Goal: Task Accomplishment & Management: Use online tool/utility

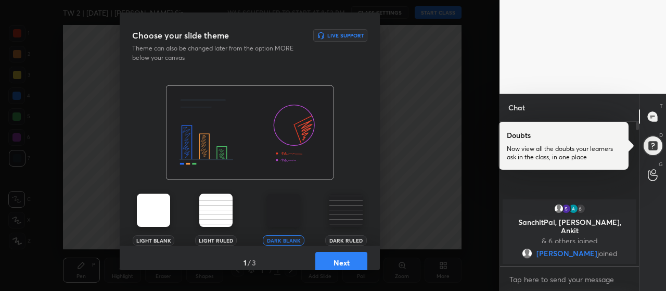
click at [351, 260] on button "Next" at bounding box center [341, 262] width 52 height 21
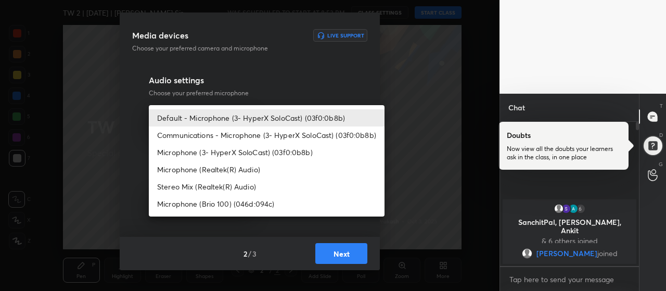
click at [248, 125] on body "1 2 3 4 5 6 7 R O A L C X Z Erase all C X Z TW 2 | [DATE] | [PERSON_NAME] Sir W…" at bounding box center [333, 145] width 666 height 291
click at [243, 137] on li "Communications - Microphone (3- HyperX SoloCast) (03f0:0b8b)" at bounding box center [267, 135] width 236 height 17
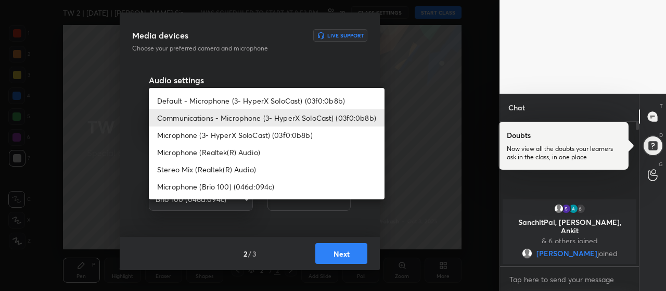
click at [202, 123] on body "1 2 3 4 5 6 7 R O A L C X Z Erase all C X Z TW 2 | [DATE] | [PERSON_NAME] Sir W…" at bounding box center [333, 145] width 666 height 291
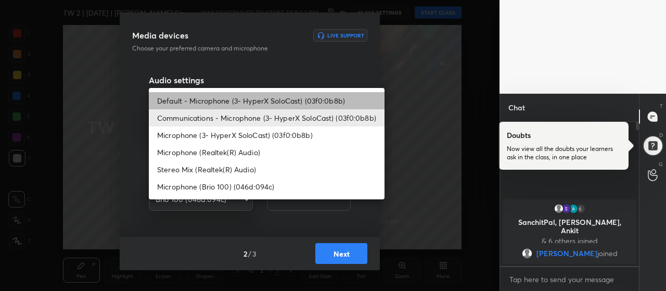
click at [219, 102] on li "Default - Microphone (3- HyperX SoloCast) (03f0:0b8b)" at bounding box center [267, 100] width 236 height 17
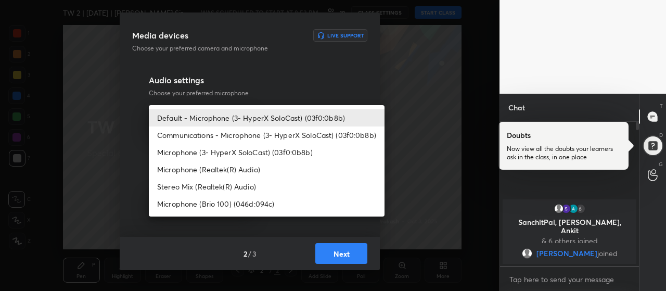
click at [239, 122] on body "1 2 3 4 5 6 7 R O A L C X Z Erase all C X Z TW 2 | [DATE] | [PERSON_NAME] Sir W…" at bounding box center [333, 145] width 666 height 291
click at [248, 142] on li "Communications - Microphone (3- HyperX SoloCast) (03f0:0b8b)" at bounding box center [267, 135] width 236 height 17
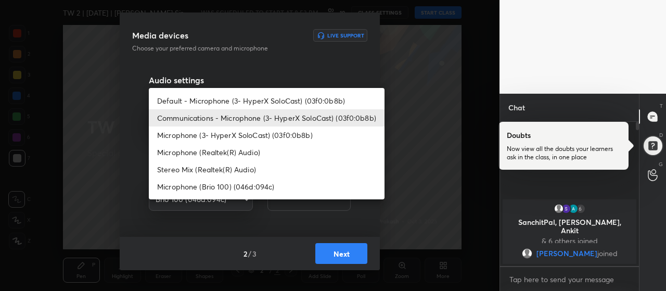
click at [236, 113] on body "1 2 3 4 5 6 7 R O A L C X Z Erase all C X Z TW 2 | [DATE] | [PERSON_NAME] Sir W…" at bounding box center [333, 145] width 666 height 291
click at [332, 68] on div at bounding box center [333, 145] width 666 height 291
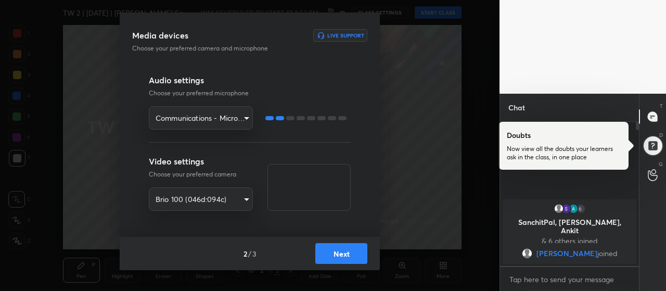
click at [230, 124] on body "1 2 3 4 5 6 7 R O A L C X Z Erase all C X Z TW 2 | [DATE] | [PERSON_NAME] Sir W…" at bounding box center [333, 145] width 666 height 291
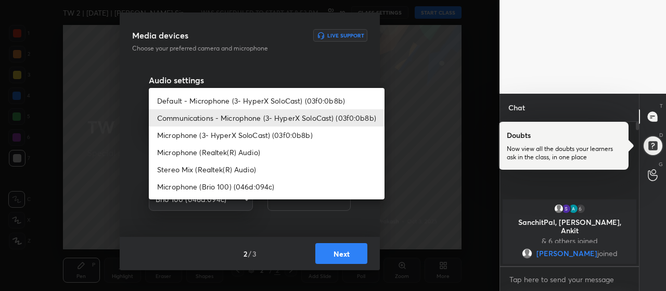
click at [250, 96] on li "Default - Microphone (3- HyperX SoloCast) (03f0:0b8b)" at bounding box center [267, 100] width 236 height 17
type input "default"
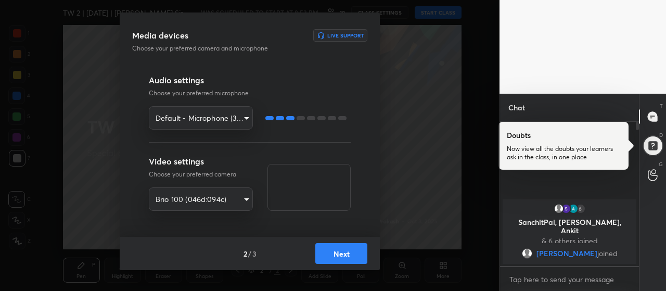
click at [349, 255] on button "Next" at bounding box center [341, 253] width 52 height 21
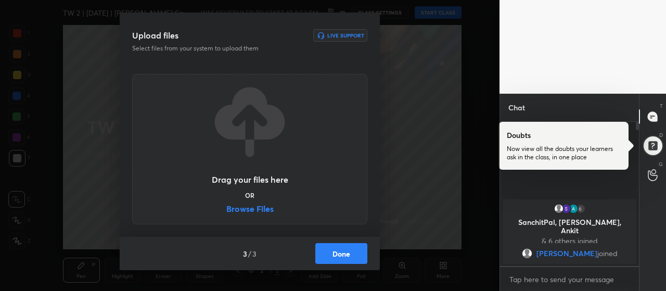
click at [263, 205] on label "Browse Files" at bounding box center [249, 210] width 47 height 11
click at [226, 205] on input "Browse Files" at bounding box center [226, 210] width 0 height 11
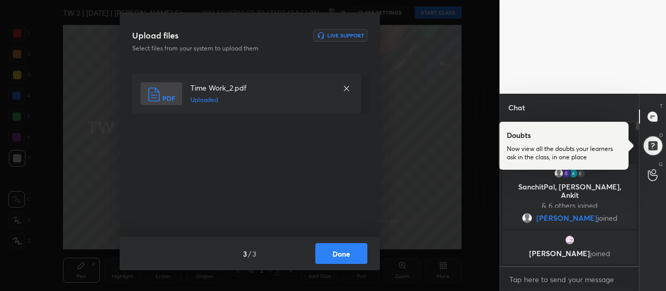
click at [336, 257] on button "Done" at bounding box center [341, 253] width 52 height 21
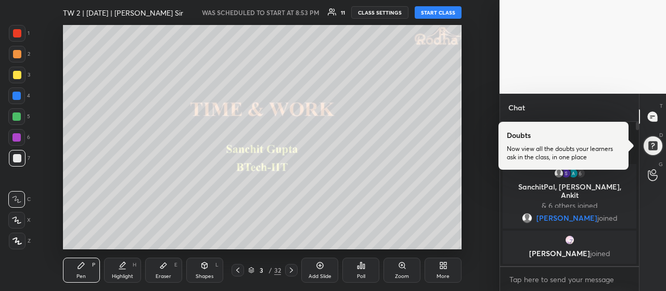
click at [9, 244] on div at bounding box center [17, 241] width 17 height 17
click at [19, 71] on div at bounding box center [17, 75] width 8 height 8
click at [451, 10] on button "START CLASS" at bounding box center [438, 12] width 47 height 12
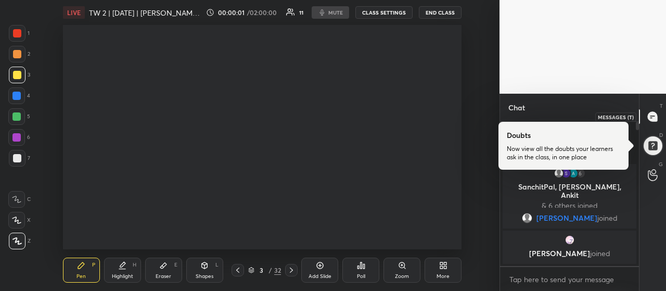
click at [656, 116] on icon at bounding box center [652, 116] width 9 height 9
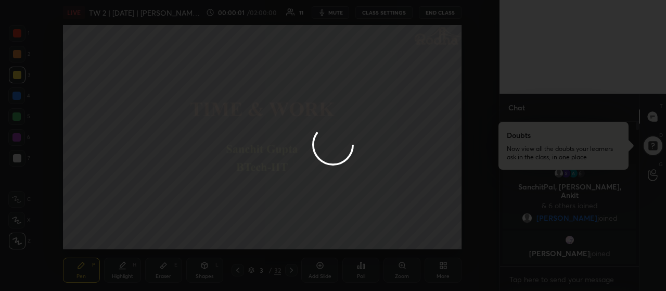
click at [653, 143] on div at bounding box center [333, 145] width 666 height 291
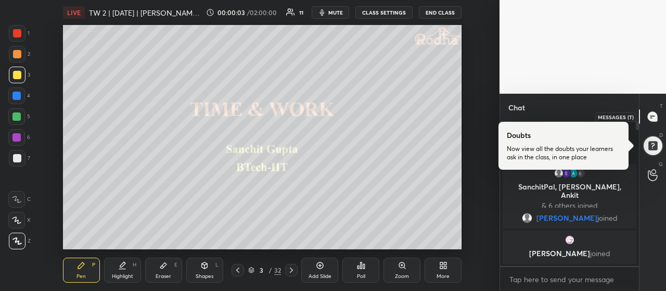
click at [655, 120] on icon at bounding box center [652, 116] width 9 height 9
click at [655, 146] on div at bounding box center [652, 145] width 21 height 21
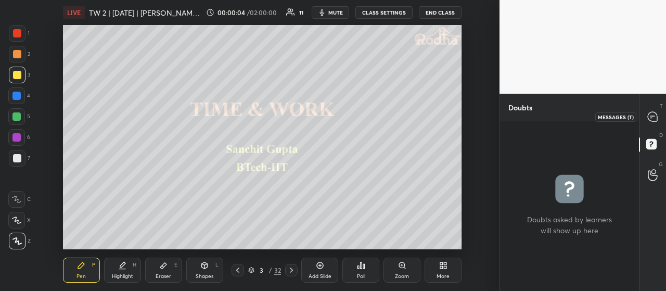
click at [655, 117] on icon at bounding box center [652, 116] width 9 height 9
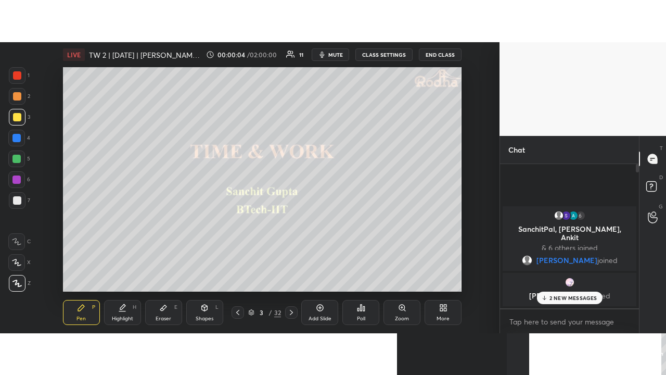
scroll to position [141, 136]
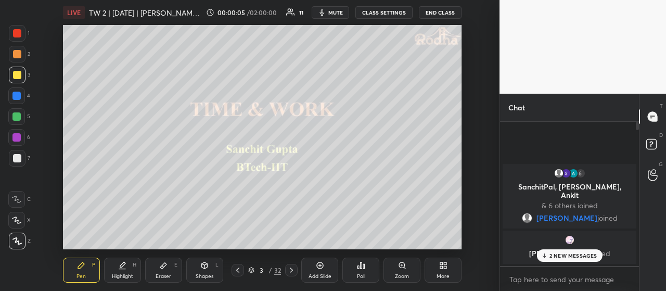
click at [15, 55] on div at bounding box center [17, 54] width 8 height 8
click at [18, 78] on div at bounding box center [17, 75] width 8 height 8
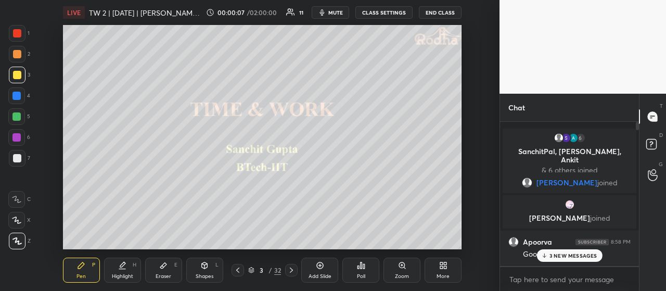
click at [449, 271] on div "More" at bounding box center [443, 270] width 37 height 25
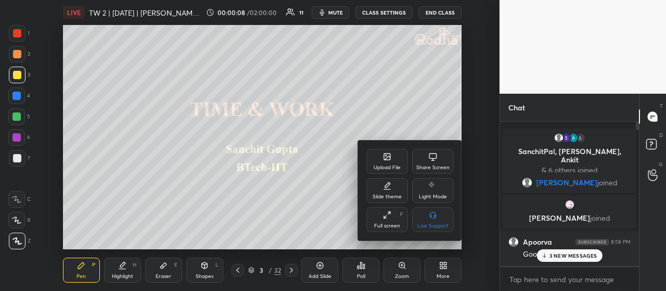
click at [391, 219] on icon at bounding box center [387, 215] width 8 height 8
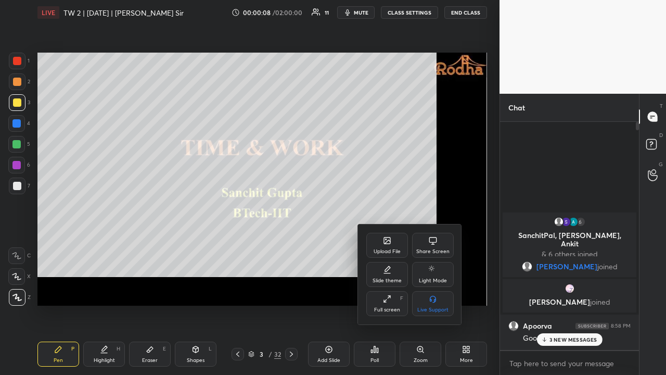
scroll to position [250, 136]
type textarea "x"
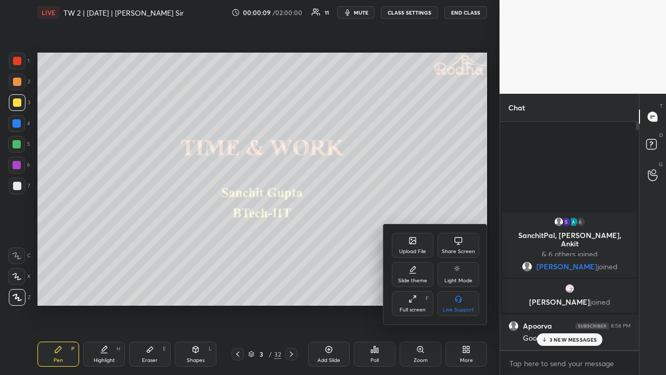
click at [568, 290] on div at bounding box center [333, 187] width 666 height 375
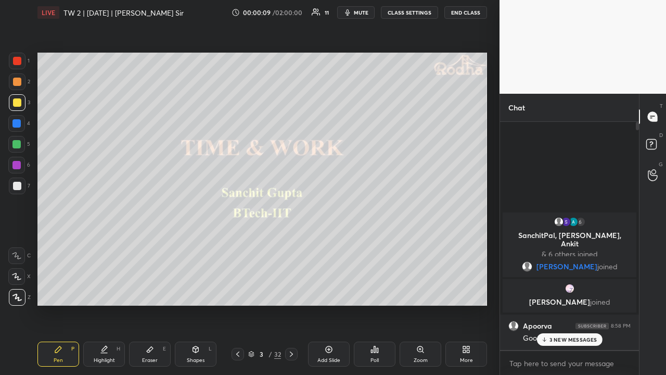
click at [563, 290] on p "3 NEW MESSAGES" at bounding box center [574, 339] width 48 height 6
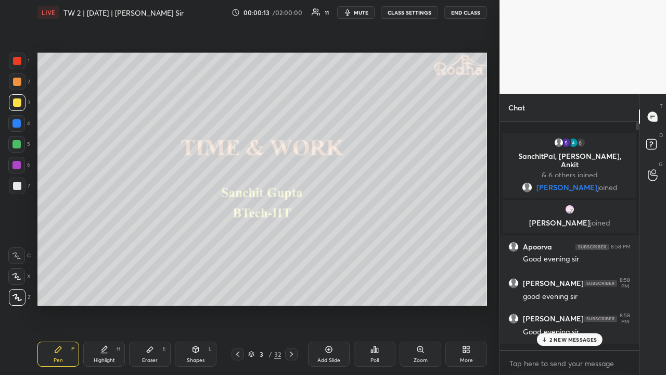
click at [573, 290] on div "2 NEW MESSAGES" at bounding box center [570, 339] width 66 height 12
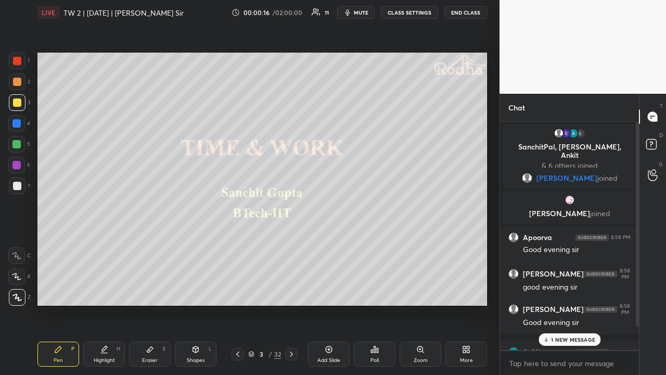
click at [10, 78] on div at bounding box center [17, 81] width 17 height 17
click at [20, 100] on div at bounding box center [17, 102] width 8 height 8
click at [581, 290] on p "3 NEW MESSAGES" at bounding box center [574, 339] width 48 height 6
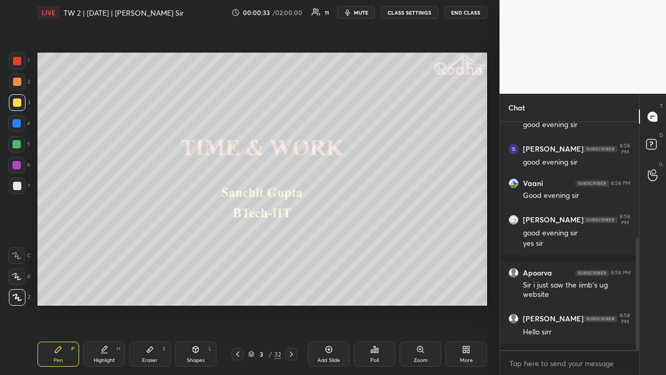
scroll to position [275, 0]
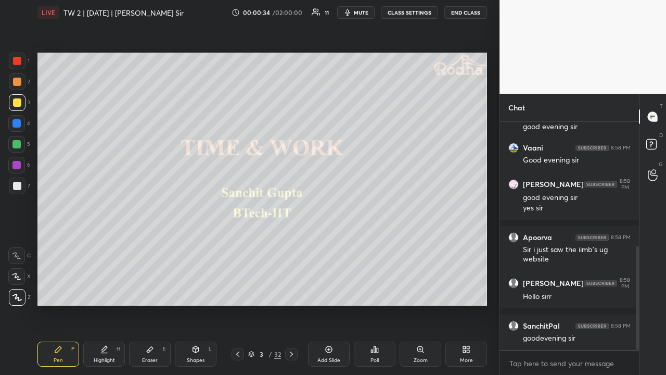
click at [18, 84] on div at bounding box center [17, 82] width 8 height 8
click at [20, 105] on div at bounding box center [17, 102] width 8 height 8
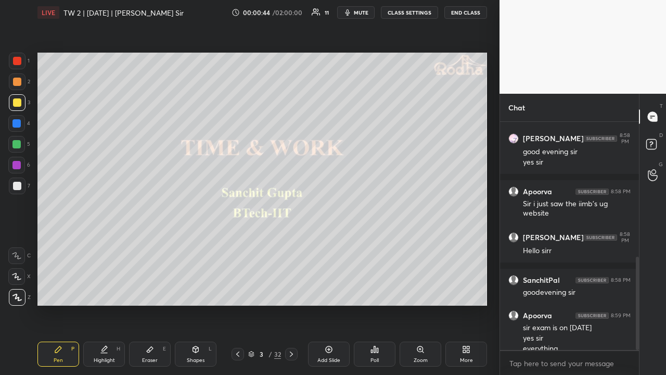
scroll to position [331, 0]
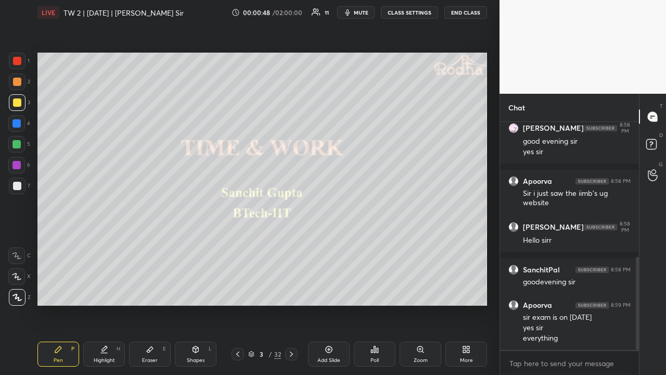
click at [23, 83] on div at bounding box center [17, 81] width 17 height 17
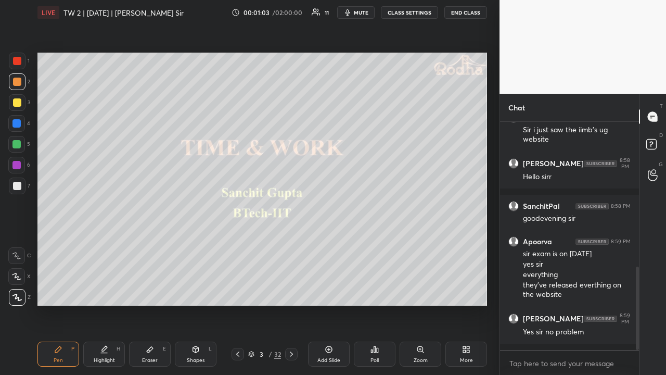
scroll to position [438, 0]
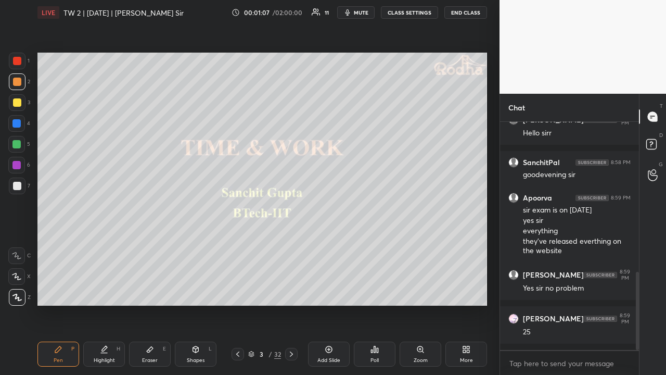
drag, startPoint x: 19, startPoint y: 101, endPoint x: 17, endPoint y: 96, distance: 5.6
click at [18, 101] on div at bounding box center [17, 102] width 8 height 8
click at [20, 87] on div at bounding box center [17, 81] width 17 height 17
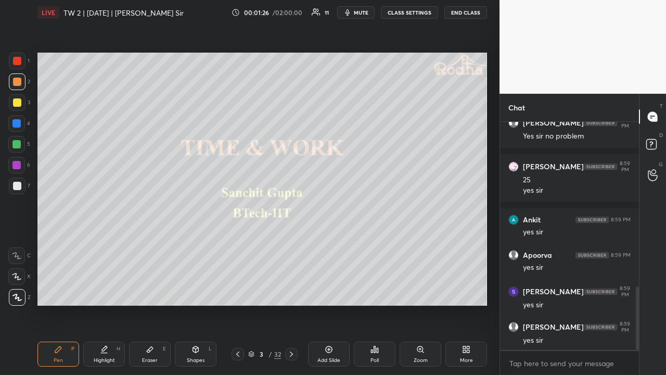
scroll to position [634, 0]
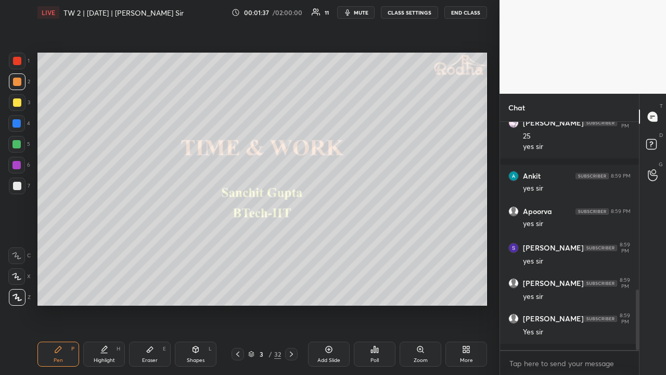
click at [22, 104] on div at bounding box center [17, 102] width 17 height 17
click at [289, 290] on icon at bounding box center [291, 354] width 8 height 8
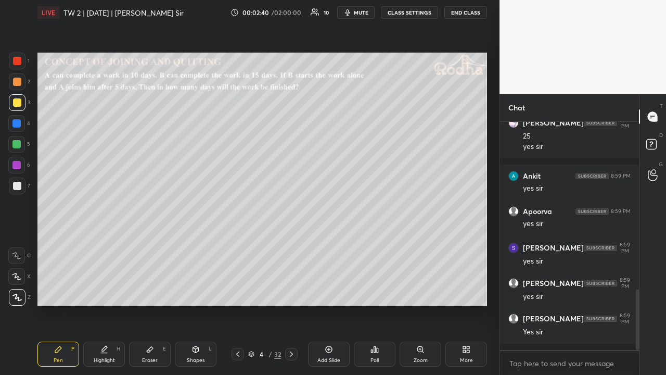
drag, startPoint x: 16, startPoint y: 84, endPoint x: 34, endPoint y: 92, distance: 19.8
click at [16, 84] on div at bounding box center [17, 82] width 8 height 8
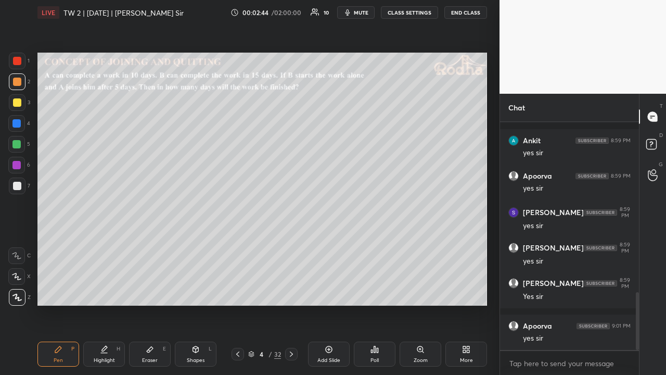
click at [194, 290] on icon at bounding box center [196, 349] width 6 height 6
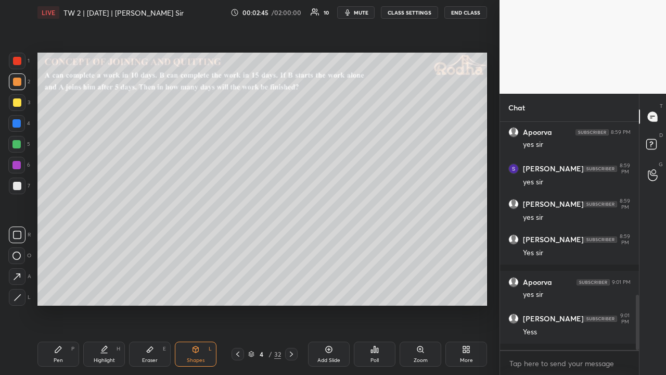
click at [18, 290] on icon at bounding box center [18, 298] width 8 height 8
drag, startPoint x: 60, startPoint y: 355, endPoint x: 70, endPoint y: 332, distance: 24.9
click at [60, 290] on div "Pen P" at bounding box center [58, 353] width 42 height 25
click at [19, 102] on div at bounding box center [17, 102] width 8 height 8
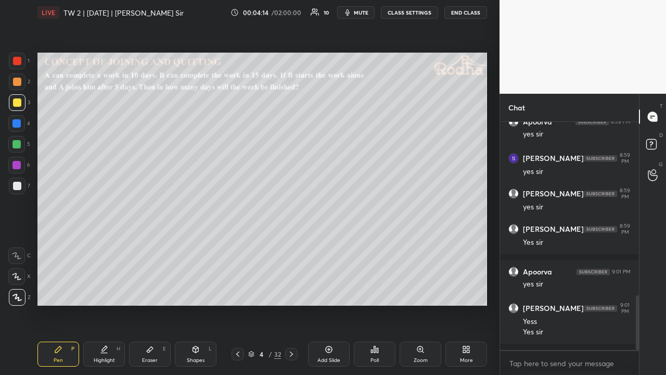
scroll to position [767, 0]
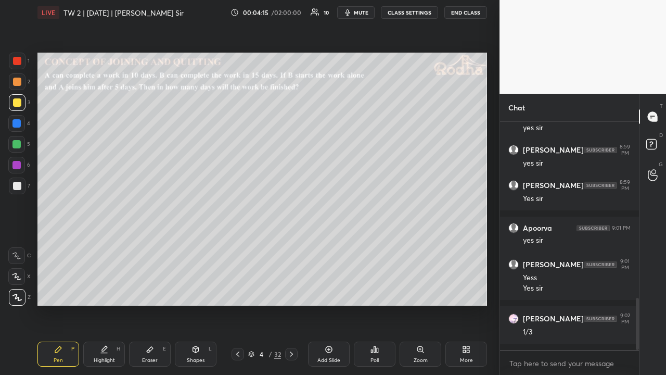
drag, startPoint x: 20, startPoint y: 100, endPoint x: 20, endPoint y: 107, distance: 6.8
click at [20, 100] on div at bounding box center [17, 102] width 8 height 8
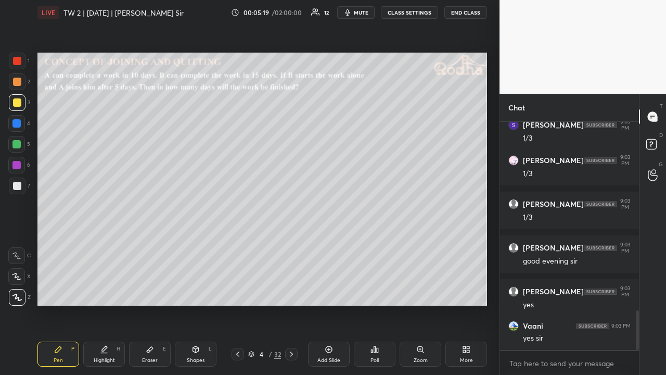
scroll to position [1085, 0]
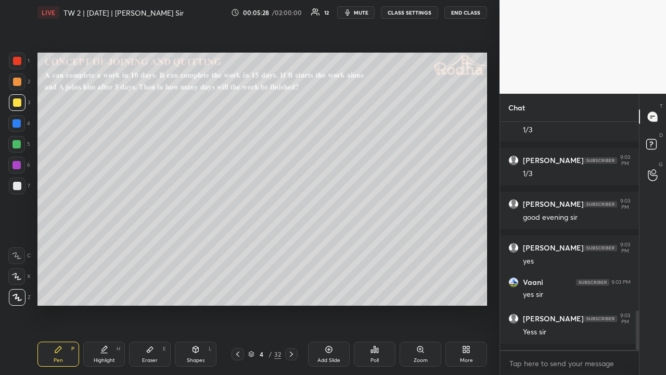
click at [19, 143] on div at bounding box center [16, 144] width 8 height 8
click at [21, 65] on div at bounding box center [17, 61] width 17 height 17
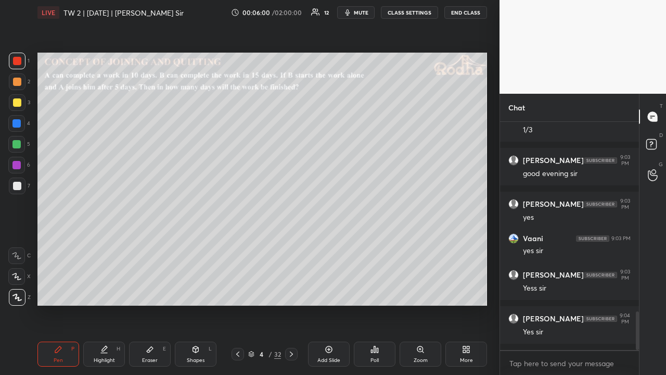
drag, startPoint x: 152, startPoint y: 352, endPoint x: 159, endPoint y: 339, distance: 14.9
click at [152, 290] on icon at bounding box center [150, 349] width 8 height 8
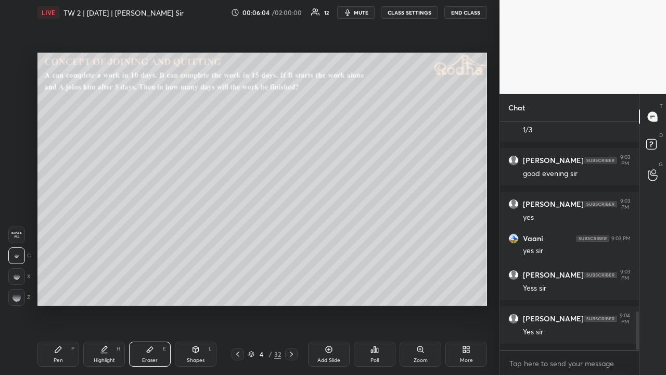
drag, startPoint x: 51, startPoint y: 351, endPoint x: 52, endPoint y: 345, distance: 6.3
click at [53, 290] on div "Pen P" at bounding box center [58, 353] width 42 height 25
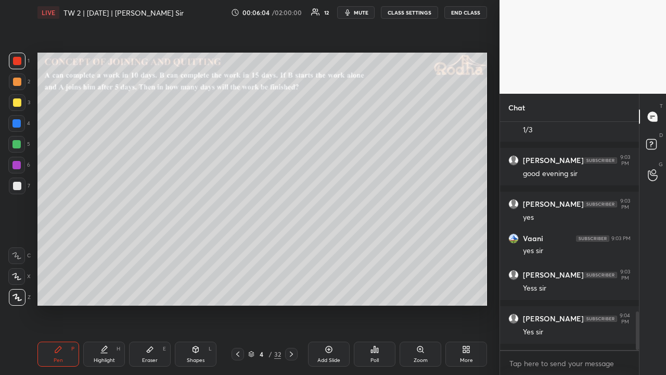
click at [19, 142] on div at bounding box center [16, 144] width 8 height 8
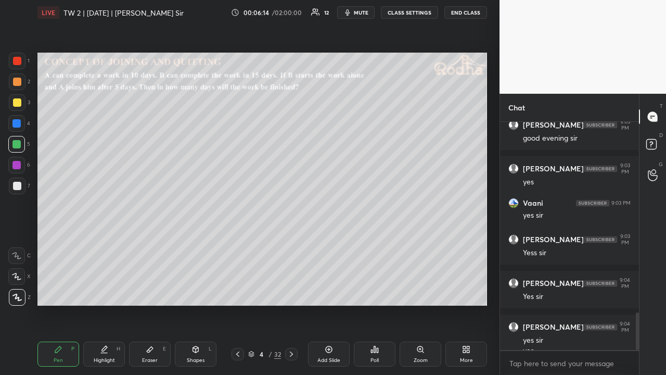
scroll to position [1174, 0]
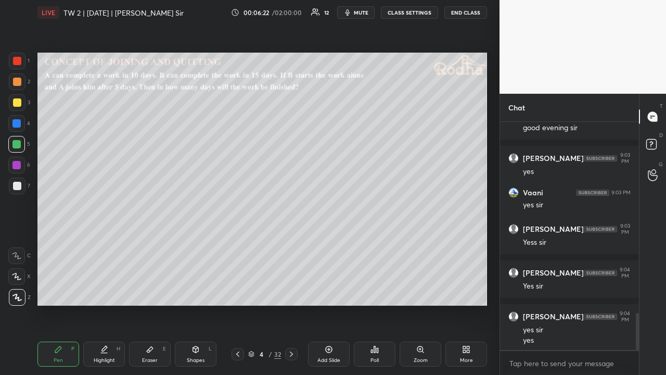
drag, startPoint x: 19, startPoint y: 103, endPoint x: 20, endPoint y: 121, distance: 18.2
click at [19, 103] on div at bounding box center [17, 102] width 8 height 8
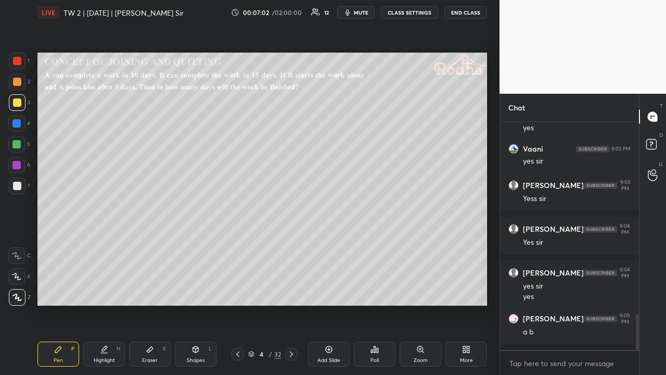
click at [20, 64] on div at bounding box center [17, 61] width 8 height 8
click at [150, 290] on icon at bounding box center [150, 349] width 8 height 8
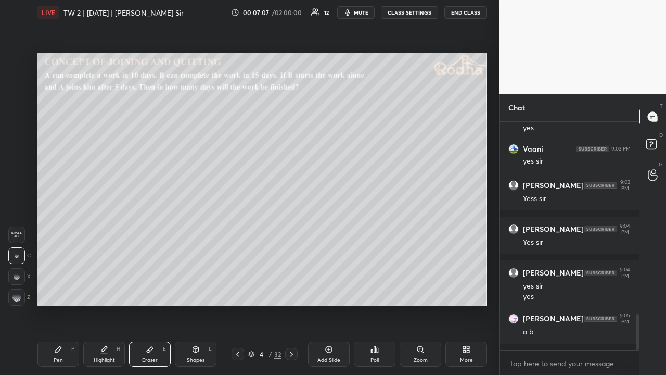
click at [61, 290] on div "Pen P" at bounding box center [58, 353] width 42 height 25
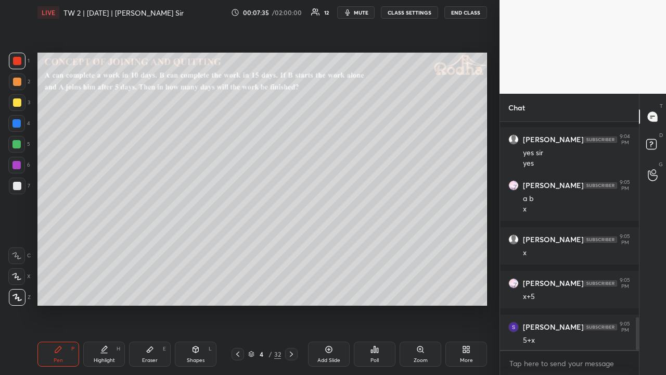
scroll to position [1395, 0]
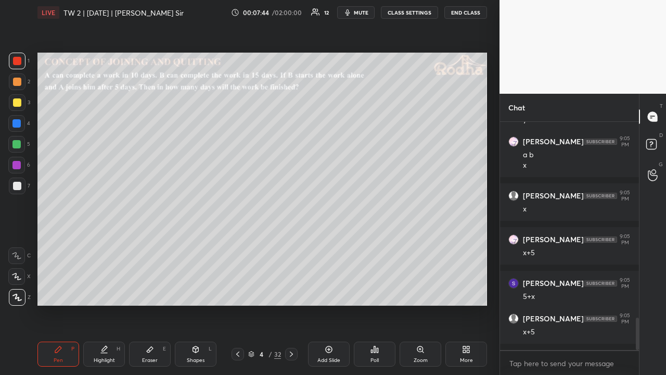
click at [17, 81] on div at bounding box center [17, 82] width 8 height 8
click at [19, 166] on div at bounding box center [16, 165] width 8 height 8
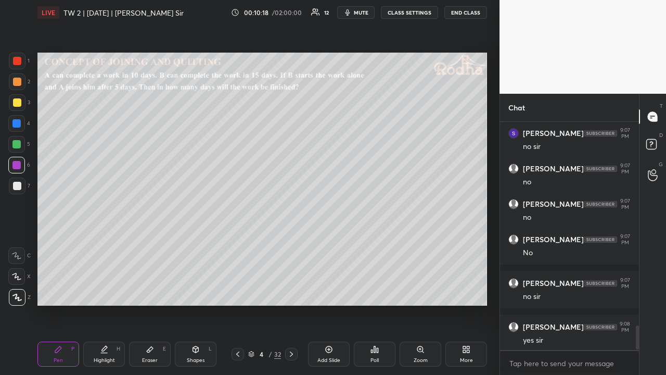
scroll to position [1932, 0]
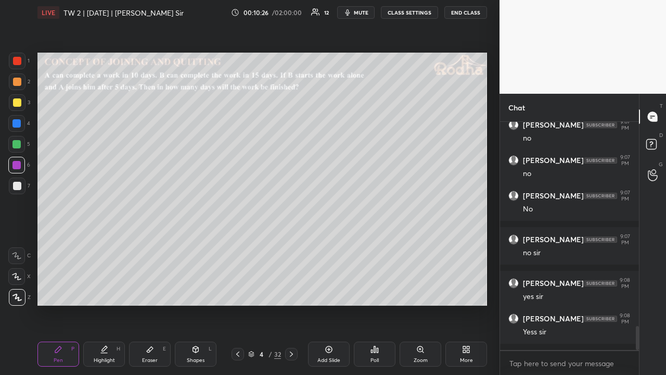
drag, startPoint x: 19, startPoint y: 99, endPoint x: 28, endPoint y: 111, distance: 15.2
click at [19, 100] on div at bounding box center [17, 102] width 8 height 8
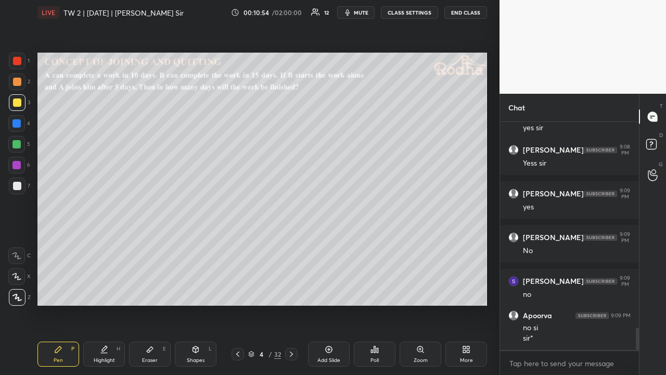
scroll to position [2136, 0]
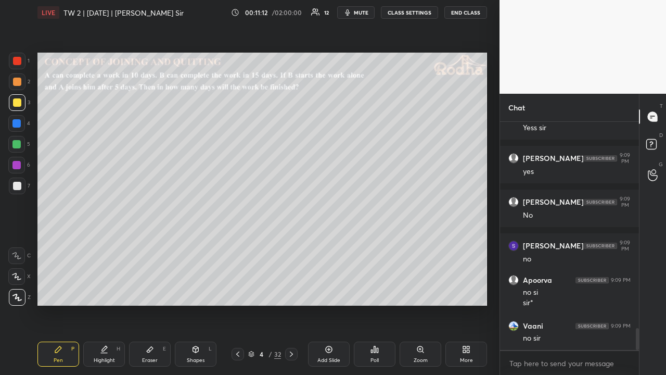
click at [329, 290] on icon at bounding box center [328, 349] width 3 height 3
drag, startPoint x: 21, startPoint y: 64, endPoint x: 32, endPoint y: 65, distance: 10.9
click at [22, 65] on div at bounding box center [17, 61] width 17 height 17
click at [237, 290] on icon at bounding box center [237, 354] width 8 height 8
click at [290, 290] on icon at bounding box center [291, 354] width 8 height 8
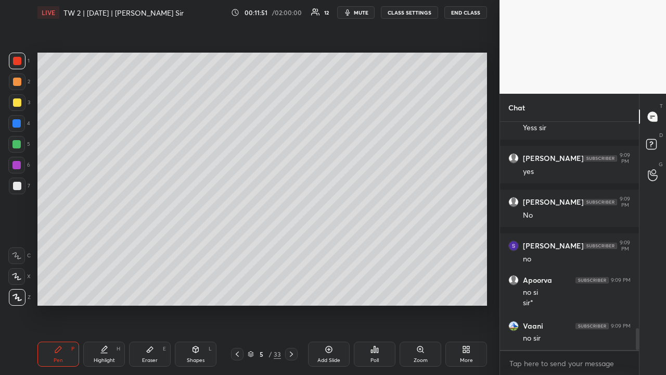
drag, startPoint x: 17, startPoint y: 85, endPoint x: 34, endPoint y: 102, distance: 24.3
click at [19, 86] on div at bounding box center [17, 81] width 17 height 17
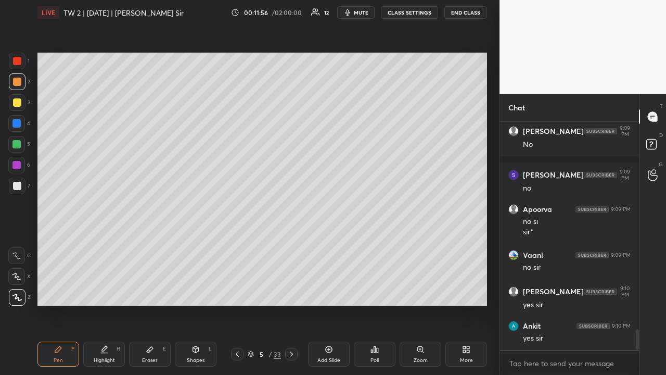
scroll to position [2243, 0]
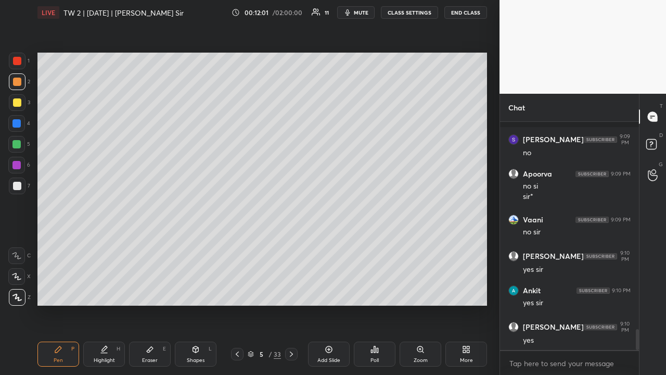
click at [19, 104] on div at bounding box center [17, 102] width 8 height 8
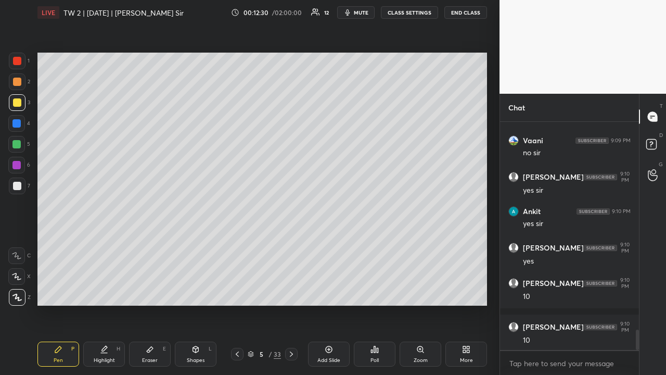
scroll to position [2366, 0]
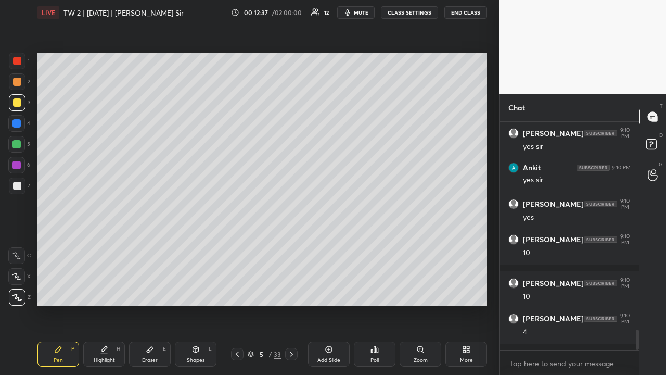
click at [235, 290] on icon at bounding box center [237, 354] width 8 height 8
click at [289, 290] on icon at bounding box center [291, 354] width 8 height 8
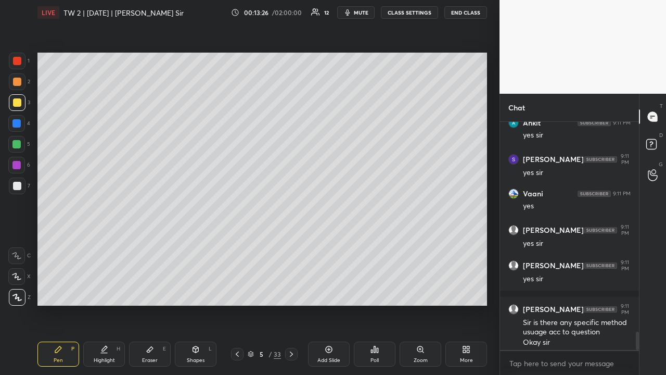
scroll to position [2660, 0]
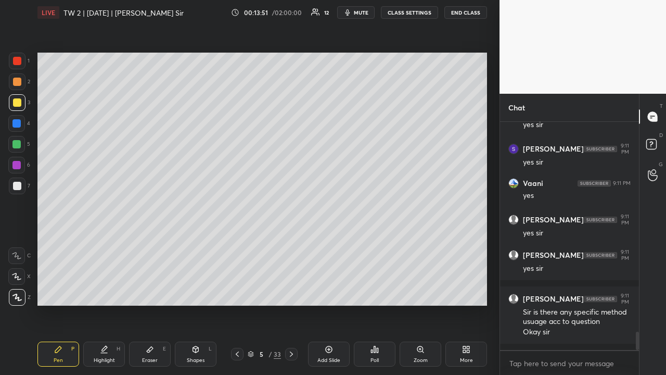
click at [17, 147] on div at bounding box center [16, 144] width 8 height 8
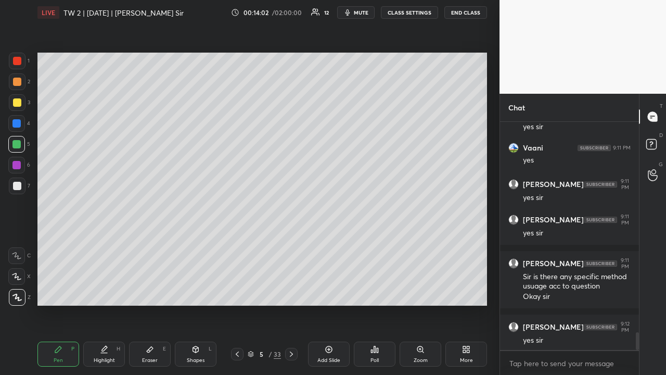
scroll to position [2739, 0]
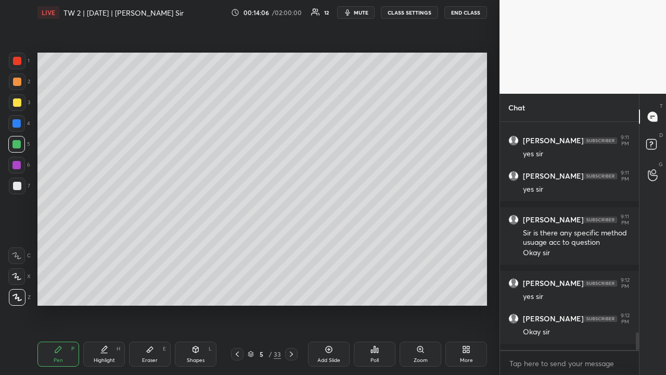
click at [293, 290] on icon at bounding box center [291, 354] width 8 height 8
click at [381, 290] on div "Poll" at bounding box center [375, 353] width 42 height 25
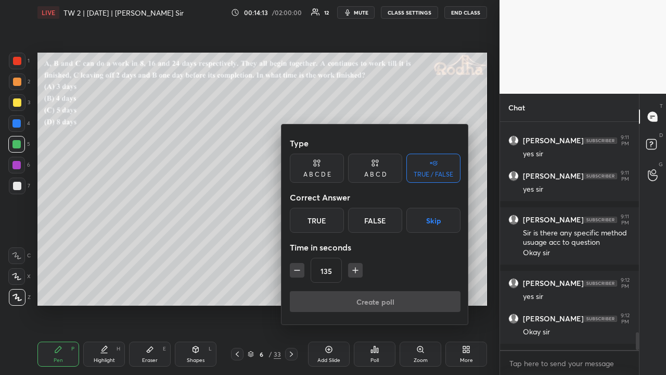
drag, startPoint x: 369, startPoint y: 170, endPoint x: 371, endPoint y: 180, distance: 10.1
click at [368, 171] on div "A B C D" at bounding box center [375, 168] width 54 height 29
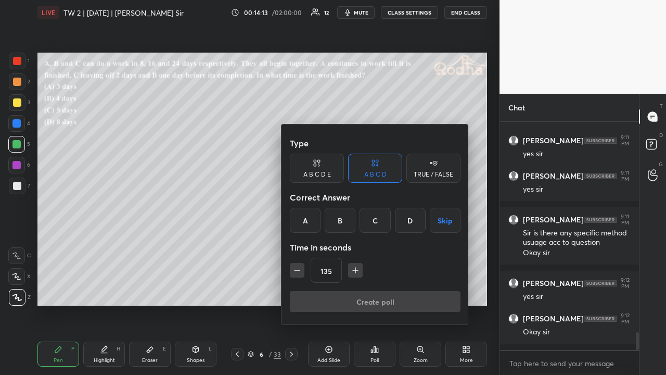
click at [372, 218] on div "C" at bounding box center [375, 220] width 31 height 25
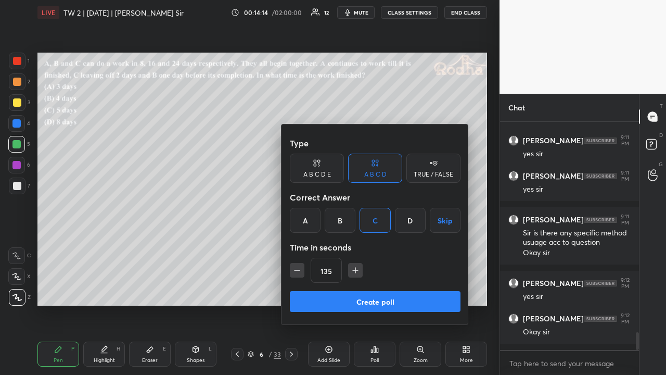
click at [296, 270] on icon "button" at bounding box center [297, 270] width 10 height 10
type input "120"
click at [364, 290] on button "Create poll" at bounding box center [375, 301] width 171 height 21
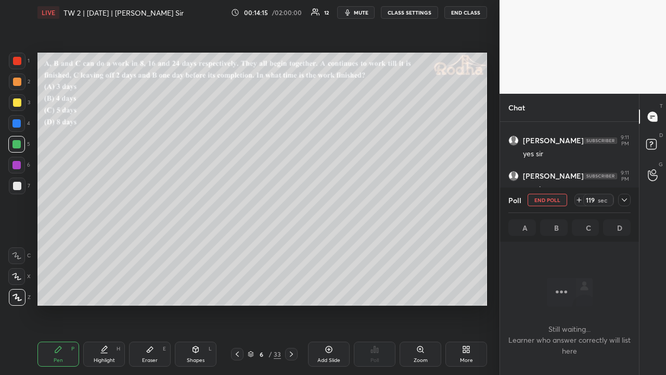
scroll to position [196, 136]
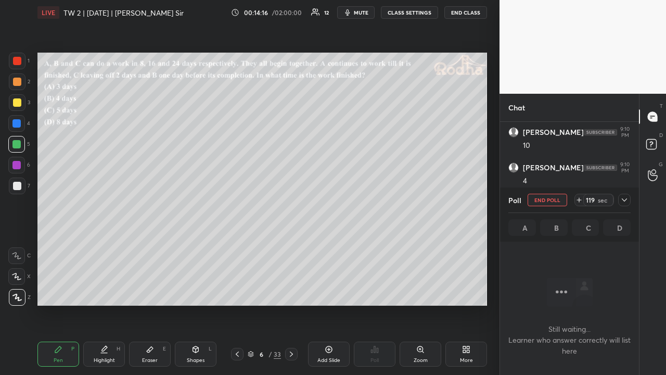
click at [626, 197] on icon at bounding box center [625, 200] width 8 height 8
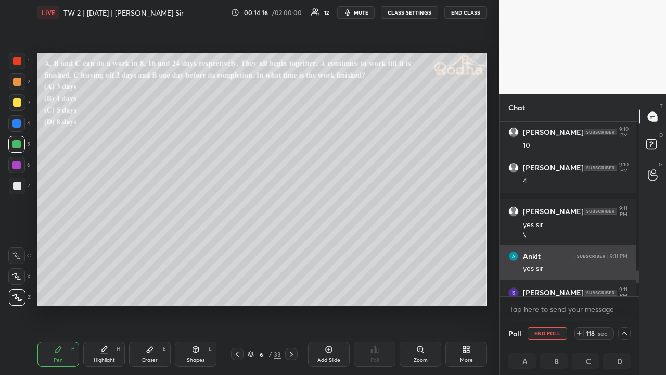
scroll to position [171, 133]
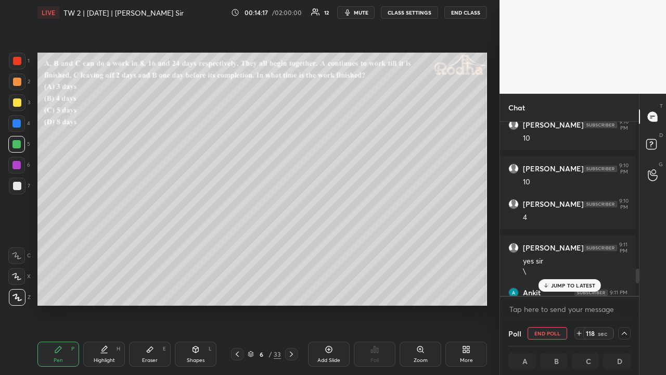
click at [566, 285] on p "JUMP TO LATEST" at bounding box center [573, 285] width 45 height 6
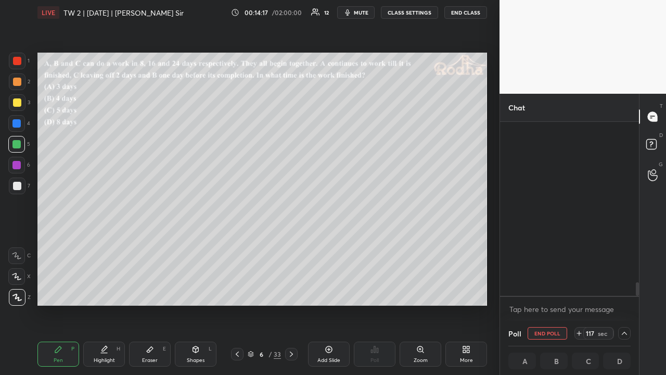
scroll to position [2066, 0]
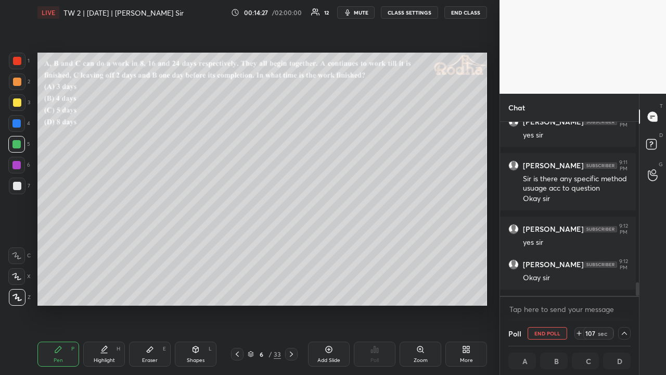
click at [237, 290] on icon at bounding box center [237, 353] width 3 height 5
click at [237, 290] on icon at bounding box center [237, 354] width 8 height 8
click at [293, 290] on icon at bounding box center [291, 354] width 8 height 8
click at [294, 290] on icon at bounding box center [291, 354] width 8 height 8
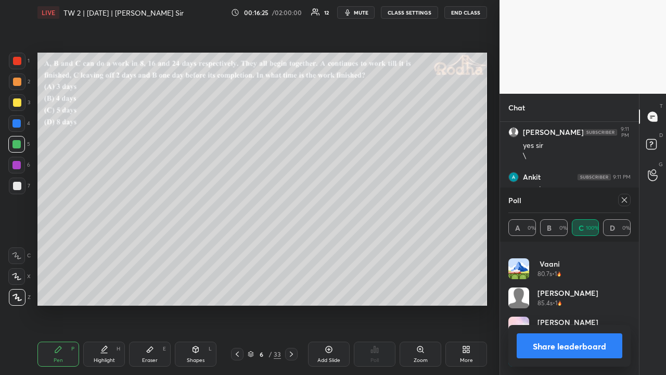
scroll to position [2109, 0]
click at [625, 199] on icon at bounding box center [624, 199] width 5 height 5
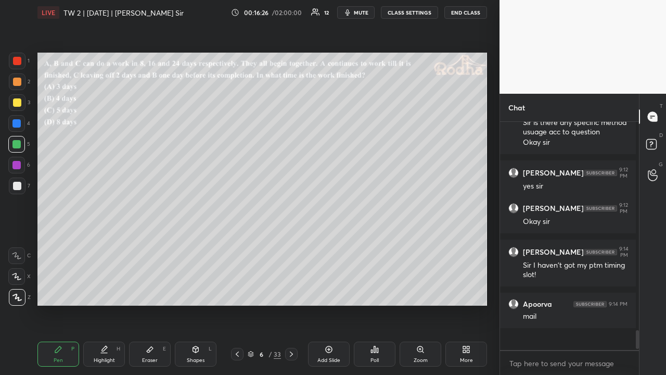
scroll to position [2099, 0]
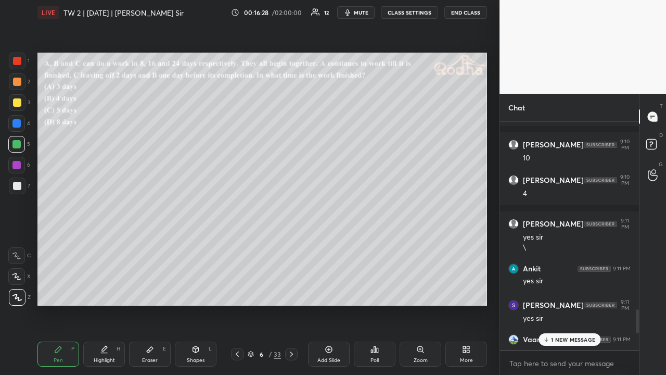
click at [563, 290] on div "1 NEW MESSAGE" at bounding box center [570, 339] width 62 height 12
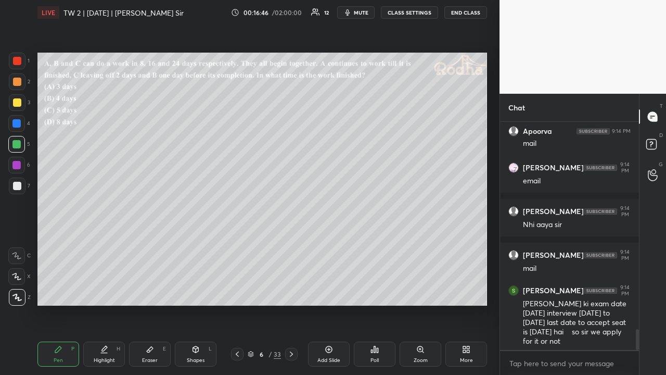
click at [19, 102] on div at bounding box center [17, 102] width 8 height 8
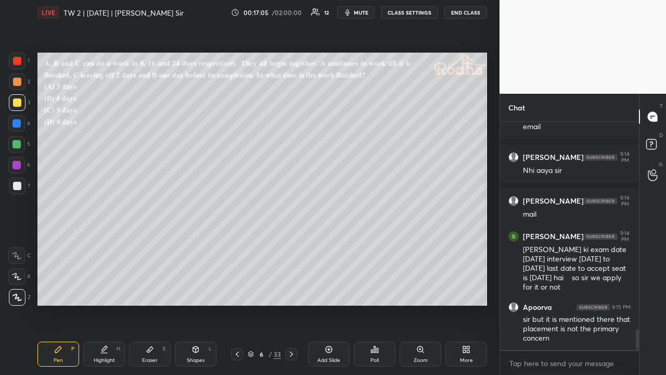
click at [17, 84] on div at bounding box center [17, 82] width 8 height 8
click at [149, 290] on div "Eraser E" at bounding box center [150, 353] width 42 height 25
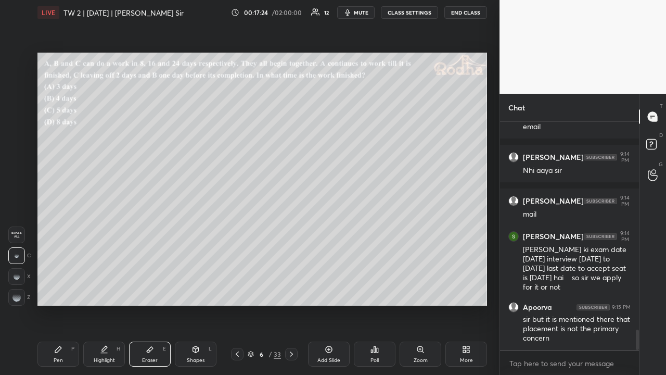
drag, startPoint x: 64, startPoint y: 350, endPoint x: 64, endPoint y: 345, distance: 5.2
click at [64, 290] on div "Pen P" at bounding box center [58, 353] width 42 height 25
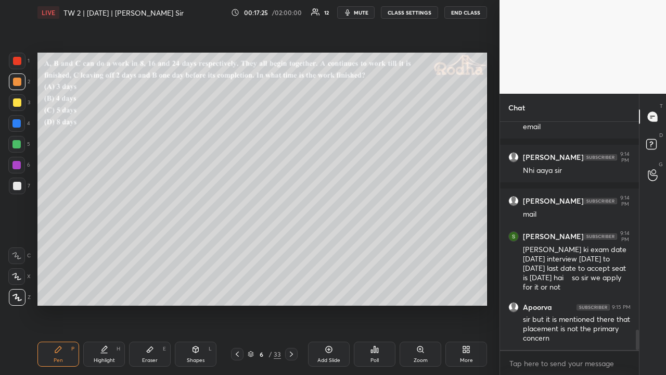
click at [23, 106] on div at bounding box center [17, 102] width 17 height 17
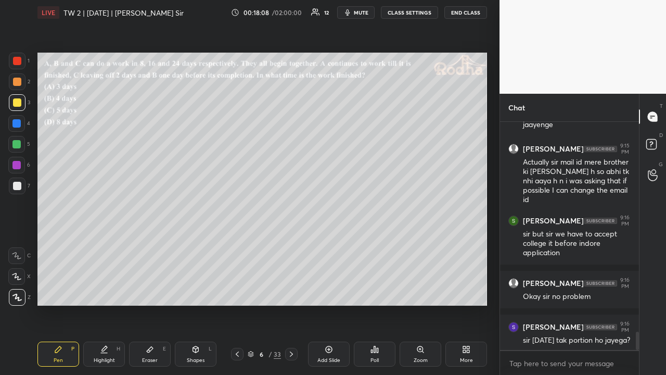
scroll to position [2635, 0]
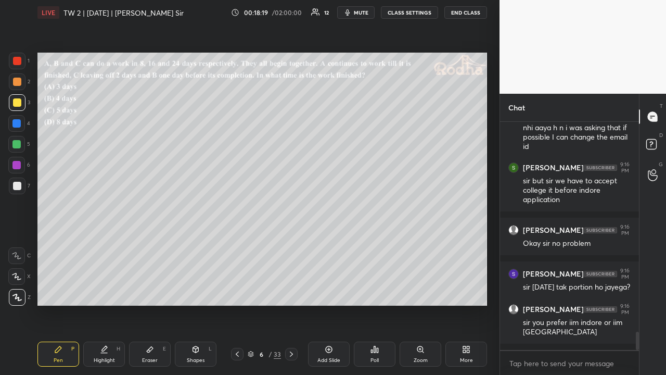
click at [22, 82] on div at bounding box center [17, 81] width 17 height 17
click at [20, 99] on div at bounding box center [17, 102] width 8 height 8
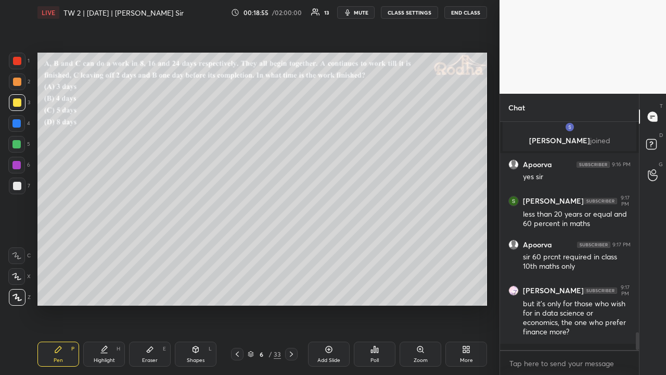
scroll to position [2728, 0]
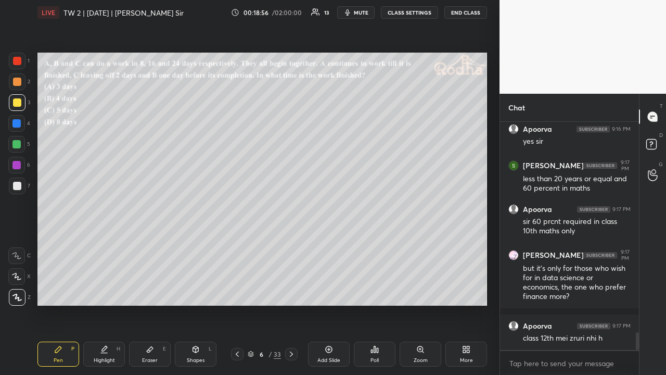
click at [162, 290] on div "Eraser E" at bounding box center [150, 353] width 42 height 25
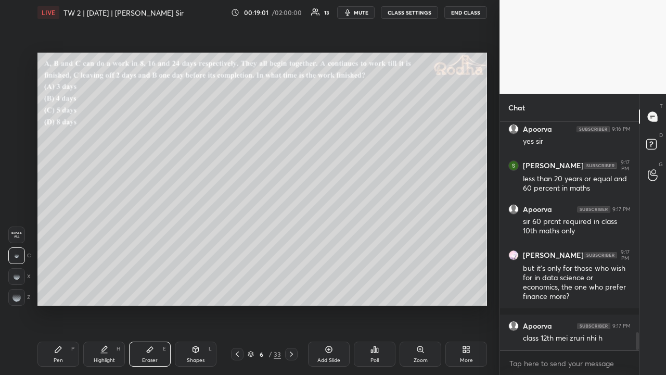
drag, startPoint x: 70, startPoint y: 359, endPoint x: 82, endPoint y: 343, distance: 20.5
click at [70, 290] on div "Pen P" at bounding box center [58, 353] width 42 height 25
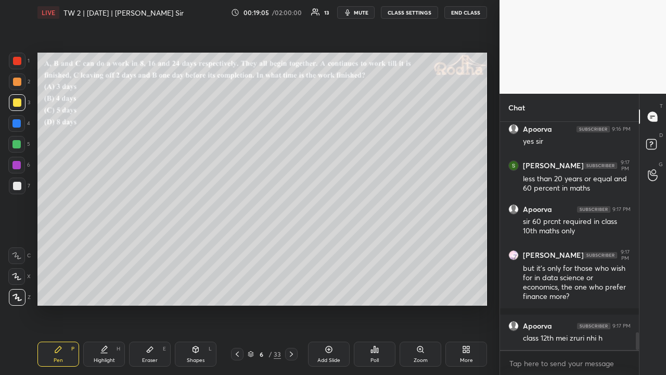
scroll to position [2738, 0]
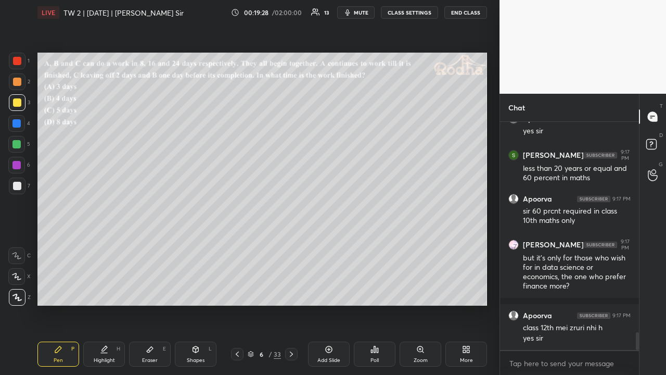
click at [191, 290] on div "Shapes L" at bounding box center [196, 353] width 42 height 25
click at [150, 290] on icon at bounding box center [150, 349] width 8 height 8
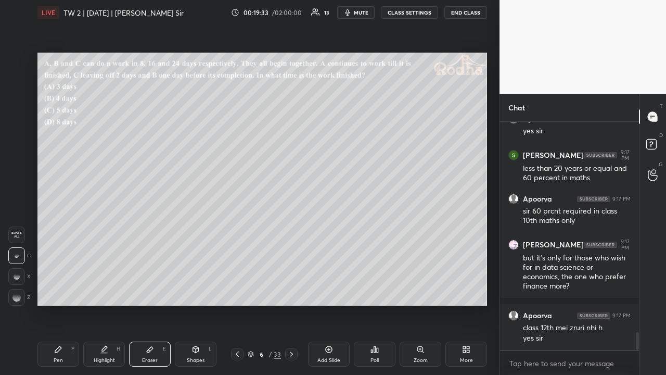
click at [63, 290] on div "Pen P" at bounding box center [58, 353] width 42 height 25
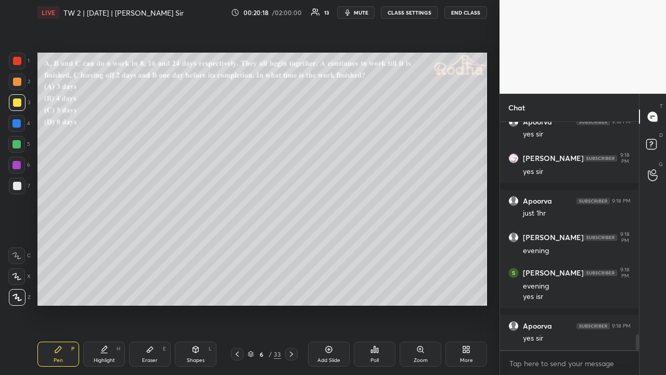
scroll to position [3084, 0]
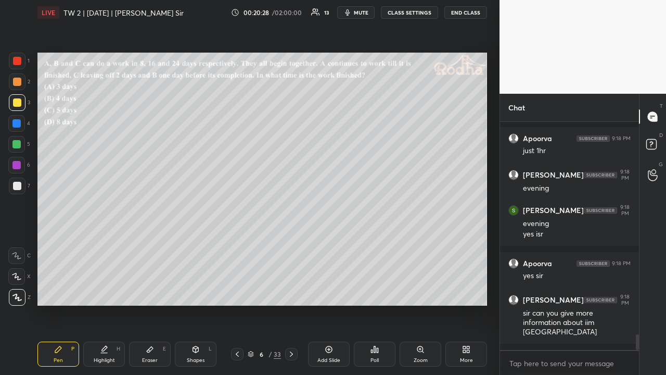
click at [18, 85] on div at bounding box center [17, 82] width 8 height 8
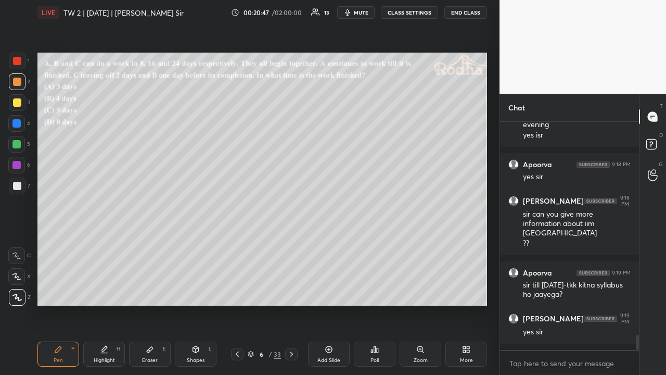
scroll to position [3193, 0]
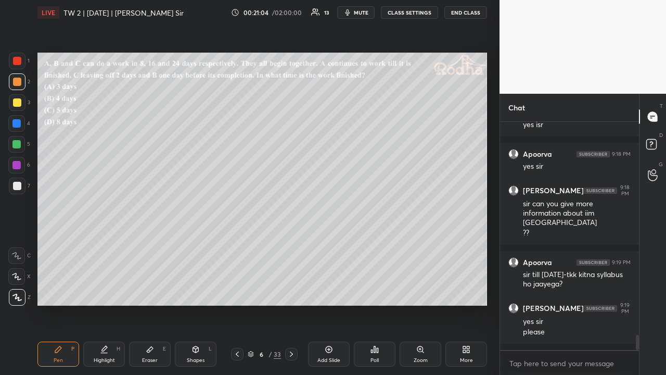
click at [149, 290] on icon at bounding box center [150, 349] width 8 height 8
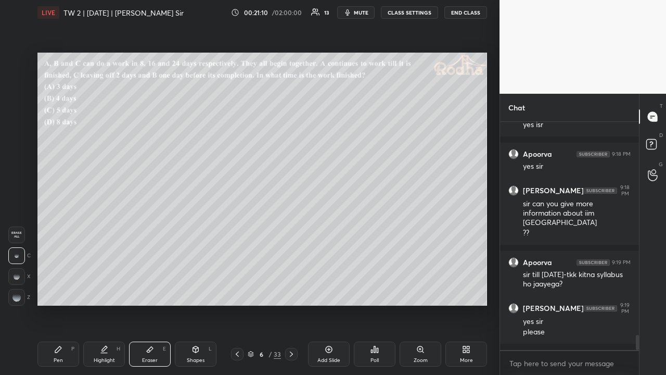
drag, startPoint x: 61, startPoint y: 346, endPoint x: 70, endPoint y: 345, distance: 8.4
click at [62, 290] on div "Pen P" at bounding box center [58, 353] width 42 height 25
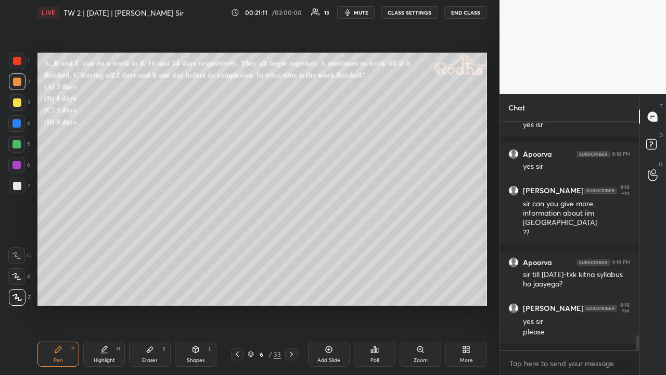
scroll to position [3229, 0]
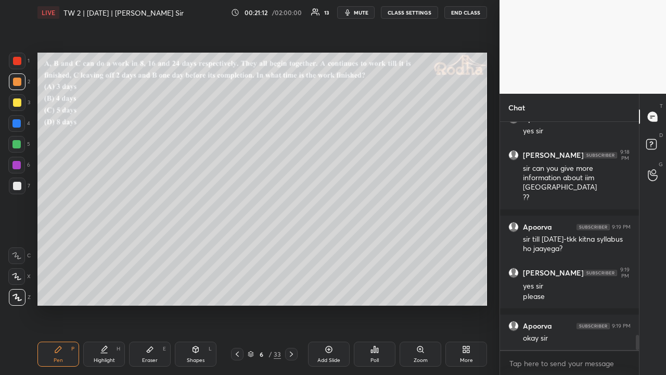
click at [16, 107] on div at bounding box center [17, 102] width 17 height 17
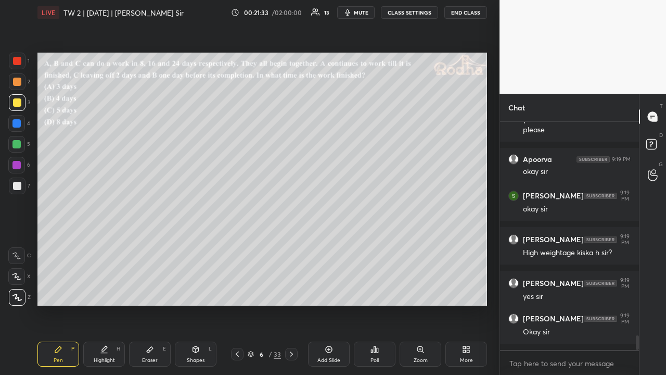
scroll to position [3439, 0]
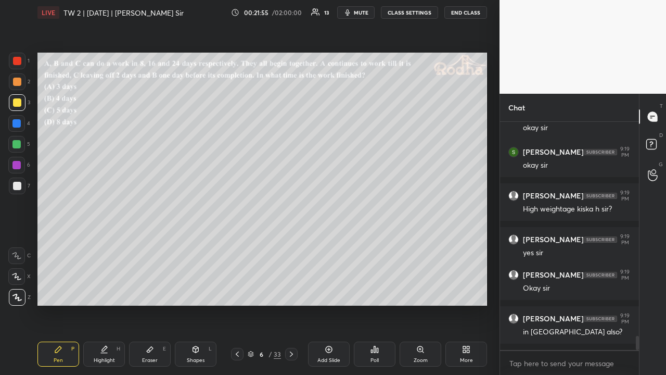
click at [152, 290] on icon at bounding box center [150, 349] width 8 height 8
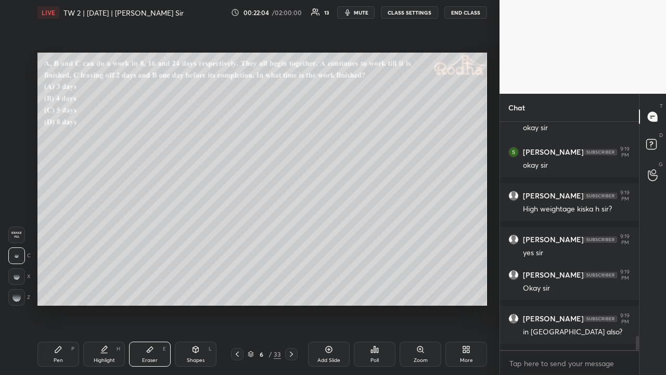
click at [68, 290] on div "Pen P" at bounding box center [58, 353] width 42 height 25
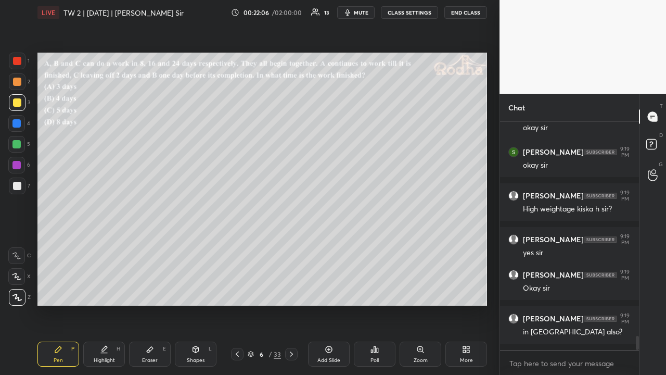
click at [13, 81] on div at bounding box center [17, 82] width 8 height 8
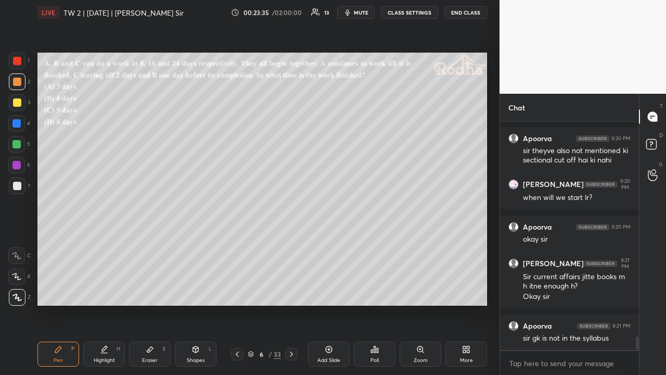
scroll to position [3705, 0]
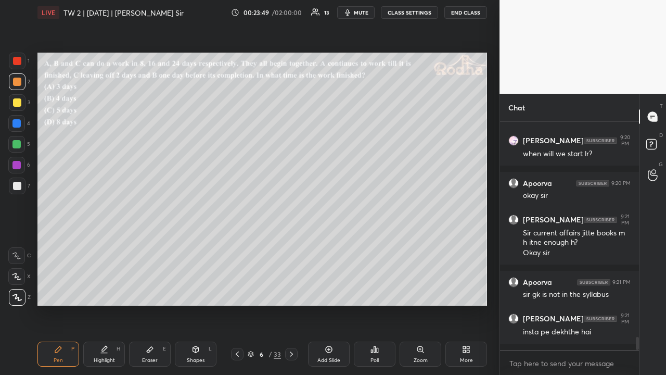
drag, startPoint x: 159, startPoint y: 350, endPoint x: 164, endPoint y: 348, distance: 5.4
click at [160, 290] on div "Eraser E" at bounding box center [150, 353] width 42 height 25
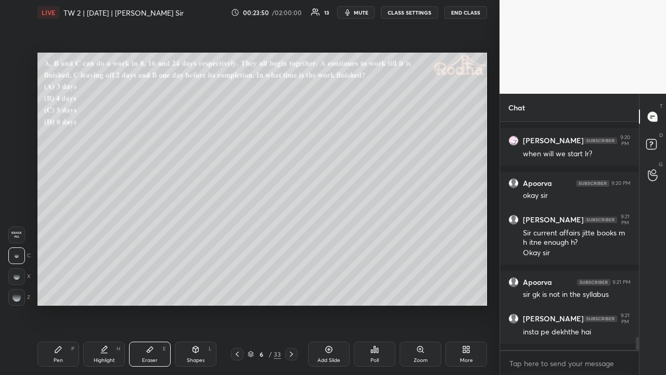
scroll to position [3759, 0]
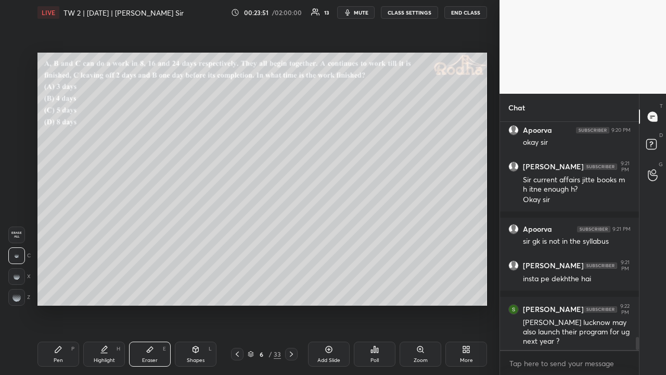
click at [22, 290] on div at bounding box center [16, 297] width 17 height 17
click at [57, 290] on icon at bounding box center [58, 349] width 8 height 8
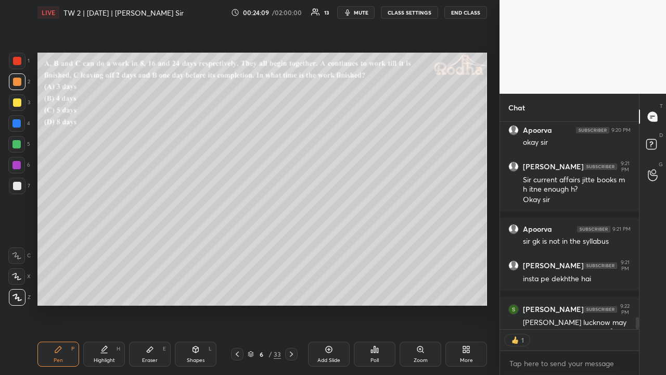
drag, startPoint x: 20, startPoint y: 101, endPoint x: 19, endPoint y: 107, distance: 5.7
click at [21, 102] on div at bounding box center [17, 102] width 8 height 8
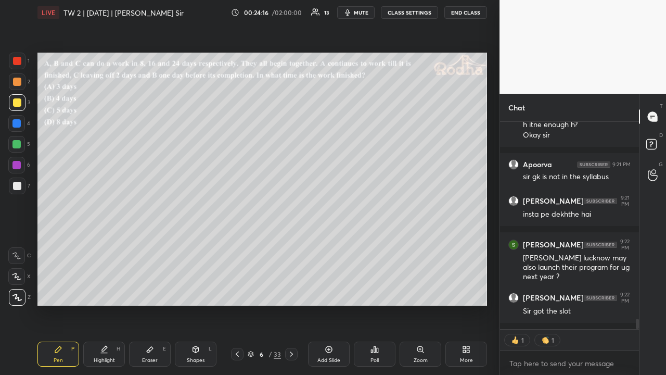
click at [15, 83] on div at bounding box center [17, 82] width 8 height 8
click at [21, 142] on div at bounding box center [16, 144] width 17 height 17
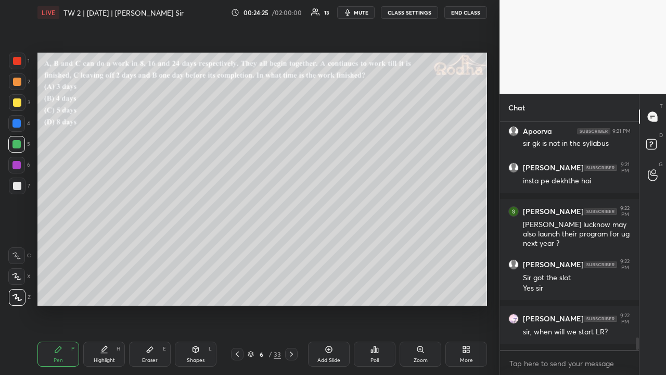
scroll to position [3910, 0]
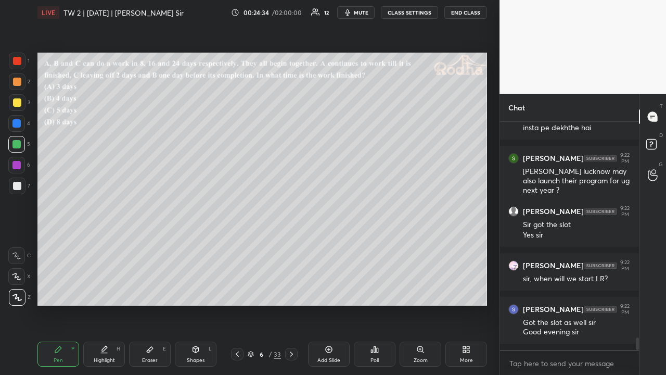
click at [18, 84] on div at bounding box center [17, 82] width 8 height 8
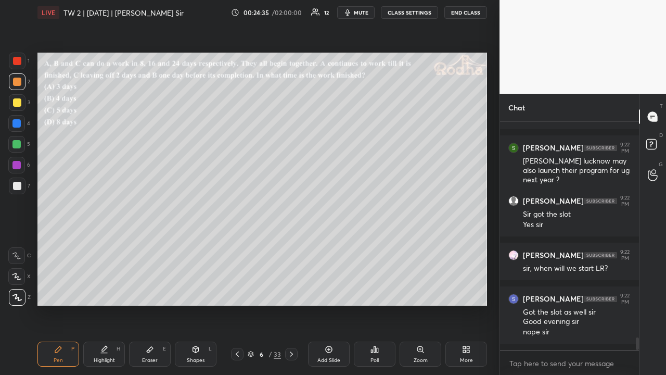
click at [17, 98] on div at bounding box center [17, 102] width 8 height 8
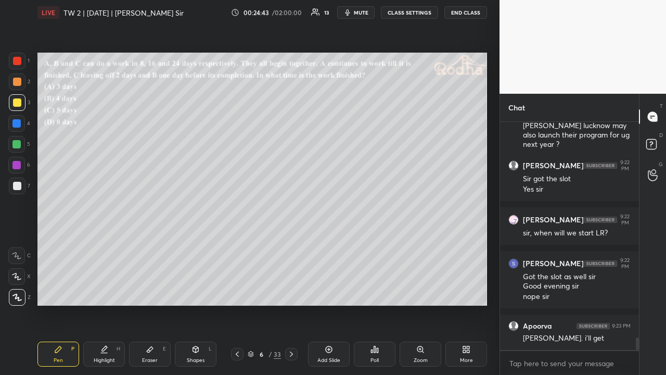
click at [17, 83] on div at bounding box center [17, 82] width 8 height 8
click at [16, 100] on div at bounding box center [17, 102] width 8 height 8
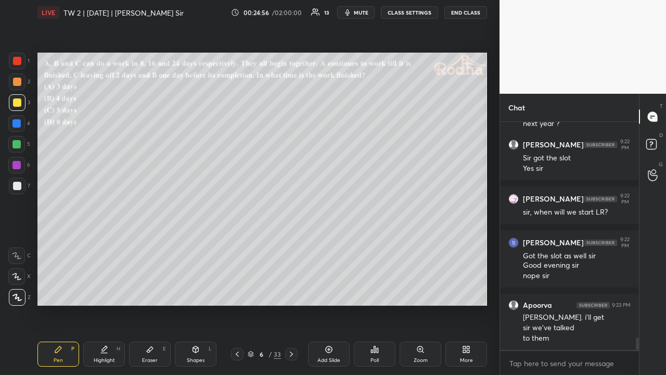
scroll to position [4020, 0]
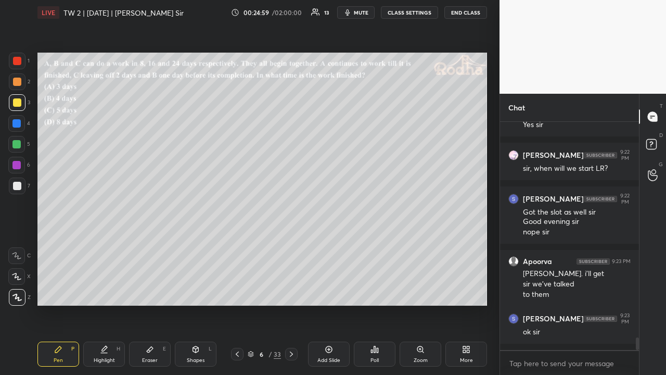
click at [326, 290] on icon at bounding box center [329, 349] width 7 height 7
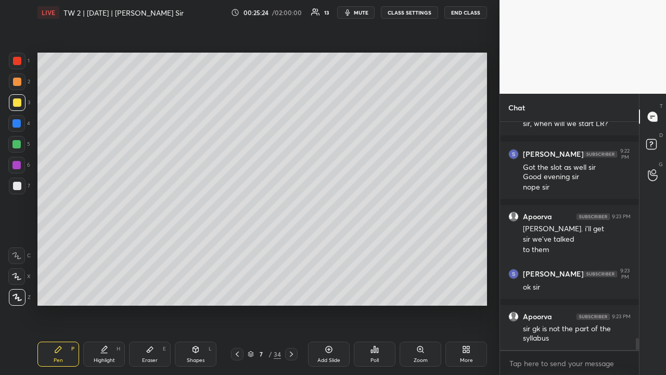
drag, startPoint x: 16, startPoint y: 82, endPoint x: 23, endPoint y: 84, distance: 7.6
click at [16, 83] on div at bounding box center [17, 82] width 8 height 8
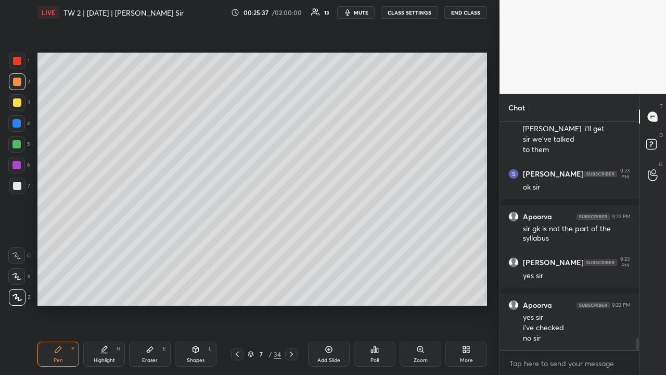
scroll to position [4208, 0]
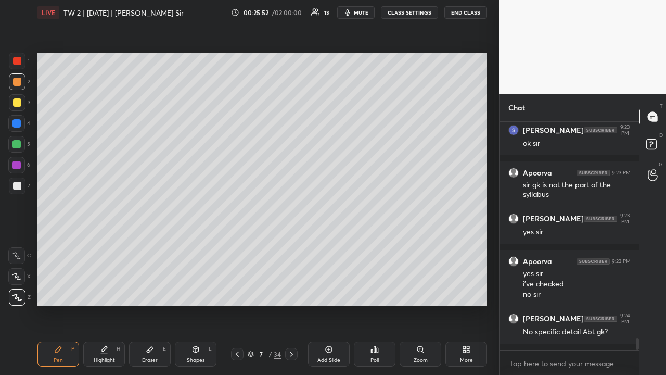
click at [19, 100] on div at bounding box center [17, 102] width 8 height 8
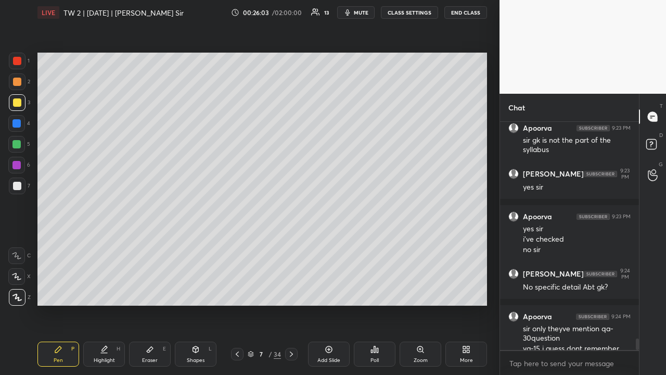
scroll to position [4264, 0]
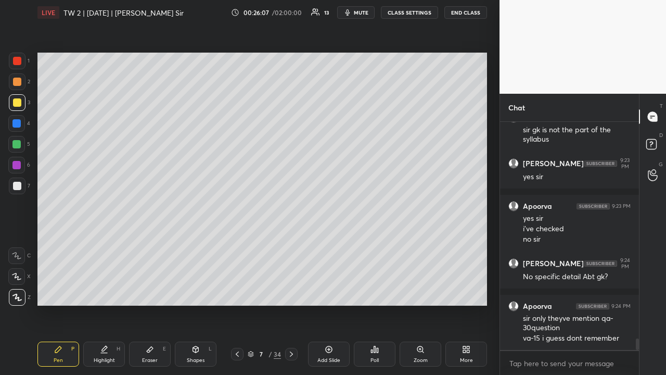
click at [152, 290] on icon at bounding box center [150, 349] width 8 height 8
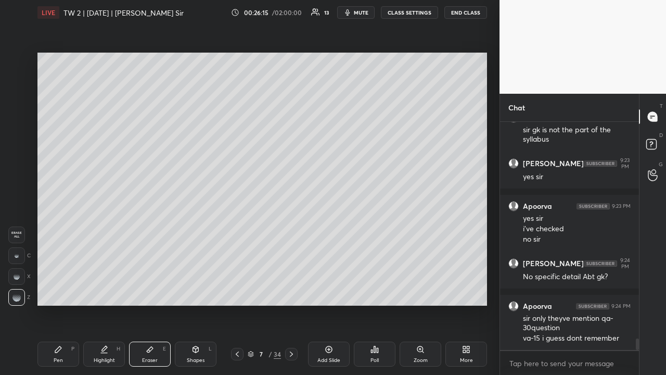
click at [66, 290] on div "Pen P" at bounding box center [58, 353] width 42 height 25
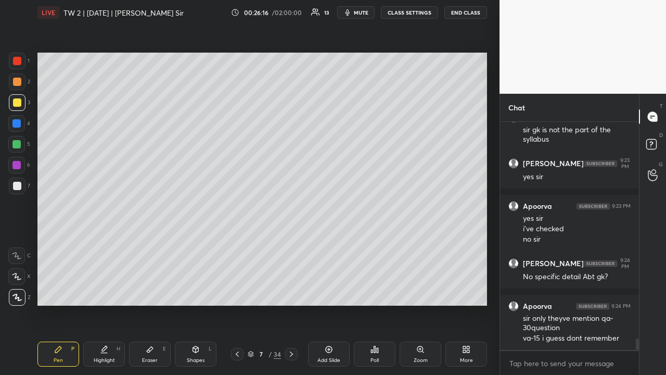
drag, startPoint x: 17, startPoint y: 81, endPoint x: 15, endPoint y: 90, distance: 9.2
click at [17, 82] on div at bounding box center [17, 82] width 8 height 8
click at [239, 290] on icon at bounding box center [237, 354] width 8 height 8
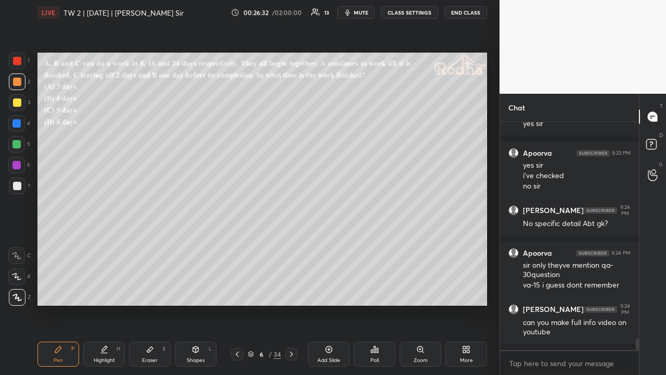
click at [21, 102] on div at bounding box center [17, 102] width 8 height 8
click at [192, 290] on icon at bounding box center [196, 349] width 8 height 8
click at [18, 290] on icon at bounding box center [18, 298] width 8 height 8
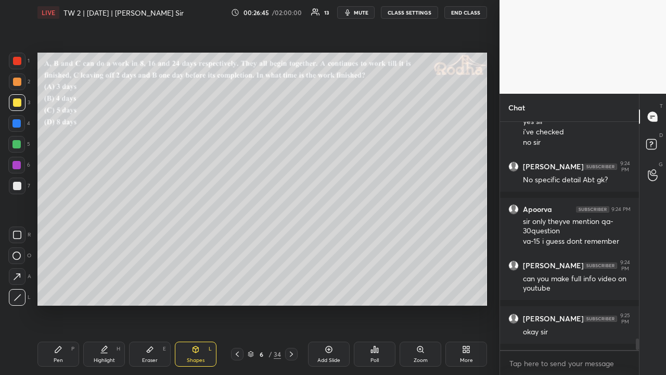
click at [57, 290] on icon at bounding box center [58, 349] width 6 height 6
drag, startPoint x: 20, startPoint y: 83, endPoint x: 31, endPoint y: 88, distance: 12.6
click at [19, 84] on div at bounding box center [17, 82] width 8 height 8
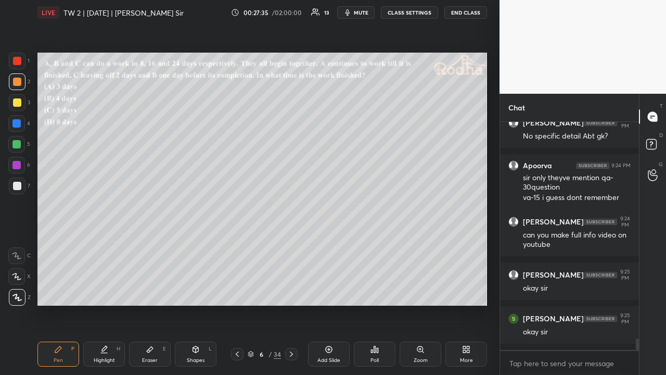
click at [20, 146] on div at bounding box center [16, 144] width 8 height 8
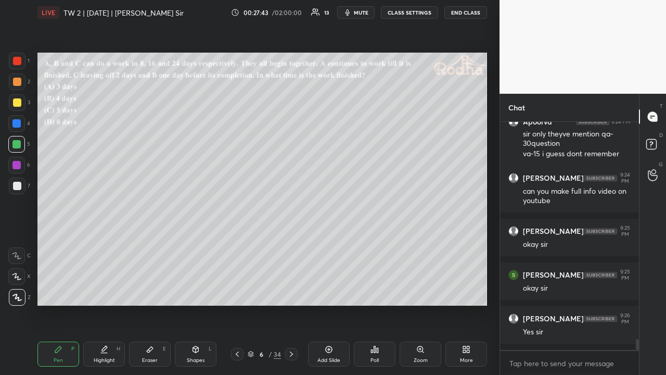
click at [18, 83] on div at bounding box center [17, 82] width 8 height 8
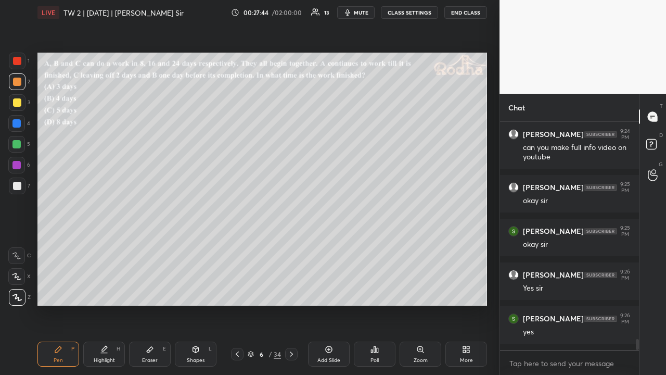
drag, startPoint x: 16, startPoint y: 146, endPoint x: 22, endPoint y: 141, distance: 8.2
click at [16, 146] on div at bounding box center [16, 144] width 8 height 8
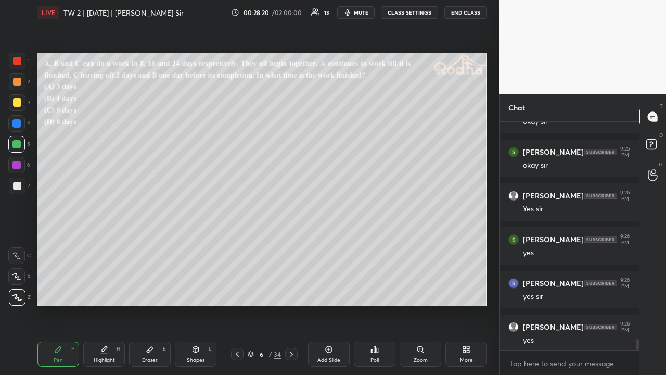
scroll to position [4614, 0]
drag, startPoint x: 146, startPoint y: 352, endPoint x: 148, endPoint y: 344, distance: 8.6
click at [147, 290] on div "Eraser E" at bounding box center [150, 353] width 42 height 25
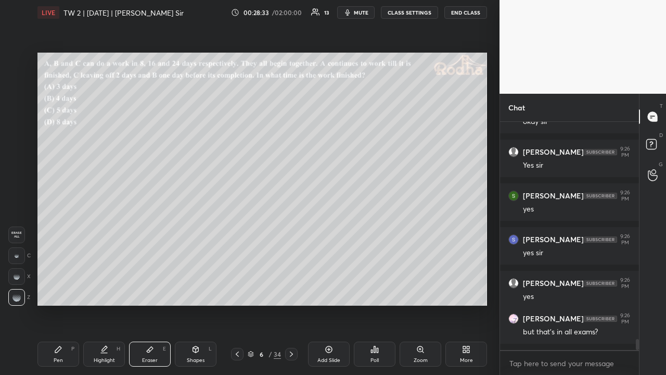
click at [58, 290] on icon at bounding box center [58, 349] width 6 height 6
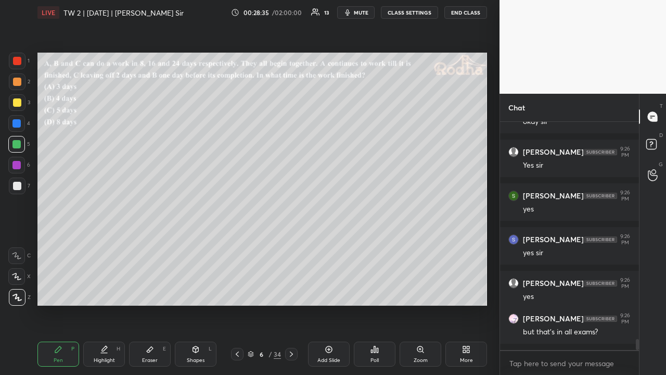
click at [18, 107] on div at bounding box center [17, 102] width 17 height 17
click at [20, 65] on div at bounding box center [17, 61] width 8 height 8
drag, startPoint x: 16, startPoint y: 101, endPoint x: 21, endPoint y: 108, distance: 8.2
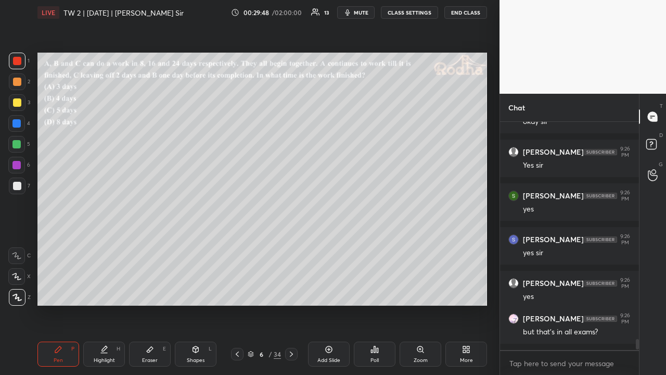
click at [17, 102] on div at bounding box center [17, 102] width 8 height 8
click at [149, 290] on icon at bounding box center [150, 349] width 8 height 8
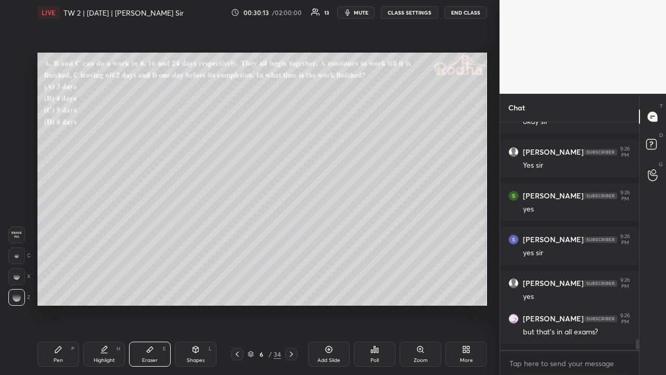
click at [56, 290] on icon at bounding box center [58, 349] width 6 height 6
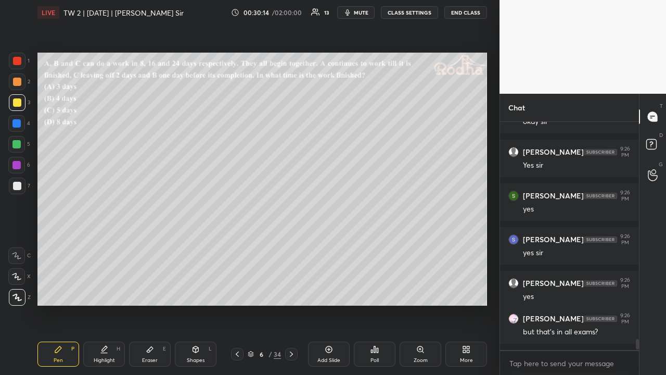
click at [19, 85] on div at bounding box center [17, 82] width 8 height 8
click at [22, 104] on div at bounding box center [17, 102] width 17 height 17
click at [17, 63] on div at bounding box center [17, 61] width 8 height 8
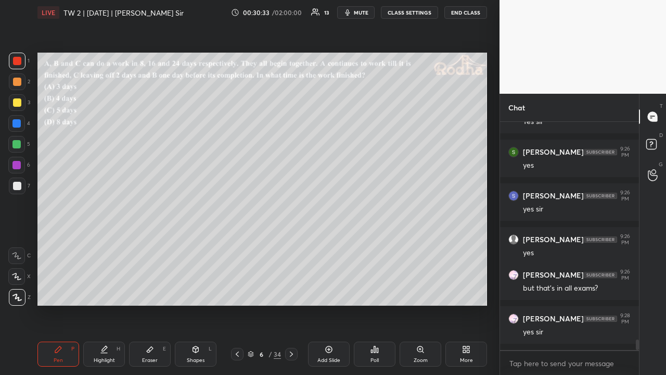
scroll to position [4702, 0]
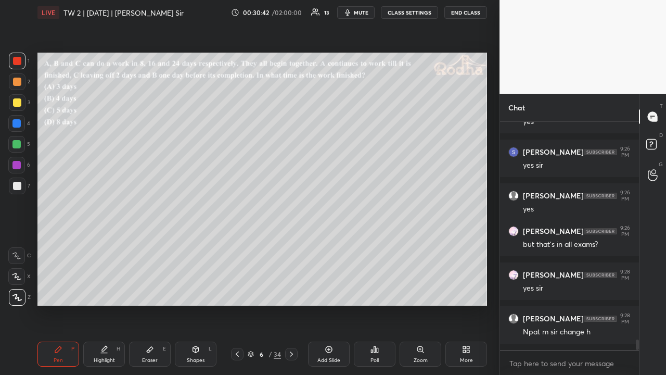
drag, startPoint x: 16, startPoint y: 84, endPoint x: 16, endPoint y: 90, distance: 5.7
click at [16, 85] on div at bounding box center [17, 82] width 8 height 8
click at [16, 102] on div at bounding box center [17, 102] width 8 height 8
click at [20, 63] on div at bounding box center [17, 61] width 8 height 8
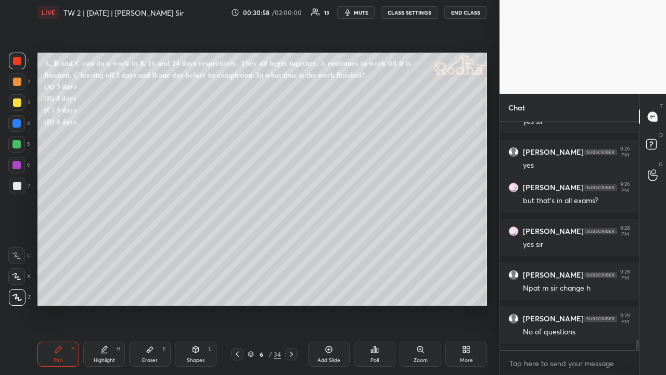
click at [19, 102] on div at bounding box center [17, 102] width 8 height 8
drag, startPoint x: 18, startPoint y: 59, endPoint x: 24, endPoint y: 70, distance: 12.1
click at [18, 60] on div at bounding box center [17, 61] width 8 height 8
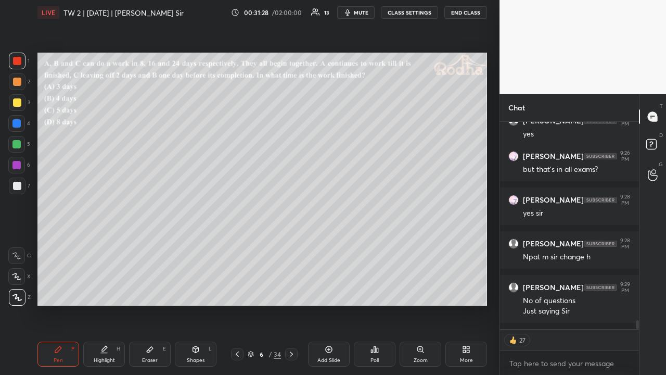
click at [18, 84] on div at bounding box center [17, 82] width 8 height 8
type textarea "x"
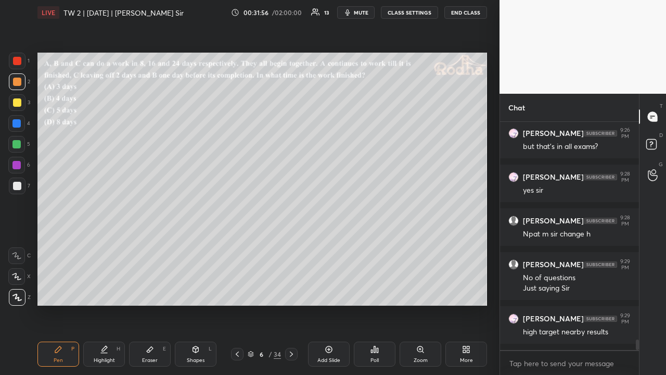
scroll to position [4843, 0]
click at [22, 63] on div at bounding box center [17, 61] width 17 height 17
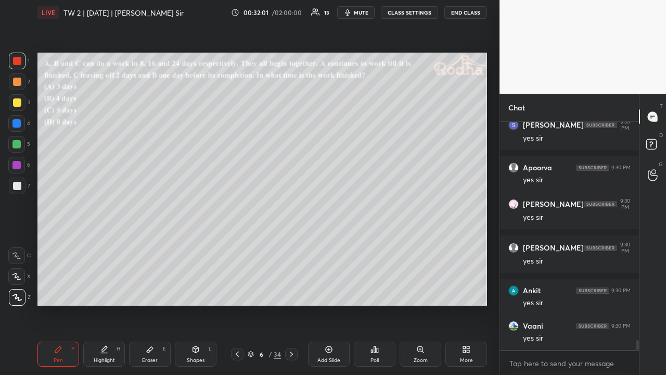
scroll to position [5160, 0]
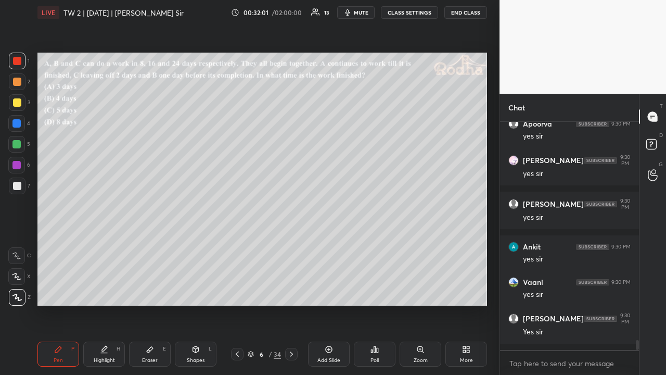
click at [20, 183] on div at bounding box center [17, 186] width 8 height 8
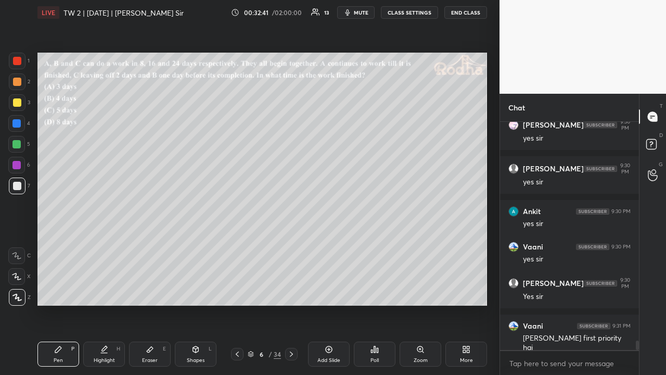
scroll to position [5239, 0]
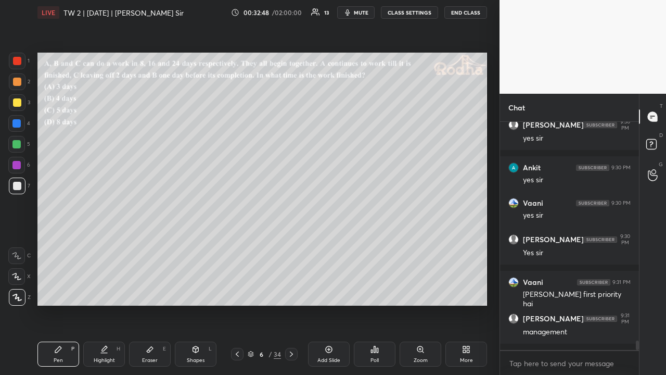
click at [19, 106] on div at bounding box center [17, 102] width 8 height 8
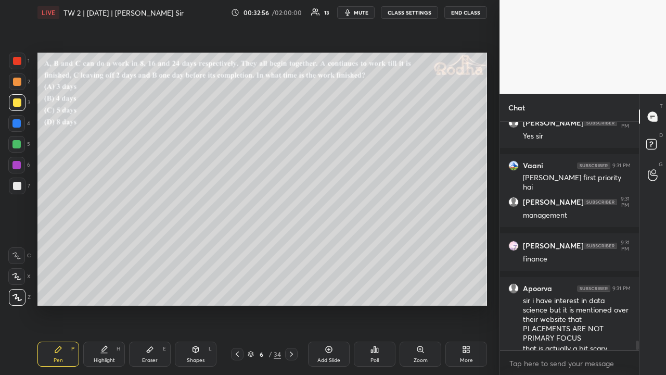
scroll to position [5366, 0]
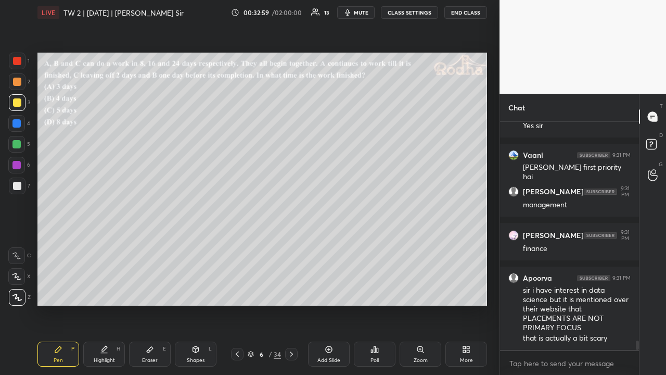
click at [16, 82] on div at bounding box center [17, 82] width 8 height 8
click at [18, 144] on div at bounding box center [16, 144] width 8 height 8
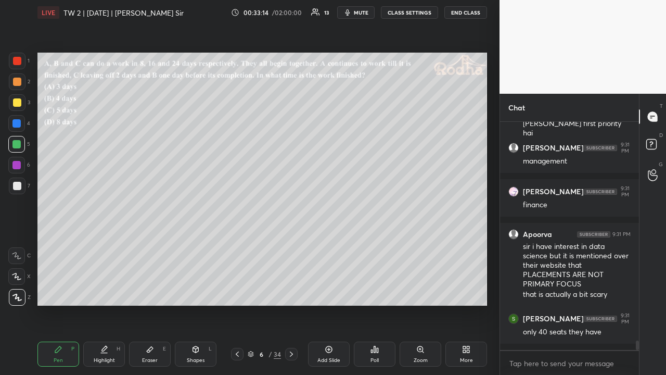
click at [20, 103] on div at bounding box center [17, 102] width 8 height 8
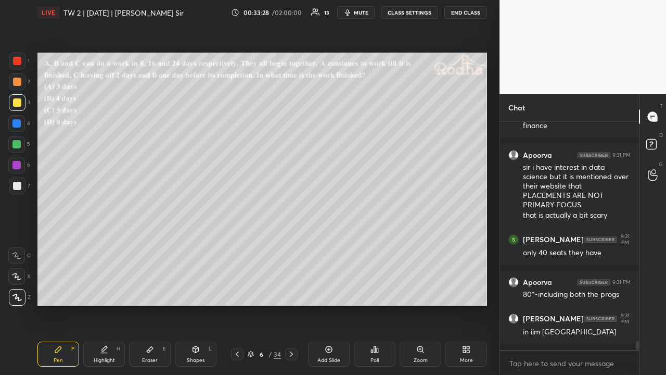
scroll to position [5533, 0]
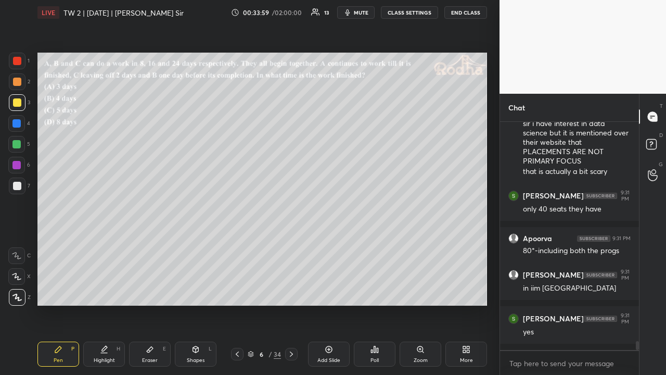
click at [18, 83] on div at bounding box center [17, 82] width 8 height 8
drag, startPoint x: 18, startPoint y: 64, endPoint x: 19, endPoint y: 75, distance: 12.0
click at [19, 65] on div at bounding box center [17, 61] width 8 height 8
click at [20, 124] on div at bounding box center [16, 123] width 8 height 8
click at [20, 145] on div at bounding box center [16, 144] width 8 height 8
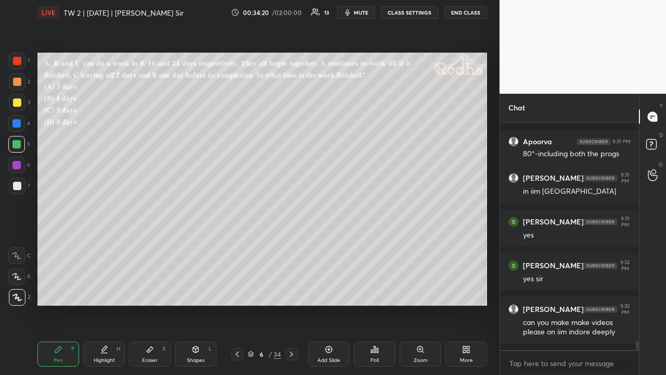
scroll to position [5673, 0]
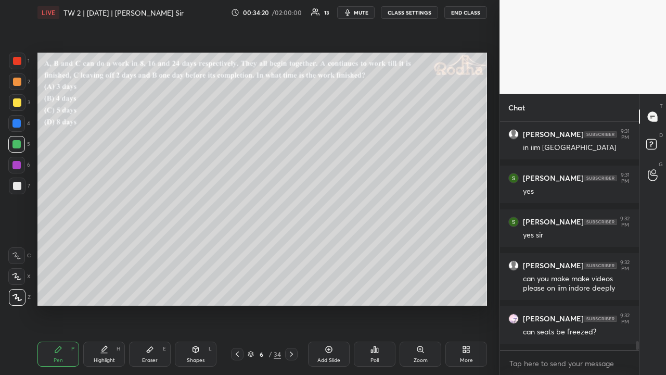
click at [16, 82] on div at bounding box center [17, 82] width 8 height 8
drag, startPoint x: 16, startPoint y: 139, endPoint x: 16, endPoint y: 151, distance: 12.0
click at [16, 139] on div at bounding box center [16, 144] width 17 height 17
click at [18, 184] on div at bounding box center [17, 186] width 8 height 8
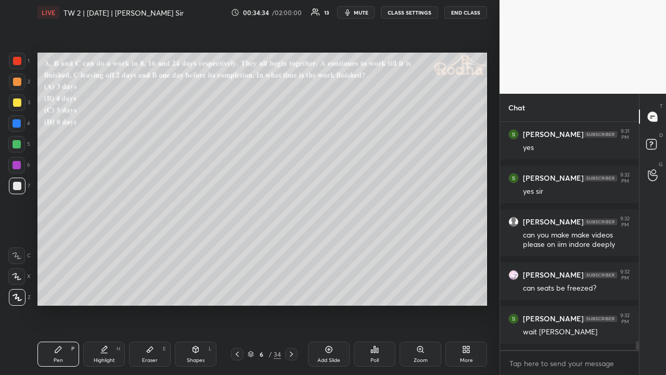
click at [292, 290] on div at bounding box center [291, 354] width 12 height 12
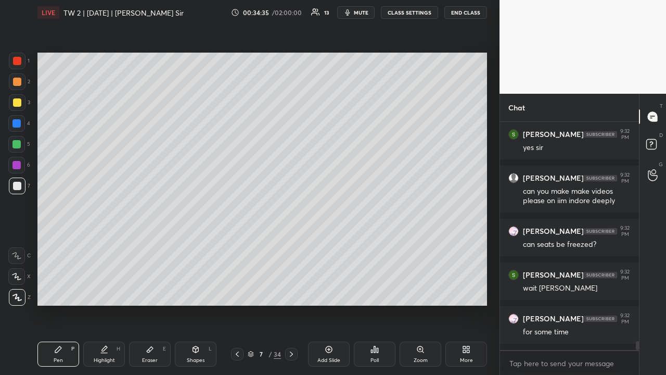
click at [240, 290] on icon at bounding box center [237, 354] width 8 height 8
click at [290, 290] on icon at bounding box center [291, 354] width 8 height 8
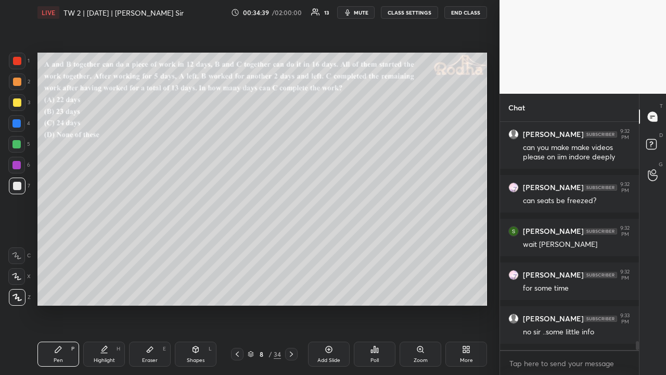
click at [239, 290] on icon at bounding box center [237, 354] width 8 height 8
click at [17, 105] on div at bounding box center [17, 102] width 8 height 8
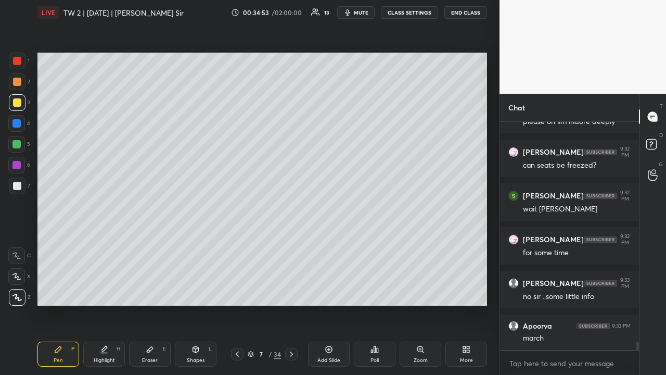
scroll to position [5884, 0]
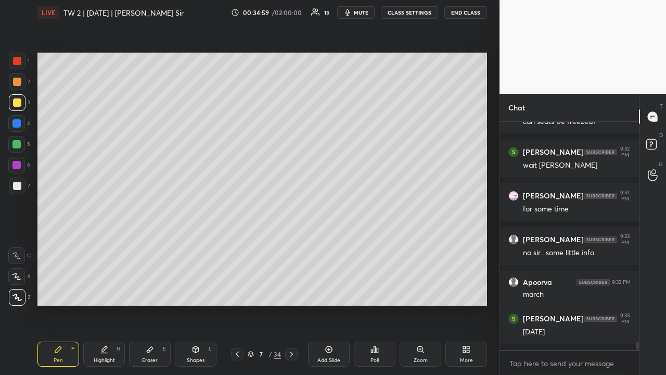
drag, startPoint x: 20, startPoint y: 82, endPoint x: 20, endPoint y: 90, distance: 7.8
click at [20, 83] on div at bounding box center [17, 82] width 8 height 8
click at [15, 103] on div at bounding box center [17, 102] width 8 height 8
click at [20, 82] on div at bounding box center [17, 82] width 8 height 8
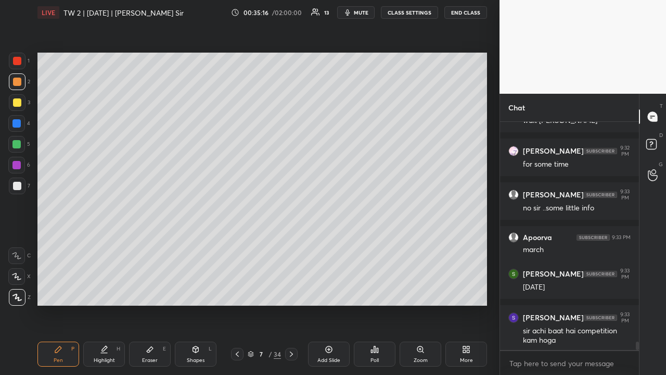
scroll to position [5964, 0]
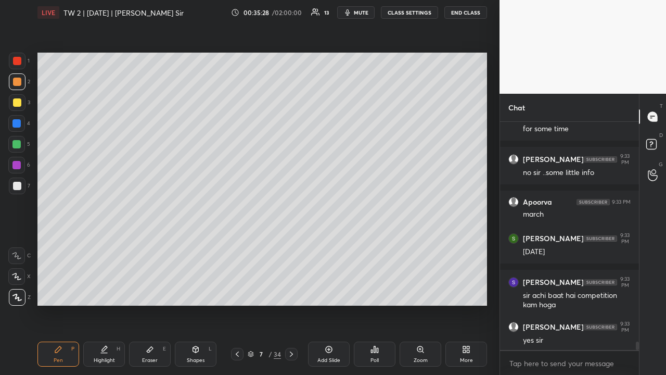
click at [20, 103] on div at bounding box center [17, 102] width 8 height 8
click at [290, 290] on icon at bounding box center [291, 354] width 8 height 8
click at [368, 290] on div "Poll" at bounding box center [375, 353] width 42 height 25
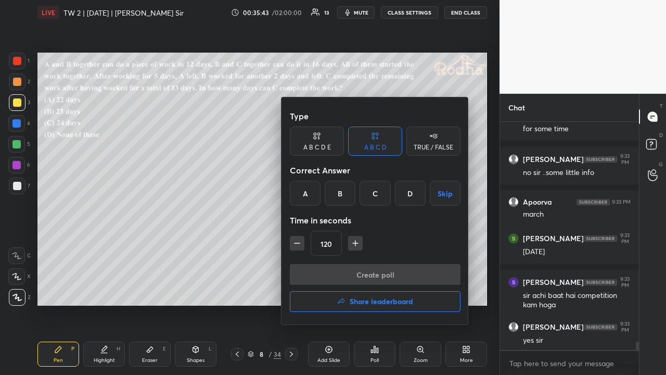
click at [377, 193] on div "C" at bounding box center [375, 193] width 31 height 25
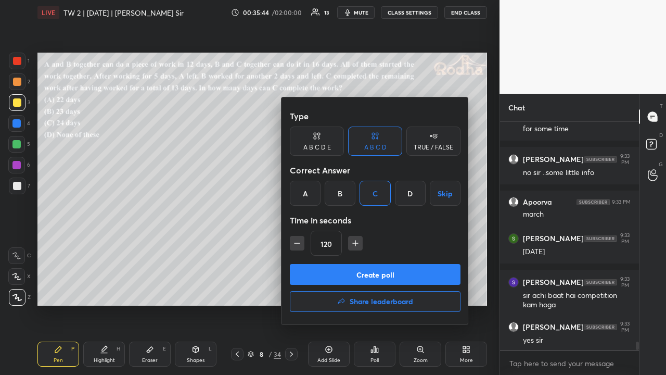
drag, startPoint x: 296, startPoint y: 244, endPoint x: 315, endPoint y: 252, distance: 21.5
click at [296, 244] on icon "button" at bounding box center [297, 243] width 10 height 10
type input "105"
click at [377, 274] on button "Create poll" at bounding box center [375, 274] width 171 height 21
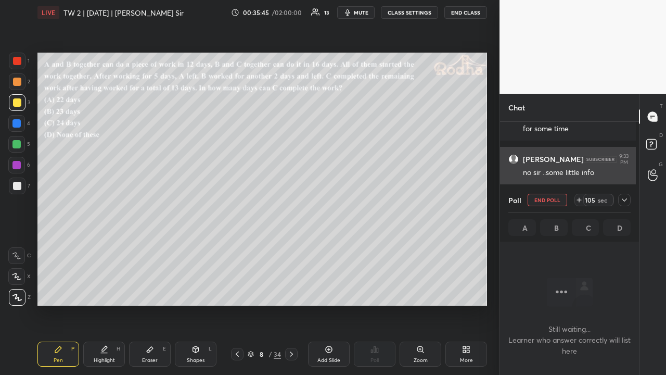
scroll to position [196, 136]
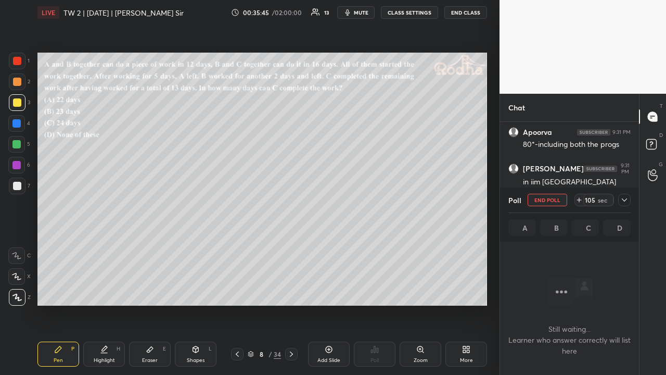
drag, startPoint x: 624, startPoint y: 200, endPoint x: 617, endPoint y: 210, distance: 11.6
click at [624, 200] on icon at bounding box center [624, 199] width 5 height 3
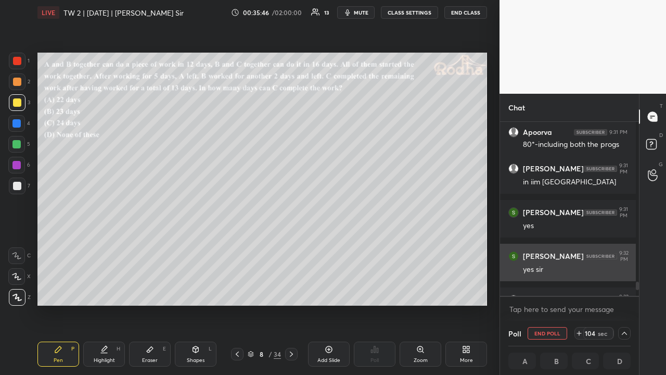
scroll to position [3, 3]
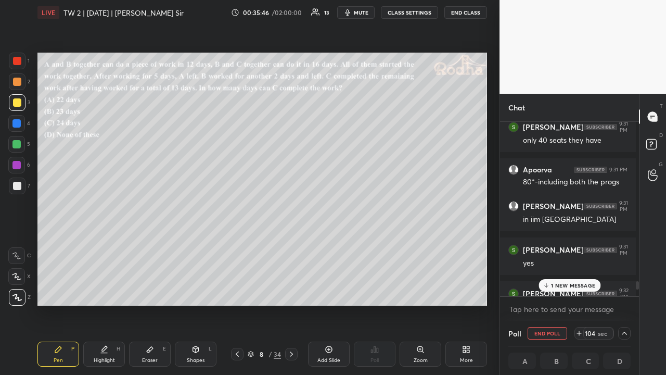
click at [570, 288] on p "1 NEW MESSAGE" at bounding box center [573, 285] width 44 height 6
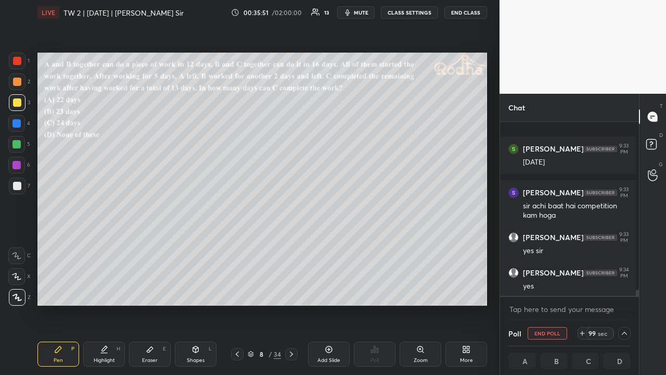
scroll to position [4635, 0]
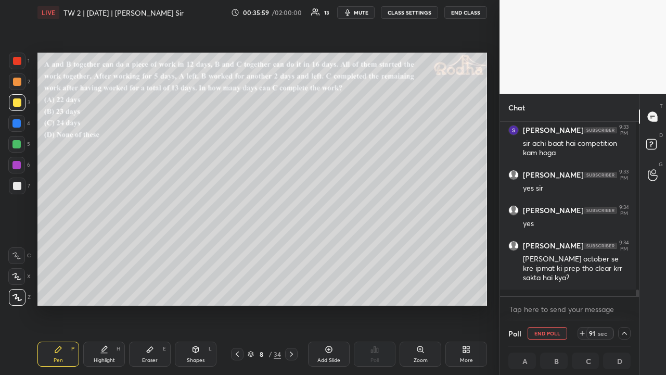
drag, startPoint x: 23, startPoint y: 84, endPoint x: 34, endPoint y: 91, distance: 13.1
click at [23, 84] on div at bounding box center [17, 81] width 17 height 17
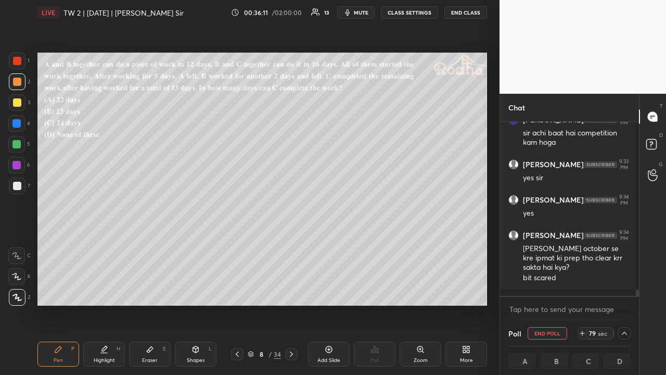
scroll to position [1, 3]
click at [19, 104] on div at bounding box center [17, 102] width 8 height 8
click at [621, 290] on icon at bounding box center [625, 333] width 8 height 8
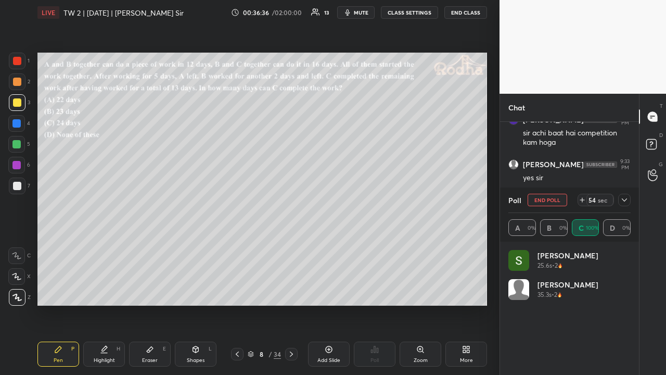
scroll to position [196, 136]
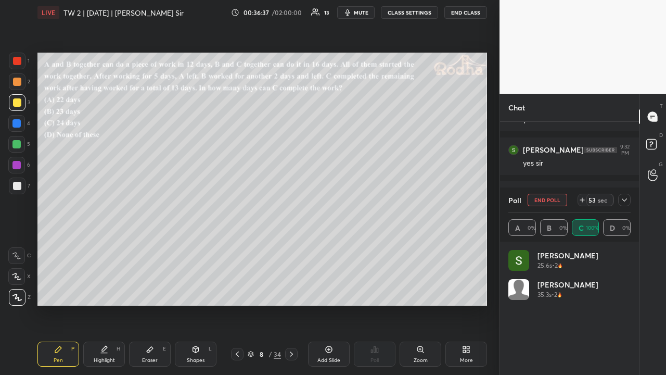
click at [624, 199] on icon at bounding box center [625, 200] width 8 height 8
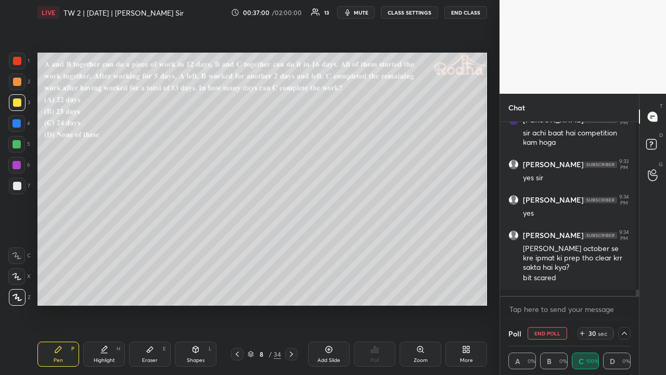
click at [621, 290] on div at bounding box center [624, 333] width 12 height 12
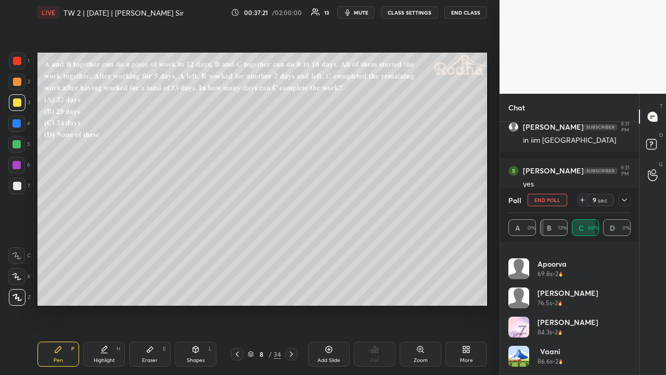
click at [627, 199] on icon at bounding box center [625, 200] width 8 height 8
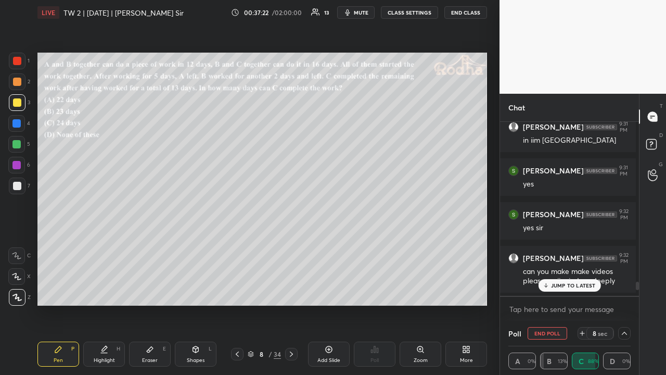
click at [575, 284] on p "JUMP TO LATEST" at bounding box center [573, 285] width 45 height 6
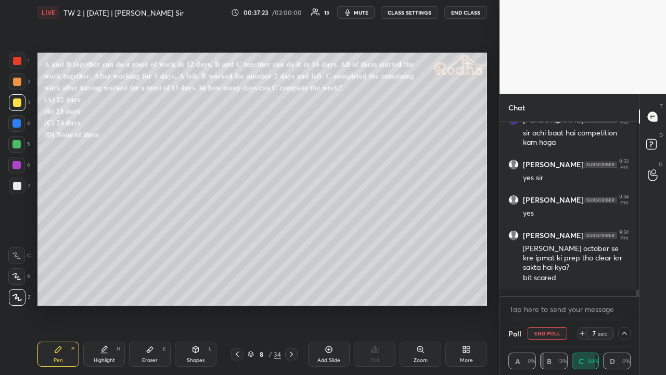
click at [625, 290] on icon at bounding box center [625, 333] width 8 height 8
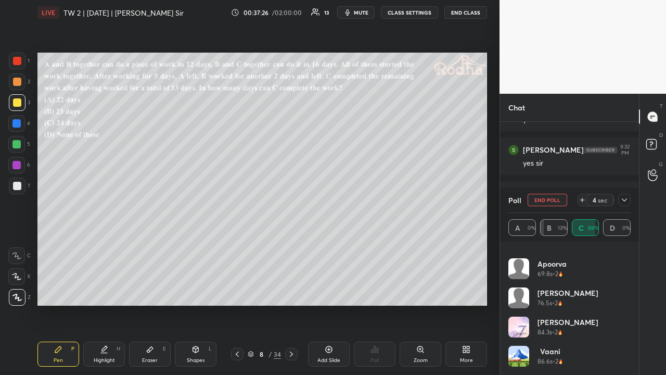
click at [623, 198] on icon at bounding box center [624, 199] width 5 height 3
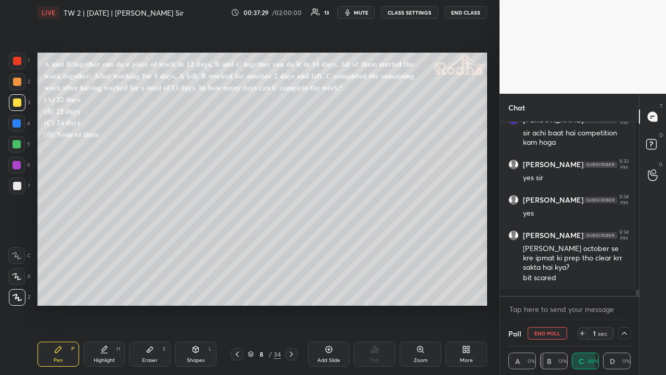
click at [621, 290] on icon at bounding box center [625, 333] width 8 height 8
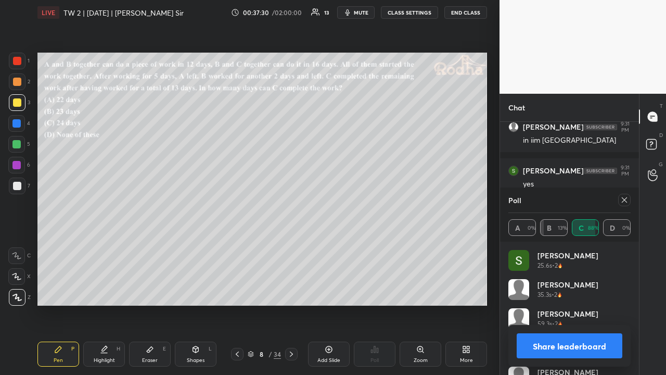
click at [623, 200] on icon at bounding box center [625, 200] width 8 height 8
type textarea "x"
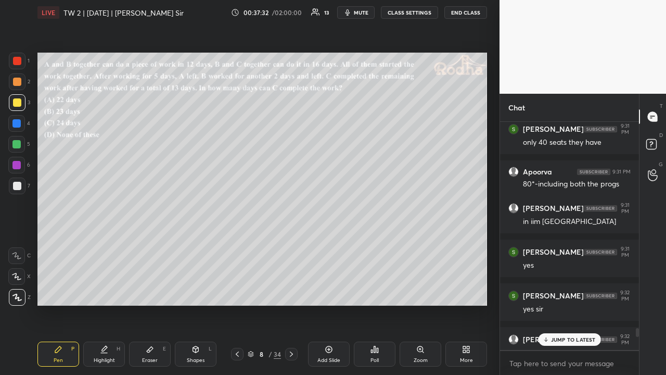
click at [579, 290] on div "JUMP TO LATEST" at bounding box center [569, 339] width 62 height 12
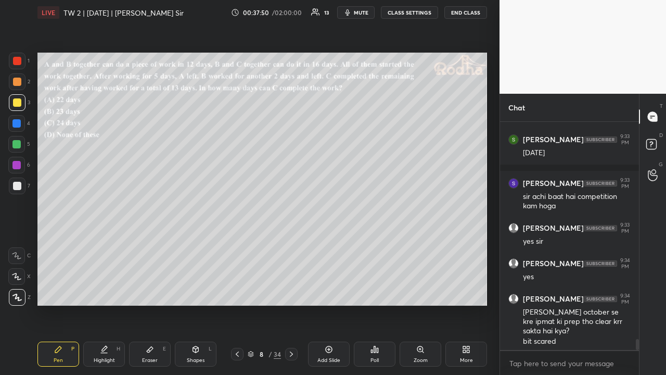
click at [159, 290] on div "Eraser E" at bounding box center [150, 353] width 42 height 25
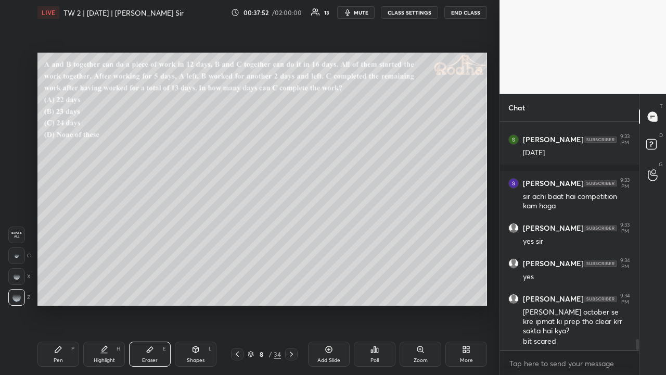
click at [190, 290] on div "Shapes L" at bounding box center [196, 353] width 42 height 25
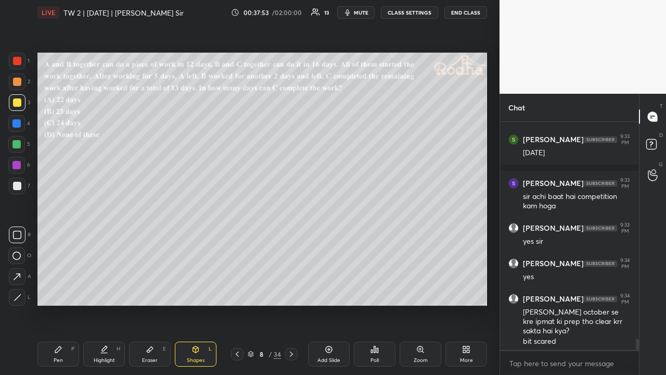
click at [20, 290] on icon at bounding box center [18, 297] width 6 height 6
click at [53, 290] on div "Pen P" at bounding box center [58, 353] width 42 height 25
click at [18, 87] on div at bounding box center [17, 81] width 17 height 17
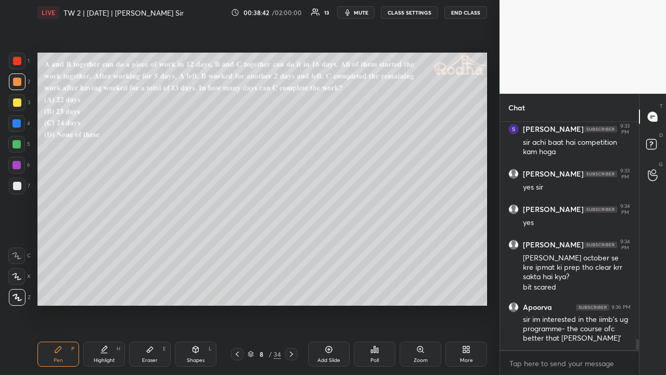
drag, startPoint x: 16, startPoint y: 102, endPoint x: 20, endPoint y: 108, distance: 7.5
click at [16, 102] on div at bounding box center [17, 102] width 8 height 8
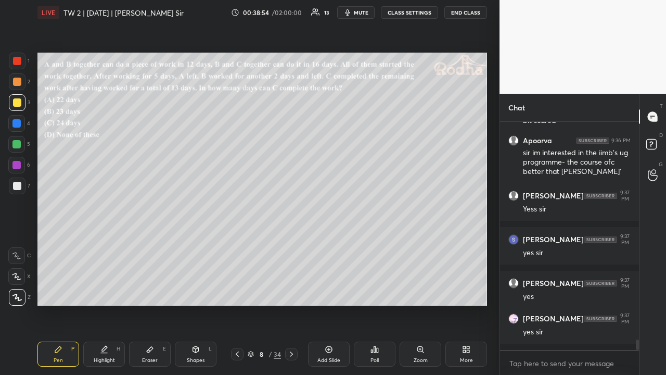
scroll to position [4847, 0]
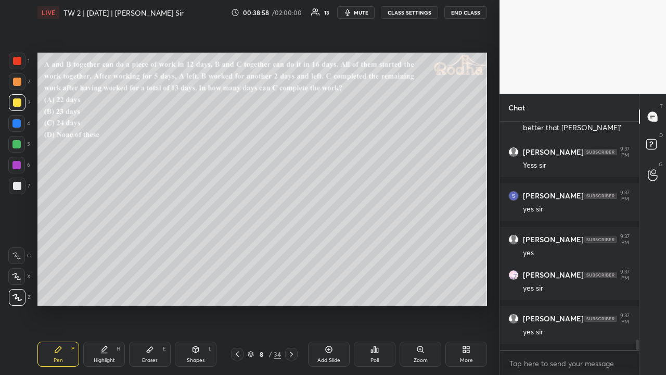
drag, startPoint x: 19, startPoint y: 61, endPoint x: 29, endPoint y: 71, distance: 14.0
click at [20, 61] on div at bounding box center [17, 61] width 8 height 8
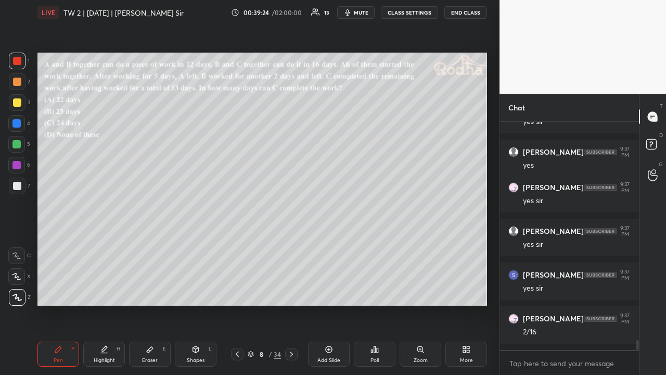
scroll to position [4978, 0]
drag, startPoint x: 19, startPoint y: 144, endPoint x: 25, endPoint y: 146, distance: 6.6
click at [19, 144] on div at bounding box center [16, 144] width 8 height 8
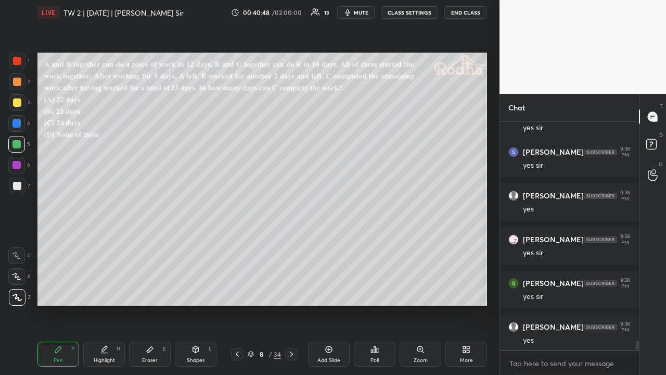
scroll to position [5417, 0]
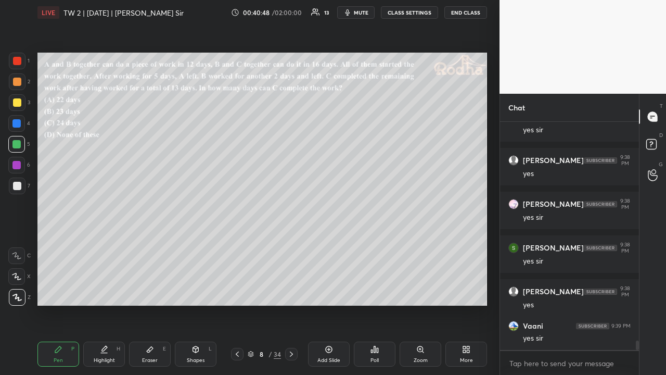
click at [19, 102] on div at bounding box center [17, 102] width 8 height 8
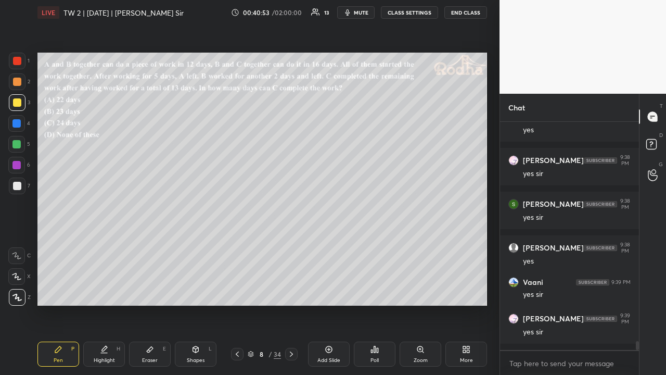
scroll to position [5505, 0]
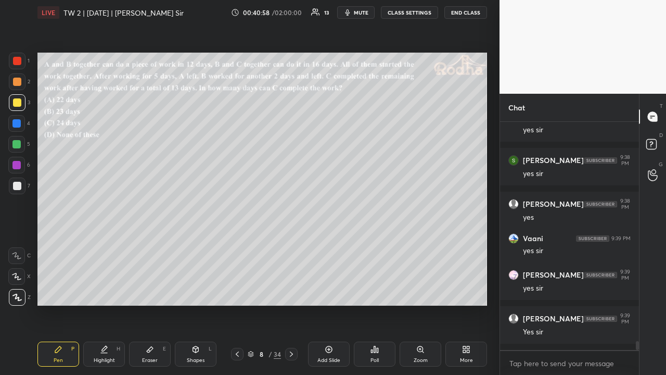
click at [20, 62] on div at bounding box center [17, 61] width 8 height 8
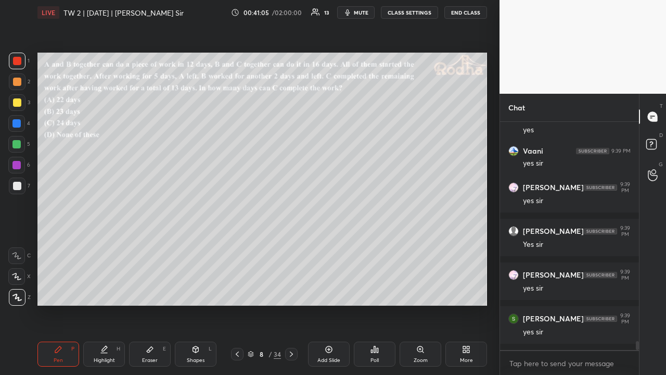
scroll to position [5627, 0]
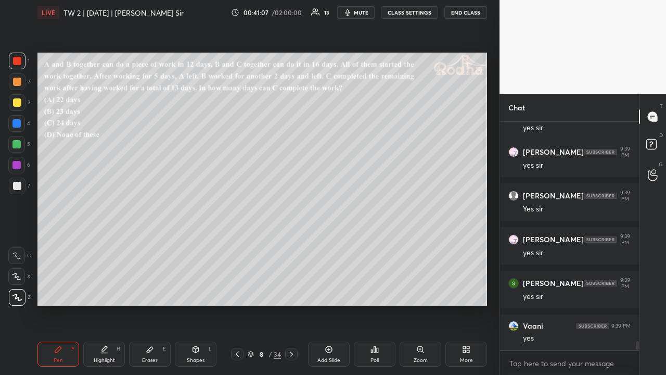
click at [20, 81] on div at bounding box center [17, 82] width 8 height 8
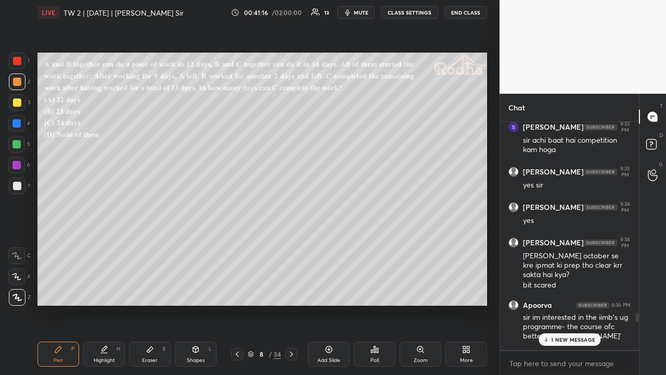
scroll to position [4690, 0]
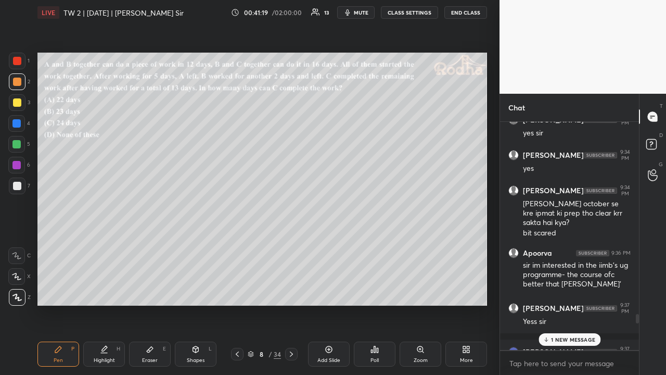
click at [571, 290] on div "1 NEW MESSAGE" at bounding box center [570, 339] width 62 height 12
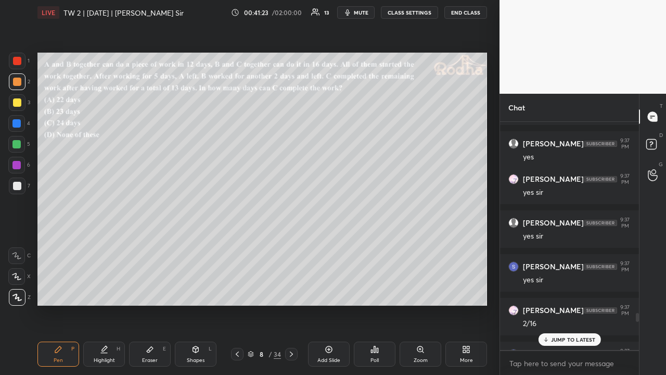
click at [564, 290] on p "JUMP TO LATEST" at bounding box center [573, 339] width 45 height 6
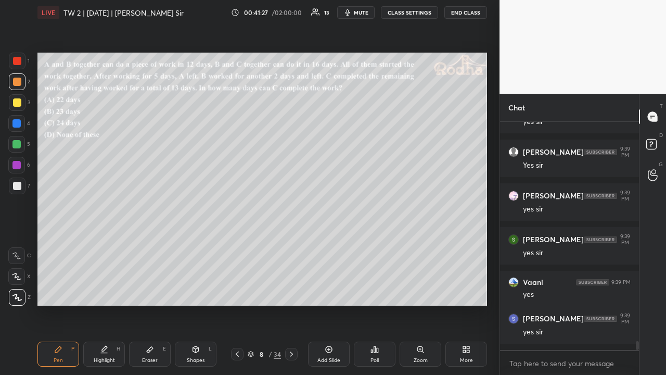
click at [15, 104] on div at bounding box center [17, 102] width 8 height 8
click at [19, 185] on div at bounding box center [17, 186] width 8 height 8
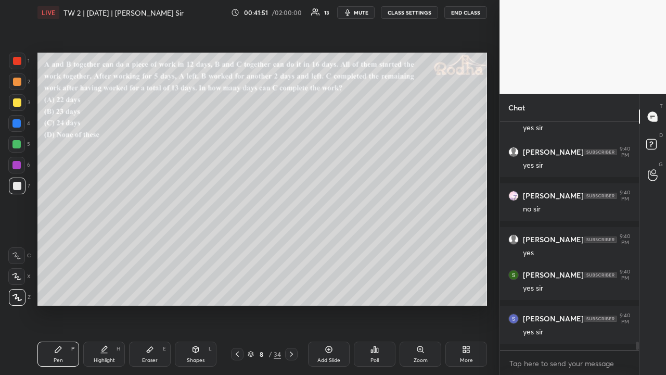
scroll to position [5952, 0]
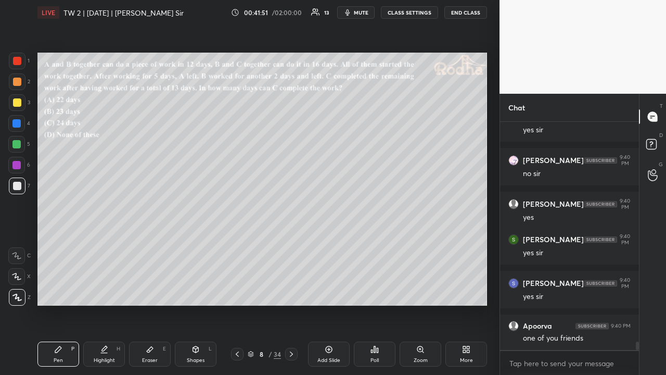
click at [19, 103] on div at bounding box center [17, 102] width 8 height 8
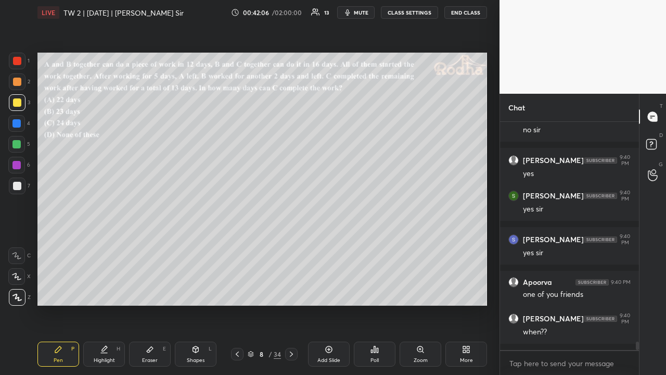
click at [20, 85] on div at bounding box center [17, 82] width 8 height 8
click at [19, 102] on div at bounding box center [17, 102] width 8 height 8
click at [19, 82] on div at bounding box center [17, 82] width 8 height 8
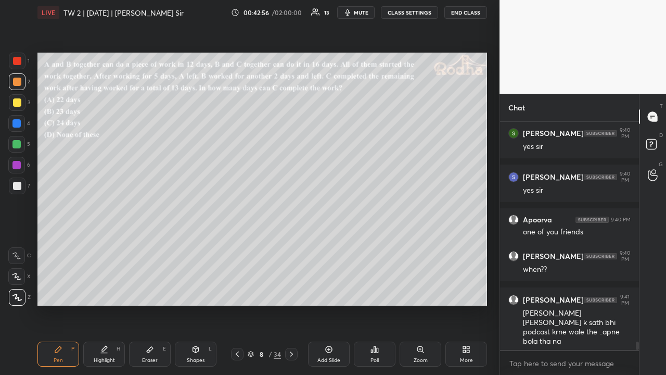
drag, startPoint x: 19, startPoint y: 104, endPoint x: 28, endPoint y: 107, distance: 9.9
click at [19, 104] on div at bounding box center [17, 102] width 8 height 8
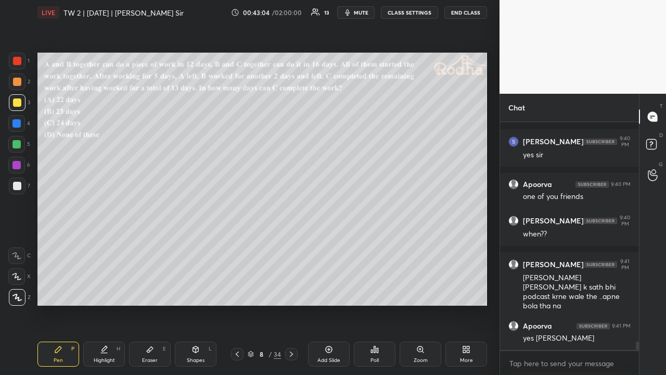
scroll to position [6138, 0]
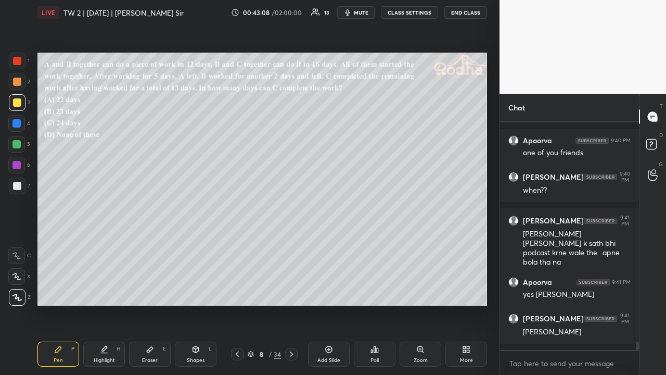
drag, startPoint x: 16, startPoint y: 85, endPoint x: 14, endPoint y: 94, distance: 9.0
click at [18, 86] on div at bounding box center [17, 81] width 17 height 17
click at [16, 108] on div at bounding box center [17, 102] width 17 height 17
click at [18, 84] on div at bounding box center [17, 82] width 8 height 8
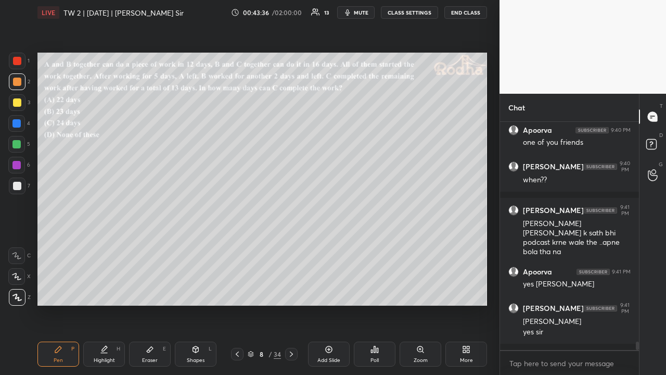
scroll to position [6183, 0]
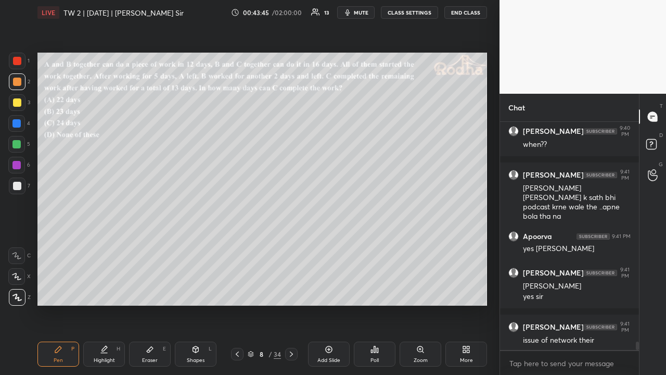
click at [20, 187] on div at bounding box center [17, 186] width 8 height 8
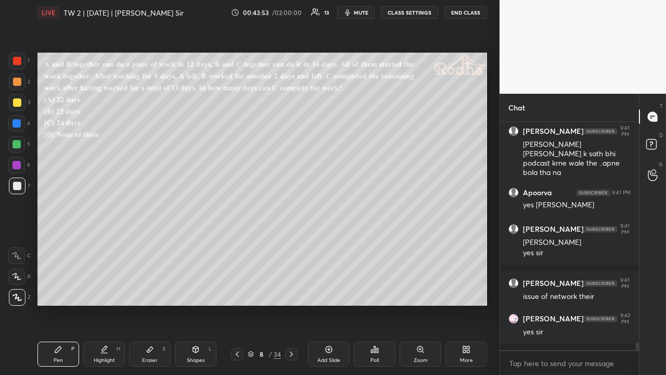
scroll to position [6263, 0]
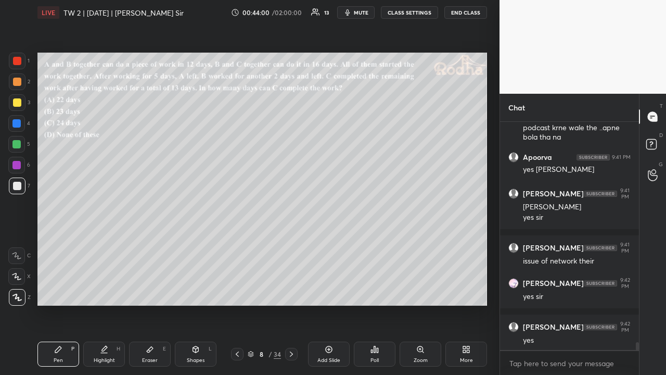
click at [292, 290] on icon at bounding box center [291, 354] width 8 height 8
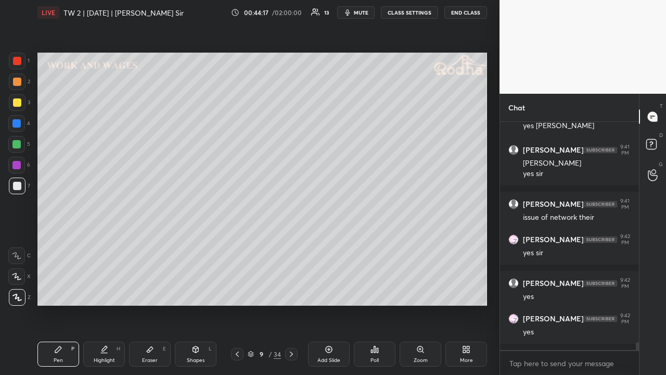
scroll to position [6342, 0]
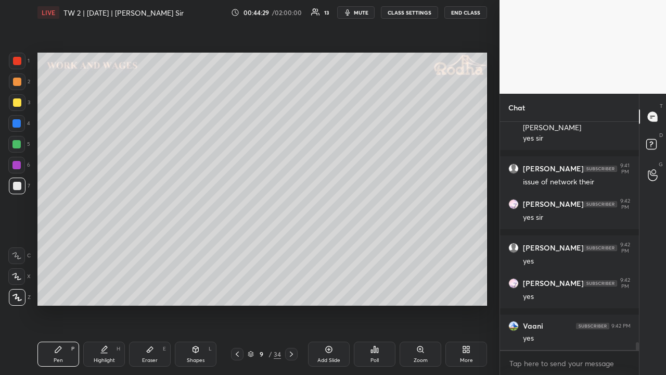
click at [291, 290] on icon at bounding box center [291, 354] width 8 height 8
drag, startPoint x: 17, startPoint y: 85, endPoint x: 17, endPoint y: 91, distance: 5.7
click at [17, 84] on div at bounding box center [17, 82] width 8 height 8
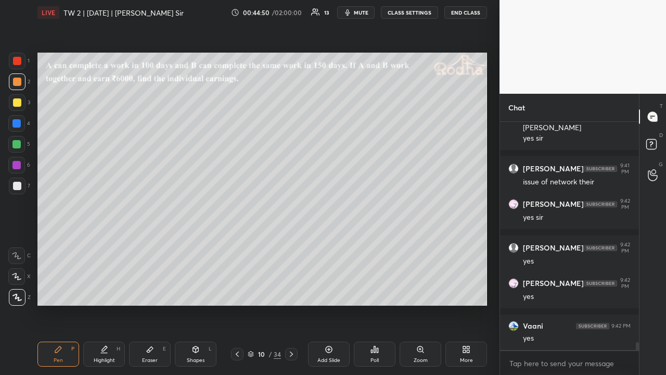
click at [233, 290] on div at bounding box center [237, 354] width 12 height 12
click at [239, 290] on icon at bounding box center [237, 354] width 8 height 8
click at [238, 290] on icon at bounding box center [237, 354] width 8 height 8
click at [239, 290] on icon at bounding box center [237, 354] width 8 height 8
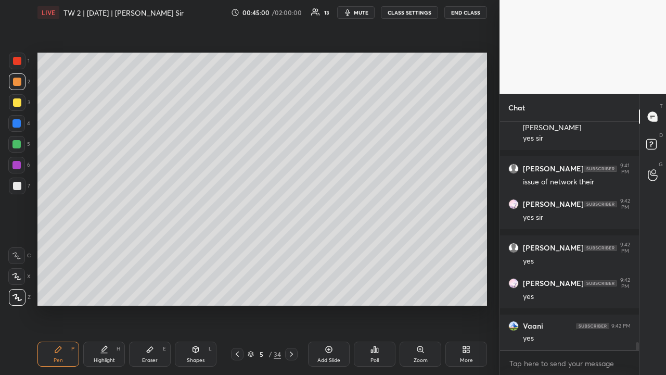
click at [237, 290] on icon at bounding box center [237, 354] width 8 height 8
click at [20, 104] on div at bounding box center [17, 102] width 8 height 8
click at [19, 124] on div at bounding box center [16, 123] width 8 height 8
drag, startPoint x: 19, startPoint y: 60, endPoint x: 19, endPoint y: 75, distance: 14.6
click at [19, 62] on div at bounding box center [17, 61] width 8 height 8
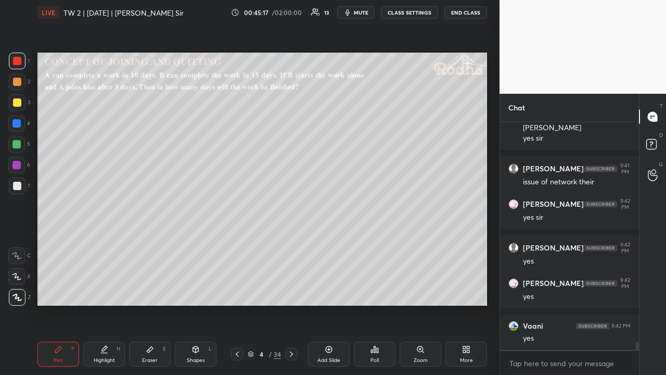
click at [290, 290] on icon at bounding box center [291, 354] width 8 height 8
click at [288, 290] on icon at bounding box center [291, 354] width 8 height 8
click at [290, 290] on icon at bounding box center [291, 354] width 8 height 8
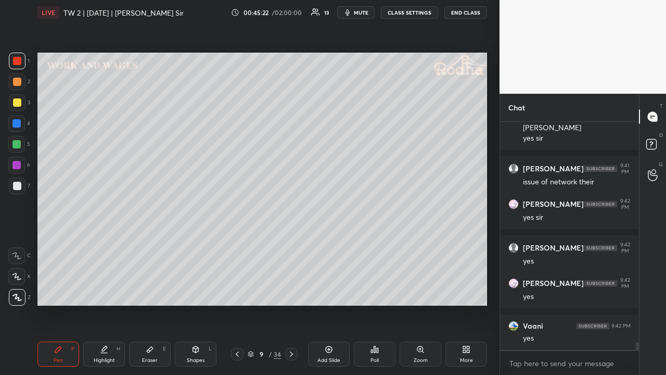
drag, startPoint x: 293, startPoint y: 354, endPoint x: 292, endPoint y: 336, distance: 17.7
click at [293, 290] on icon at bounding box center [291, 354] width 8 height 8
click at [19, 105] on div at bounding box center [17, 102] width 8 height 8
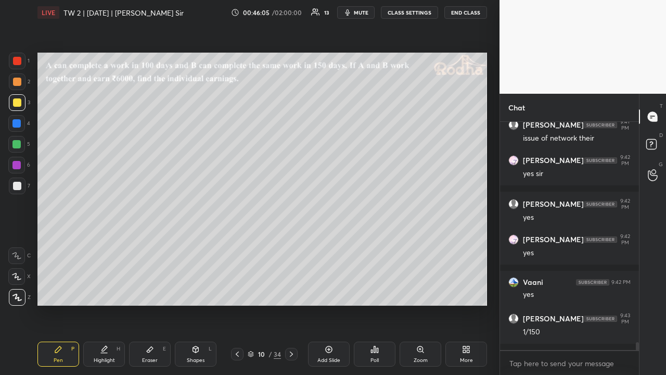
click at [237, 290] on icon at bounding box center [237, 354] width 8 height 8
click at [293, 290] on icon at bounding box center [291, 354] width 8 height 8
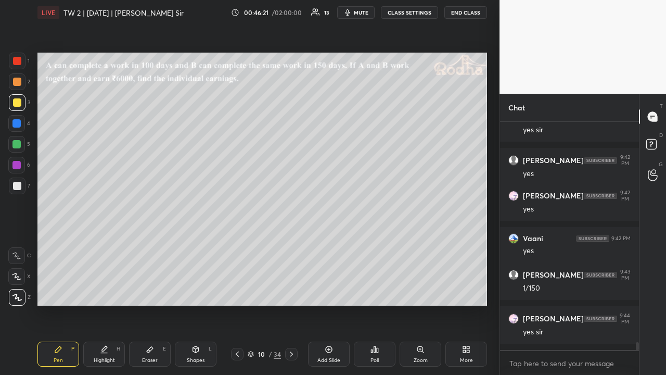
scroll to position [6473, 0]
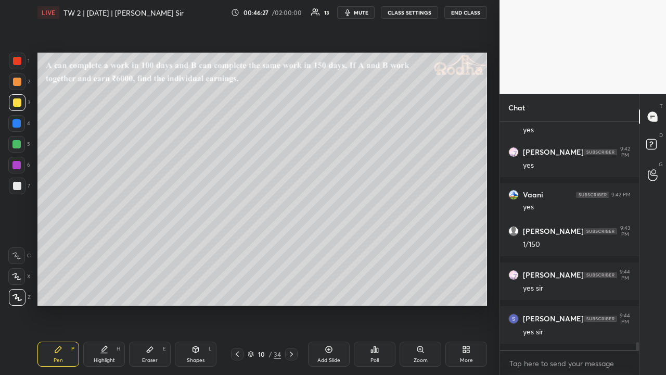
drag, startPoint x: 17, startPoint y: 84, endPoint x: 18, endPoint y: 91, distance: 6.8
click at [18, 85] on div at bounding box center [17, 82] width 8 height 8
click at [19, 121] on div at bounding box center [16, 123] width 8 height 8
drag, startPoint x: 20, startPoint y: 140, endPoint x: 33, endPoint y: 133, distance: 14.0
click at [21, 140] on div at bounding box center [16, 144] width 17 height 17
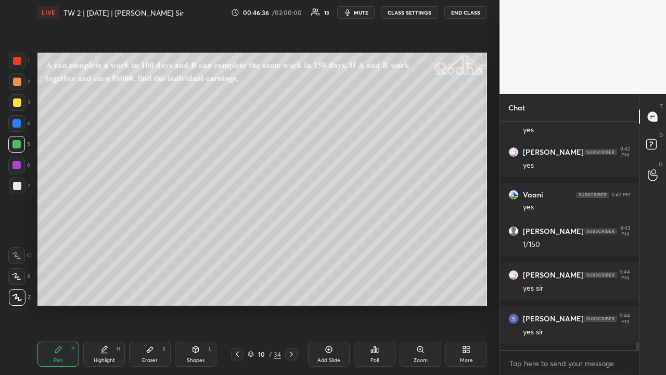
scroll to position [6517, 0]
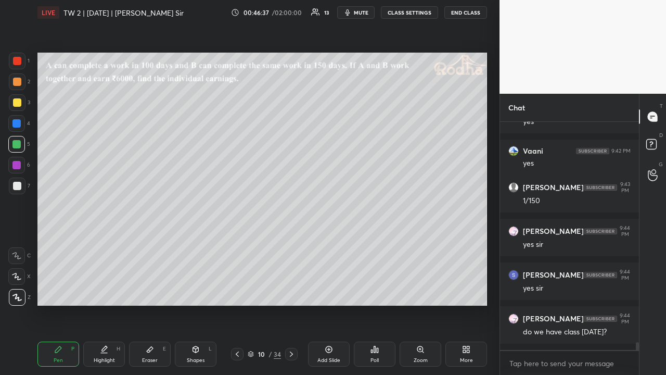
click at [292, 290] on icon at bounding box center [291, 353] width 3 height 5
click at [235, 290] on icon at bounding box center [237, 354] width 8 height 8
click at [289, 290] on icon at bounding box center [291, 354] width 8 height 8
click at [241, 290] on icon at bounding box center [237, 354] width 8 height 8
click at [19, 84] on div at bounding box center [17, 82] width 8 height 8
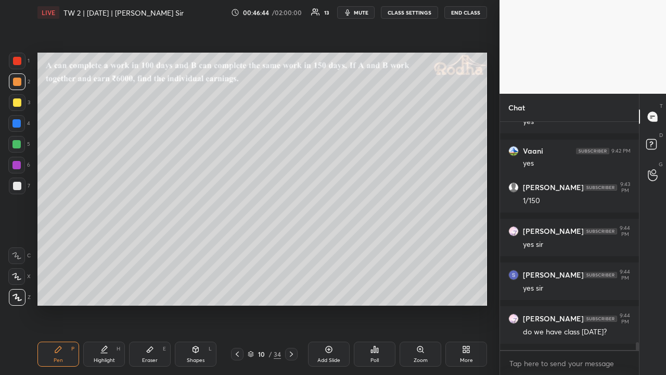
click at [21, 184] on div at bounding box center [17, 186] width 8 height 8
click at [19, 84] on div at bounding box center [17, 82] width 8 height 8
click at [16, 103] on div at bounding box center [17, 102] width 8 height 8
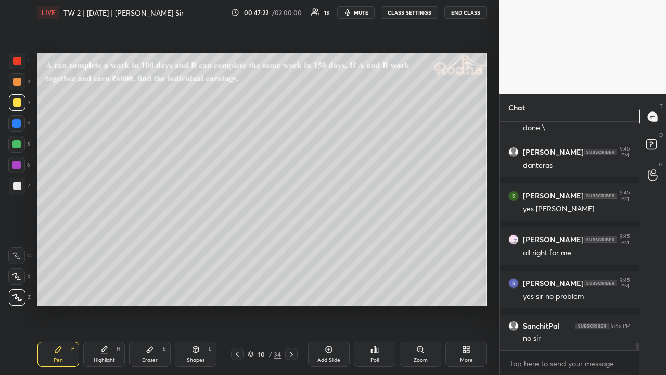
scroll to position [6912, 0]
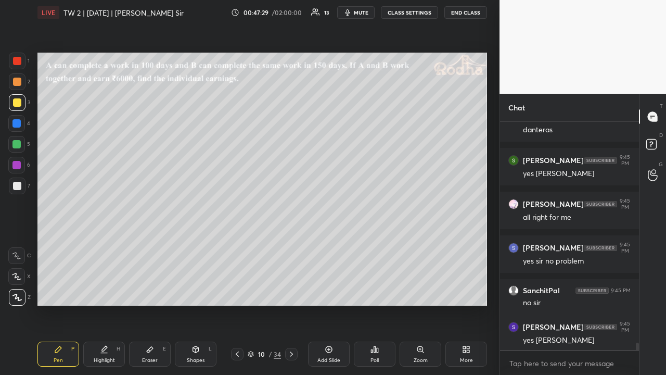
click at [19, 146] on div at bounding box center [16, 144] width 8 height 8
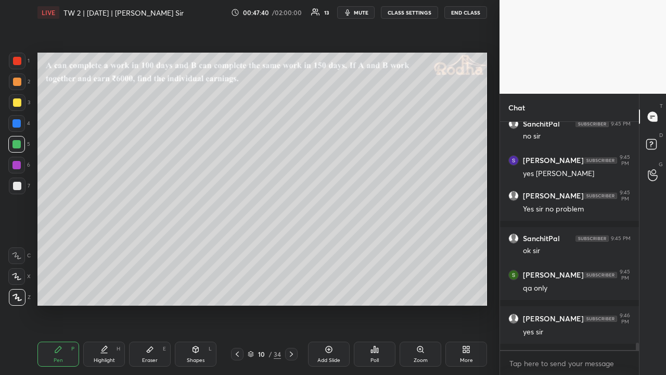
scroll to position [7123, 0]
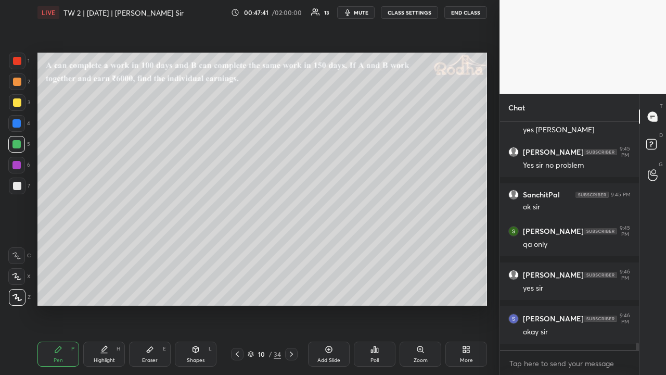
drag, startPoint x: 15, startPoint y: 82, endPoint x: 28, endPoint y: 98, distance: 21.5
click at [15, 83] on div at bounding box center [17, 82] width 8 height 8
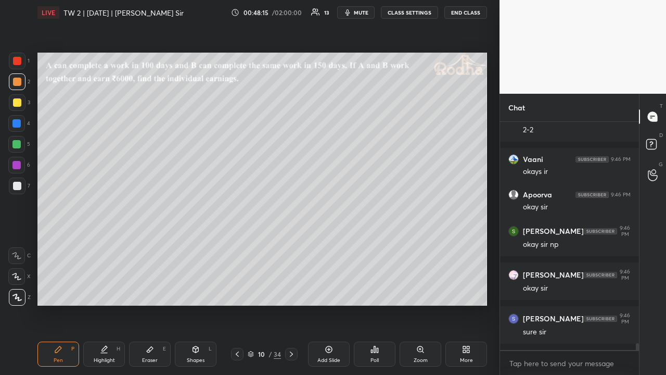
scroll to position [7491, 0]
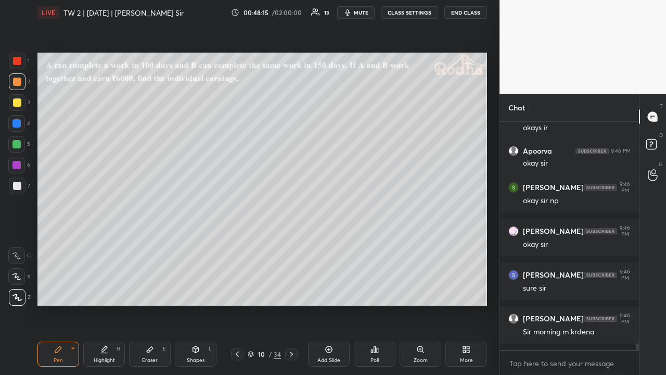
click at [15, 105] on div at bounding box center [17, 102] width 8 height 8
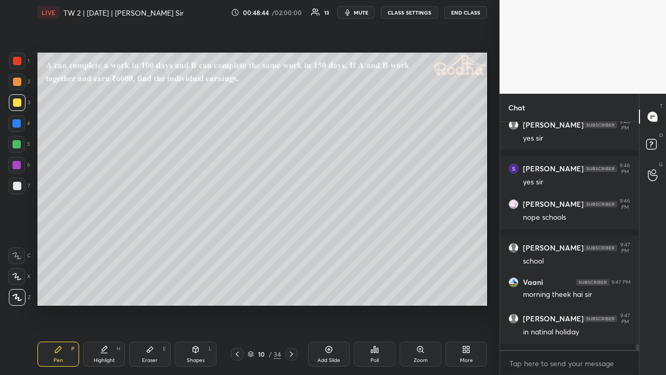
scroll to position [7860, 0]
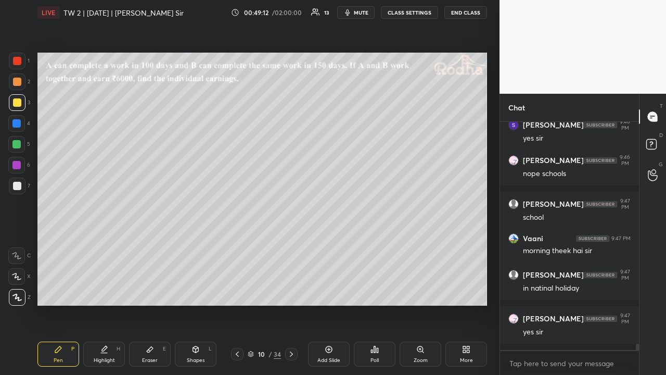
drag, startPoint x: 18, startPoint y: 83, endPoint x: 17, endPoint y: 88, distance: 5.4
click at [19, 86] on div at bounding box center [17, 81] width 17 height 17
click at [19, 106] on div at bounding box center [17, 102] width 8 height 8
click at [20, 145] on div at bounding box center [16, 144] width 8 height 8
click at [19, 186] on div at bounding box center [17, 186] width 8 height 8
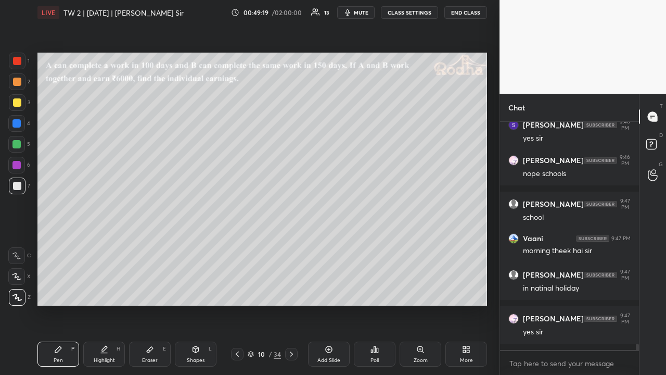
click at [22, 83] on div at bounding box center [17, 81] width 17 height 17
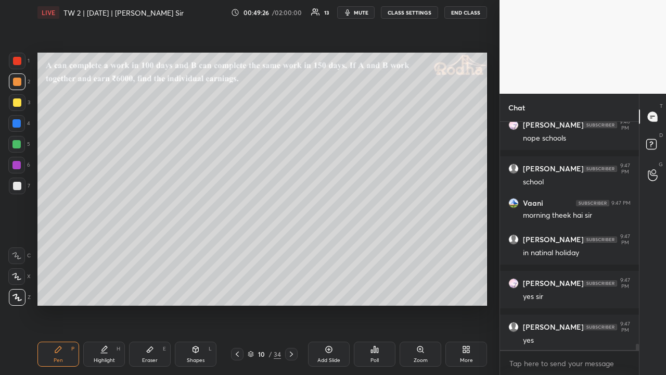
click at [293, 290] on icon at bounding box center [291, 354] width 8 height 8
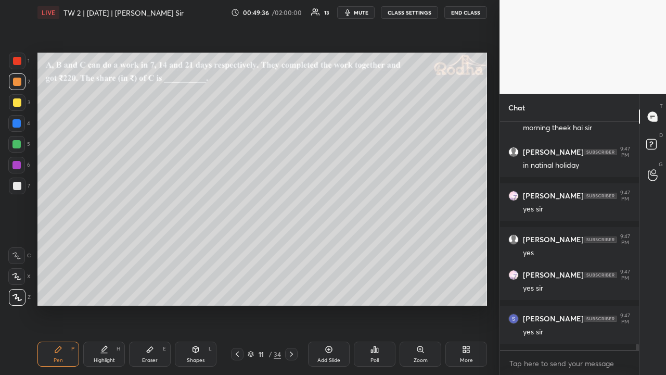
click at [19, 104] on div at bounding box center [17, 102] width 8 height 8
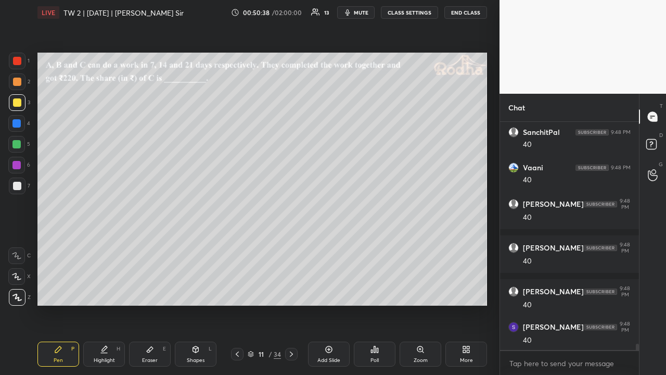
scroll to position [8370, 0]
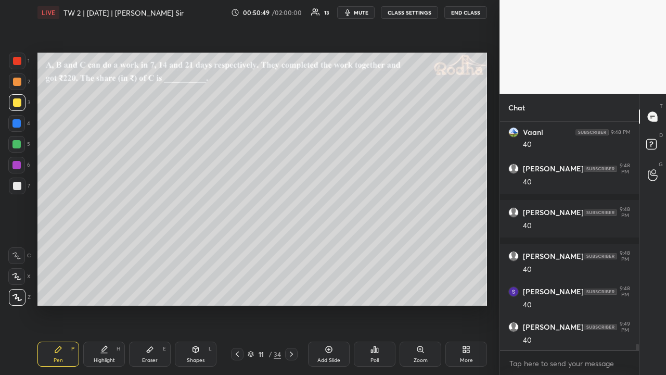
click at [19, 91] on div "1 2 3 4 5 6 7" at bounding box center [19, 126] width 22 height 146
click at [19, 82] on div at bounding box center [17, 82] width 8 height 8
click at [294, 290] on icon at bounding box center [291, 354] width 8 height 8
click at [236, 290] on icon at bounding box center [237, 354] width 8 height 8
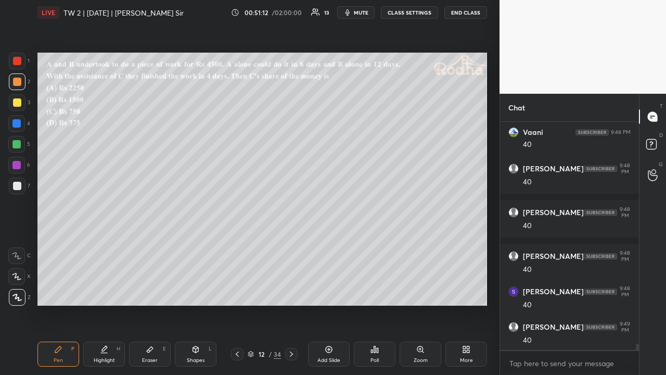
click at [236, 290] on icon at bounding box center [237, 354] width 8 height 8
click at [21, 104] on div at bounding box center [17, 102] width 8 height 8
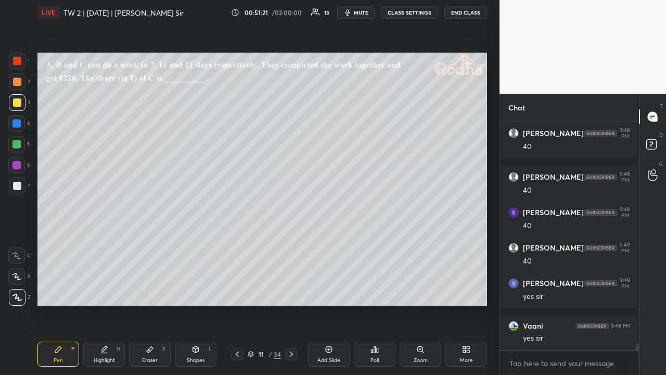
scroll to position [8528, 0]
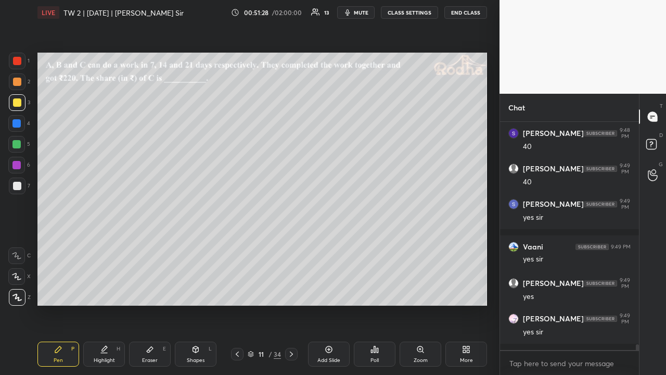
click at [292, 290] on icon at bounding box center [291, 354] width 8 height 8
click at [291, 290] on icon at bounding box center [291, 354] width 8 height 8
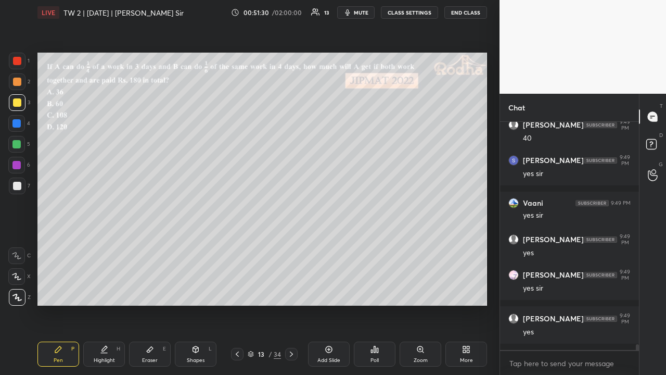
scroll to position [8616, 0]
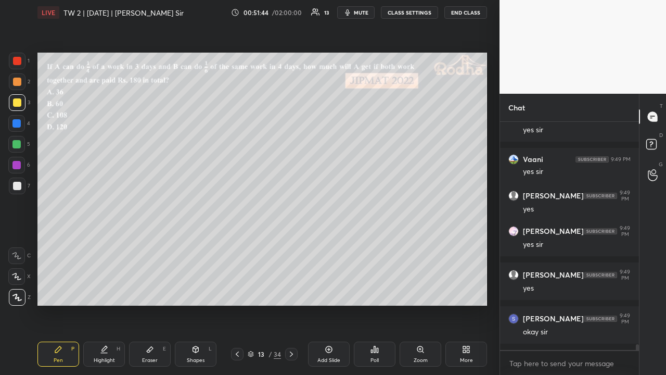
click at [18, 143] on div at bounding box center [16, 144] width 8 height 8
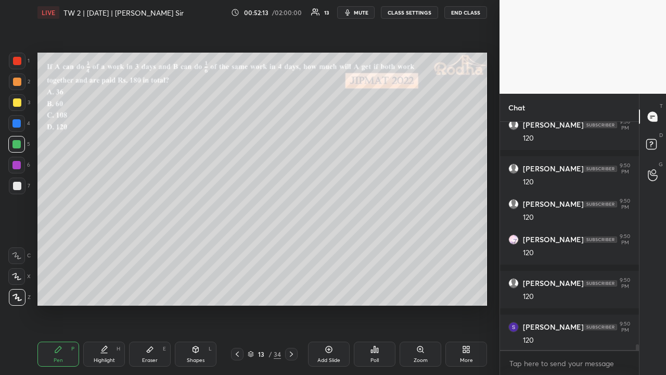
scroll to position [9055, 0]
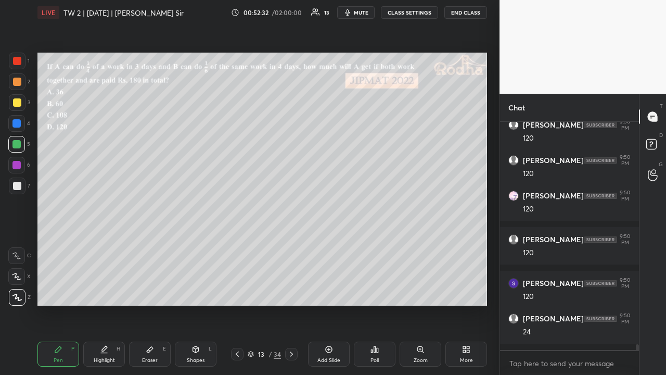
click at [18, 104] on div at bounding box center [17, 102] width 8 height 8
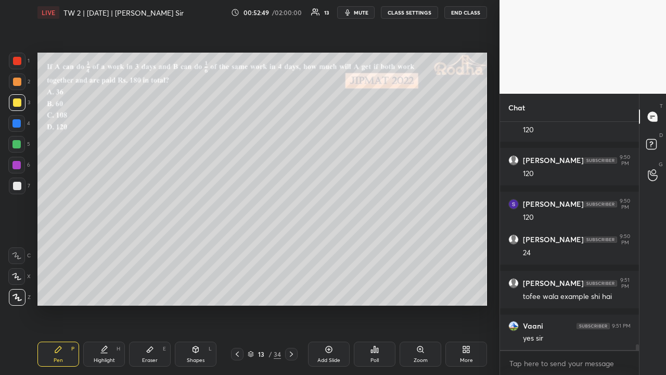
scroll to position [9178, 0]
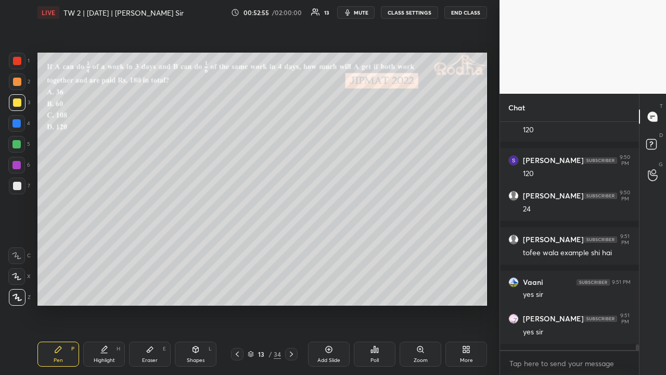
click at [17, 83] on div at bounding box center [17, 82] width 8 height 8
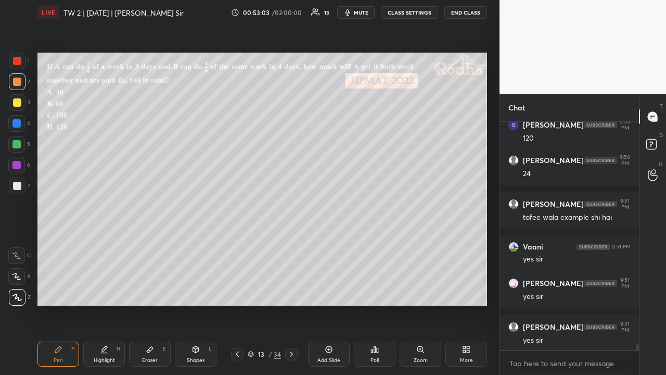
click at [238, 290] on icon at bounding box center [237, 354] width 8 height 8
click at [376, 290] on icon at bounding box center [375, 349] width 2 height 6
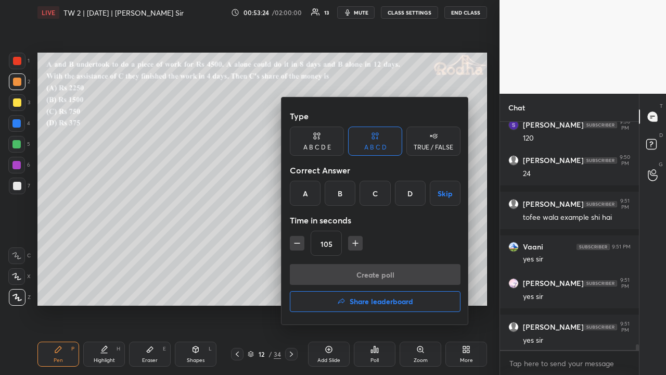
click at [376, 194] on div "C" at bounding box center [375, 193] width 31 height 25
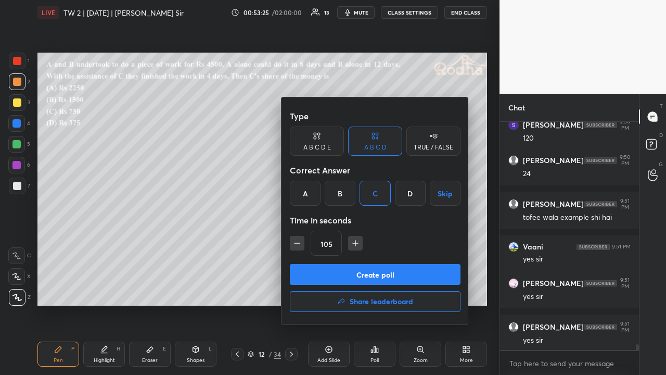
click at [295, 242] on icon "button" at bounding box center [297, 243] width 10 height 10
type input "90"
click at [346, 268] on button "Create poll" at bounding box center [375, 274] width 171 height 21
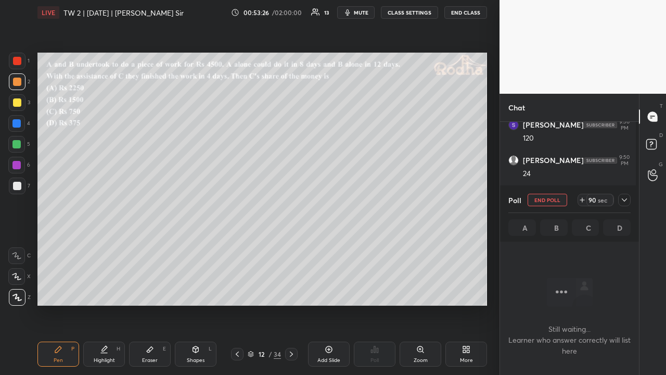
scroll to position [196, 136]
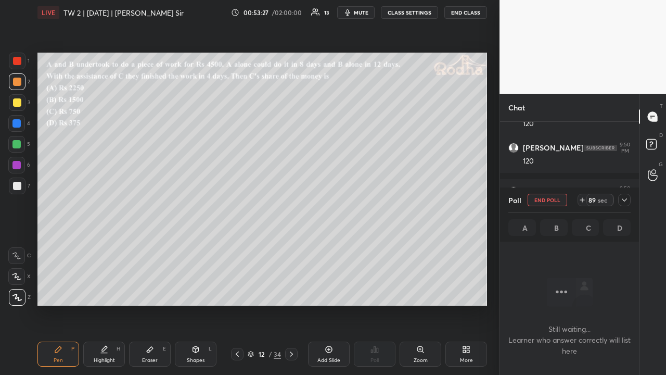
click at [623, 200] on icon at bounding box center [625, 200] width 8 height 8
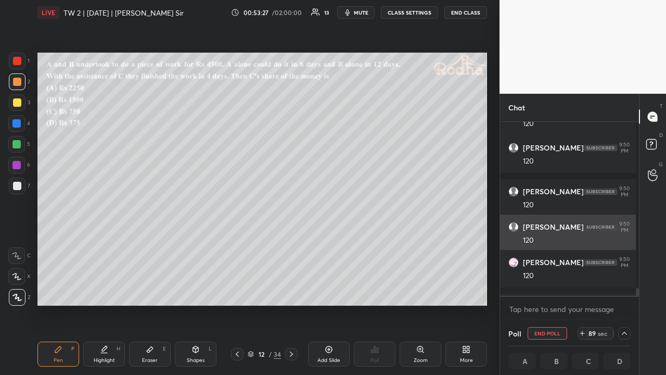
scroll to position [3, 3]
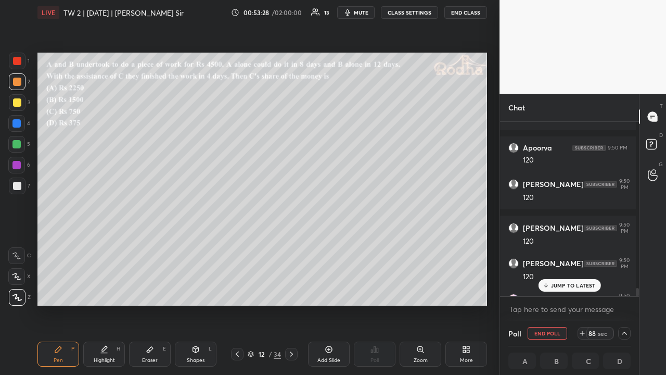
click at [571, 285] on p "JUMP TO LATEST" at bounding box center [573, 285] width 45 height 6
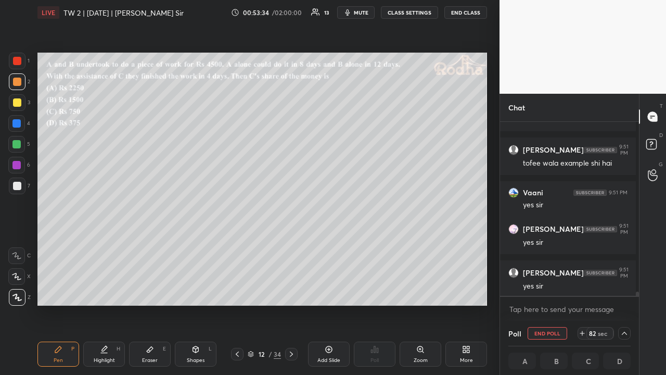
scroll to position [1, 3]
drag, startPoint x: 18, startPoint y: 105, endPoint x: 29, endPoint y: 115, distance: 15.1
click at [18, 104] on div at bounding box center [17, 102] width 8 height 8
click at [621, 290] on icon at bounding box center [625, 333] width 8 height 8
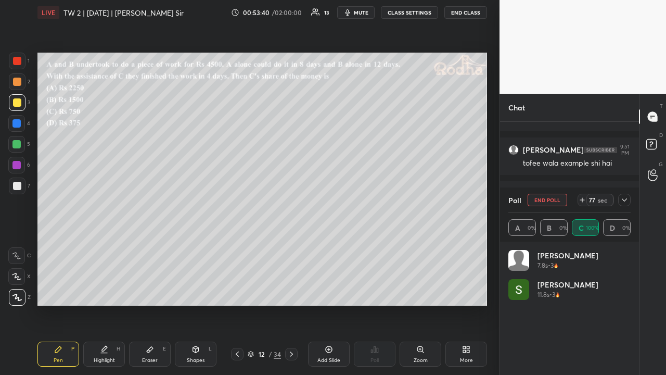
scroll to position [171, 136]
click at [625, 199] on icon at bounding box center [625, 200] width 8 height 8
click at [625, 200] on div "Chat [PERSON_NAME] 9:49 PM 40 [PERSON_NAME] 9:49 PM yes [PERSON_NAME] 9:49 PM y…" at bounding box center [570, 234] width 140 height 281
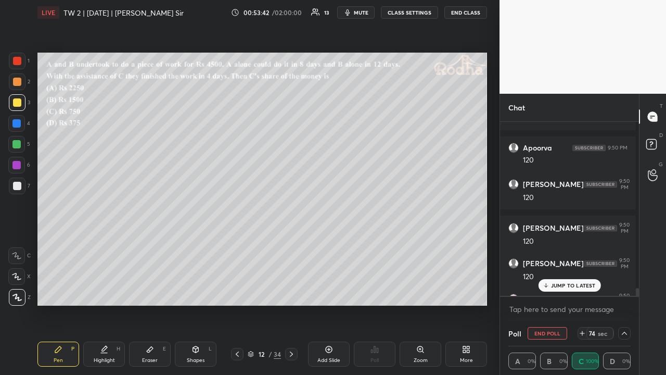
click at [562, 284] on p "JUMP TO LATEST" at bounding box center [573, 285] width 45 height 6
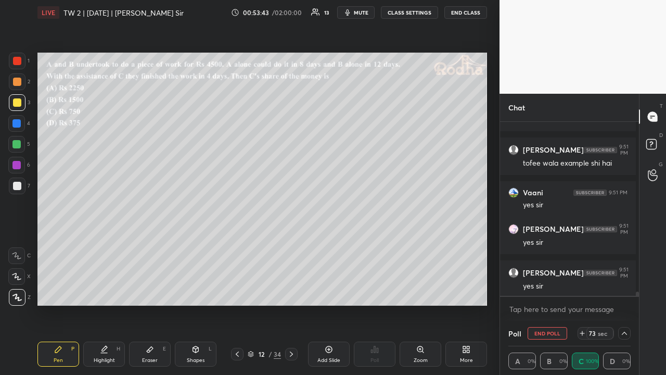
click at [621, 290] on icon at bounding box center [625, 333] width 8 height 8
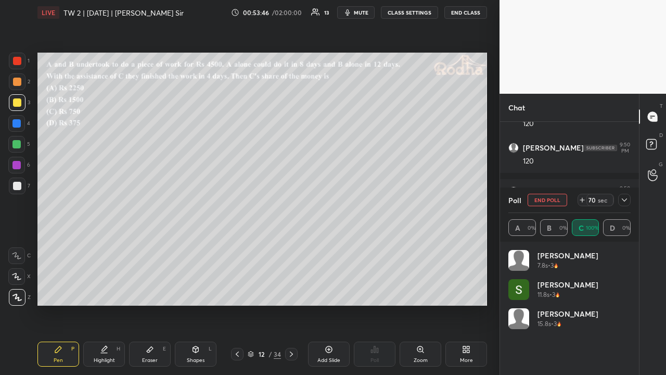
drag, startPoint x: 15, startPoint y: 101, endPoint x: 33, endPoint y: 112, distance: 22.0
click at [15, 101] on div at bounding box center [17, 102] width 8 height 8
click at [626, 200] on icon at bounding box center [625, 200] width 8 height 8
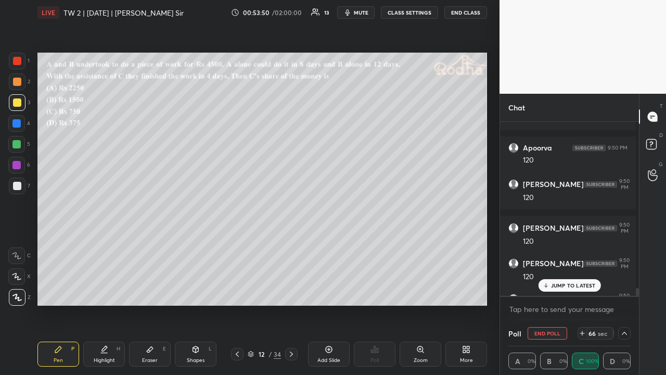
click at [580, 287] on p "JUMP TO LATEST" at bounding box center [573, 285] width 45 height 6
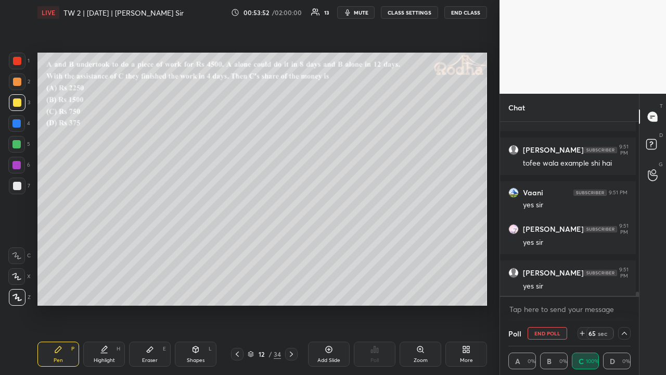
click at [20, 82] on div at bounding box center [17, 82] width 8 height 8
click at [623, 290] on icon at bounding box center [625, 333] width 8 height 8
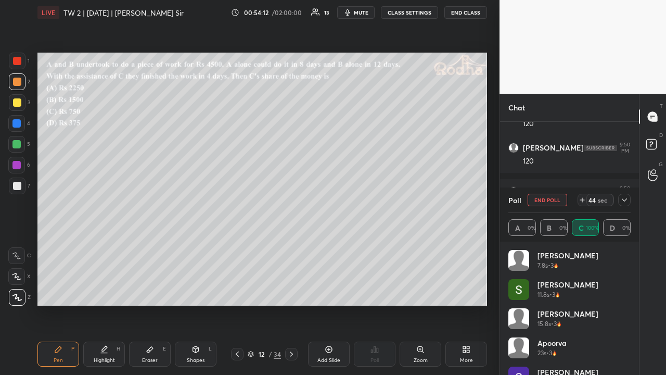
click at [624, 200] on icon at bounding box center [625, 200] width 8 height 8
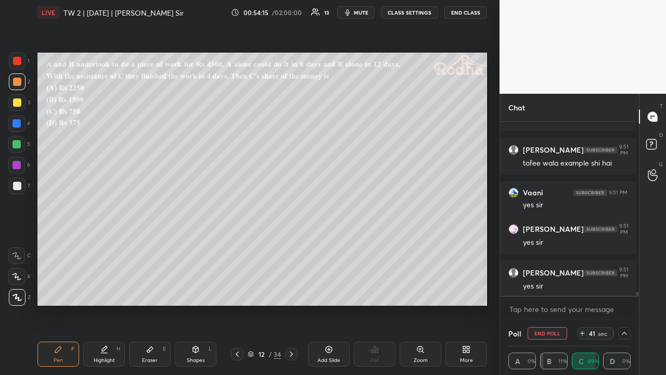
click at [625, 290] on icon at bounding box center [625, 333] width 8 height 8
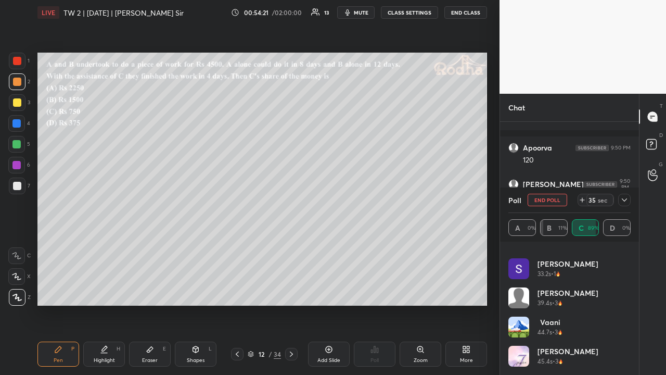
click at [626, 199] on icon at bounding box center [624, 199] width 5 height 3
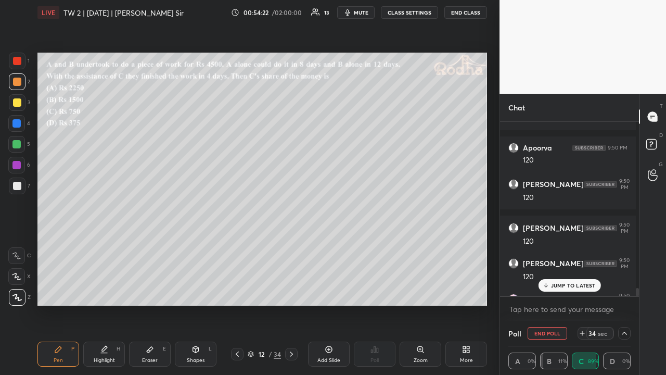
click at [580, 287] on p "JUMP TO LATEST" at bounding box center [573, 285] width 45 height 6
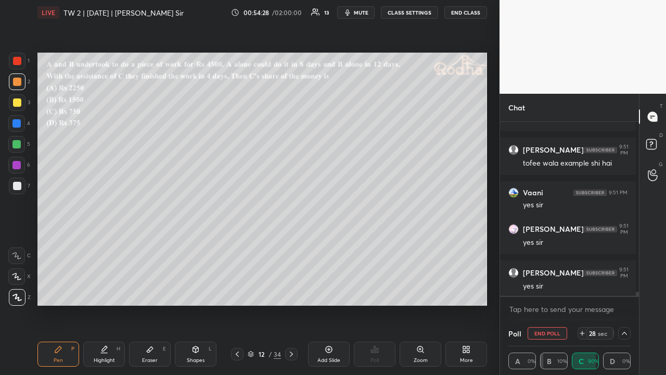
click at [15, 102] on div at bounding box center [17, 102] width 8 height 8
click at [624, 290] on icon at bounding box center [625, 333] width 8 height 8
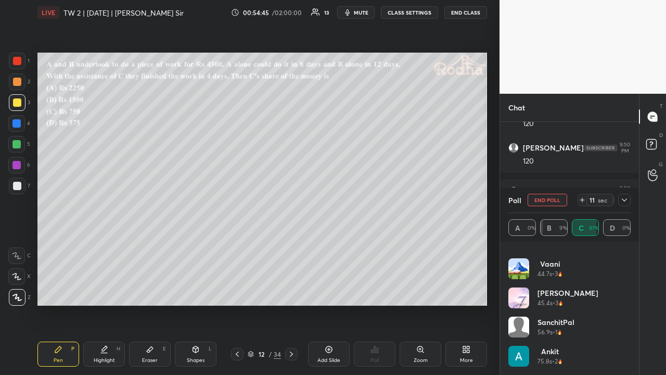
click at [624, 198] on icon at bounding box center [625, 200] width 8 height 8
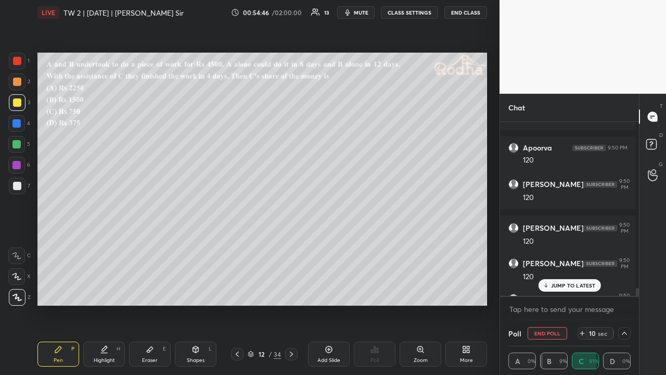
click at [572, 284] on p "JUMP TO LATEST" at bounding box center [573, 285] width 45 height 6
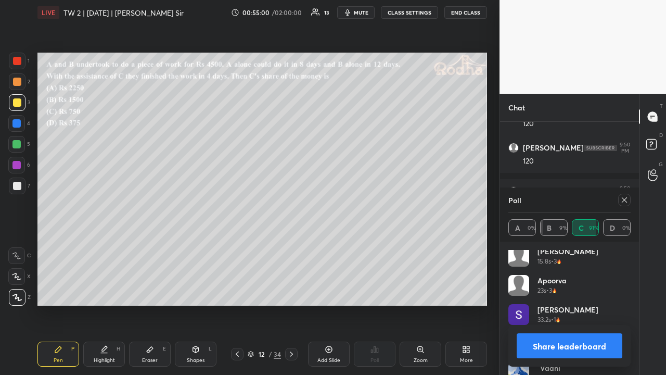
click at [625, 193] on div "Poll" at bounding box center [570, 199] width 122 height 25
click at [625, 196] on icon at bounding box center [625, 200] width 8 height 8
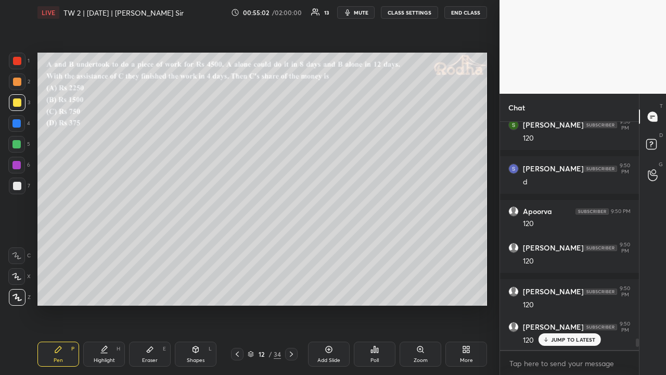
click at [573, 290] on div "JUMP TO LATEST" at bounding box center [569, 339] width 62 height 12
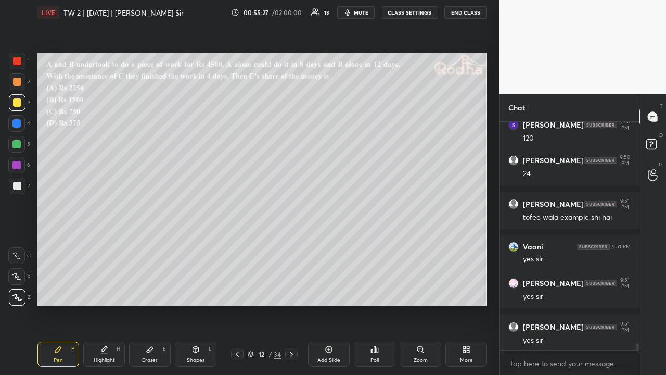
click at [18, 83] on div at bounding box center [17, 82] width 8 height 8
click at [21, 104] on div at bounding box center [17, 102] width 8 height 8
drag, startPoint x: 18, startPoint y: 82, endPoint x: 21, endPoint y: 102, distance: 20.1
click at [18, 82] on div at bounding box center [17, 82] width 8 height 8
drag, startPoint x: 19, startPoint y: 61, endPoint x: 16, endPoint y: 74, distance: 13.4
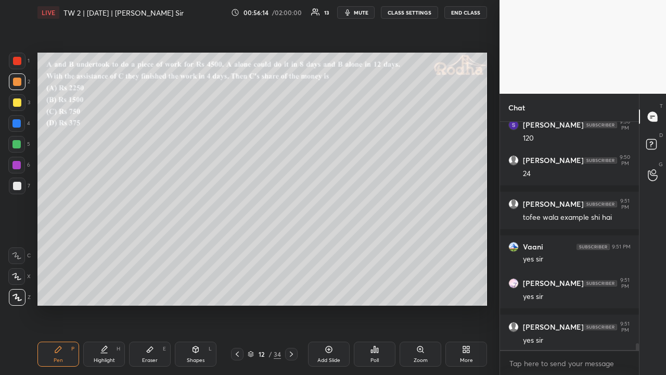
click at [19, 62] on div at bounding box center [17, 61] width 8 height 8
click at [19, 82] on div at bounding box center [17, 82] width 8 height 8
click at [251, 290] on icon at bounding box center [251, 354] width 6 height 6
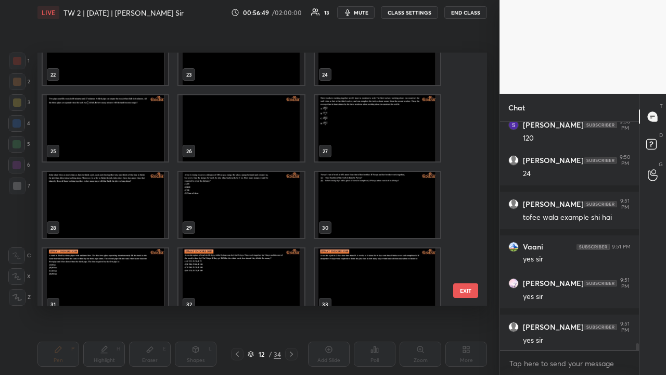
scroll to position [626, 0]
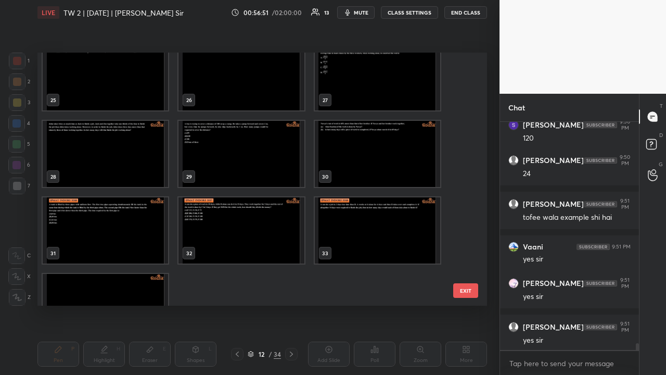
click at [267, 215] on img "grid" at bounding box center [241, 230] width 125 height 66
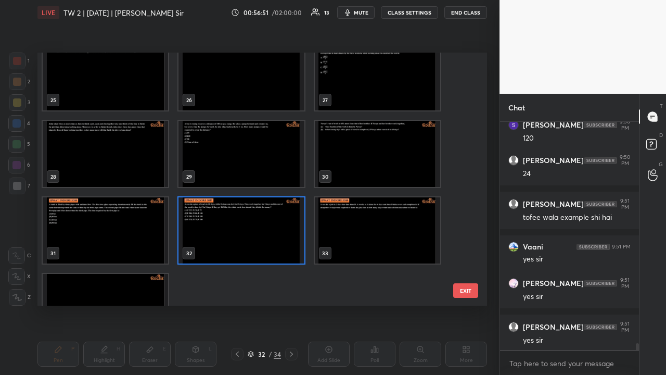
click at [267, 215] on img "grid" at bounding box center [241, 230] width 125 height 66
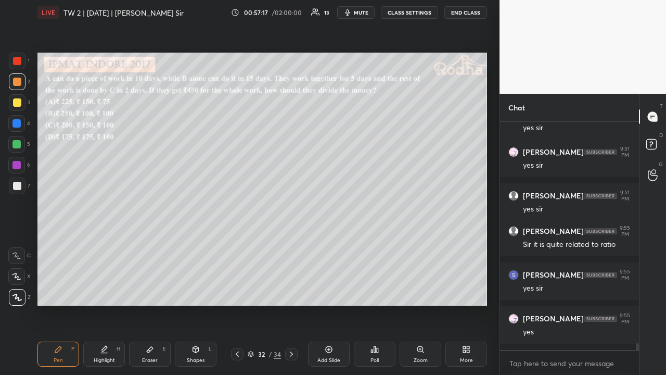
scroll to position [7560, 0]
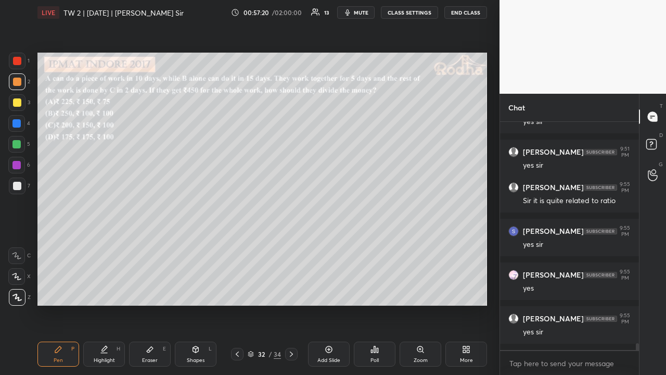
click at [252, 290] on icon at bounding box center [251, 354] width 6 height 6
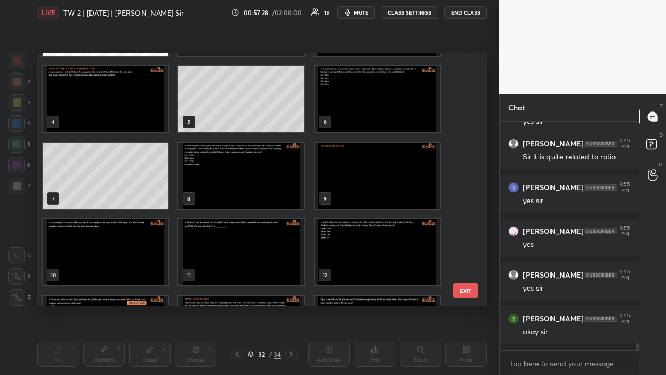
scroll to position [172, 0]
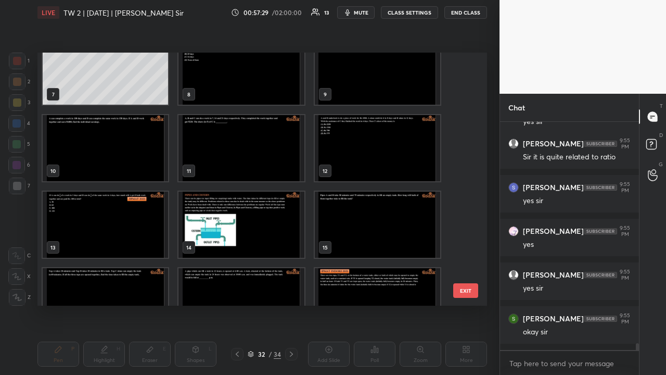
click at [142, 214] on img "grid" at bounding box center [105, 225] width 125 height 66
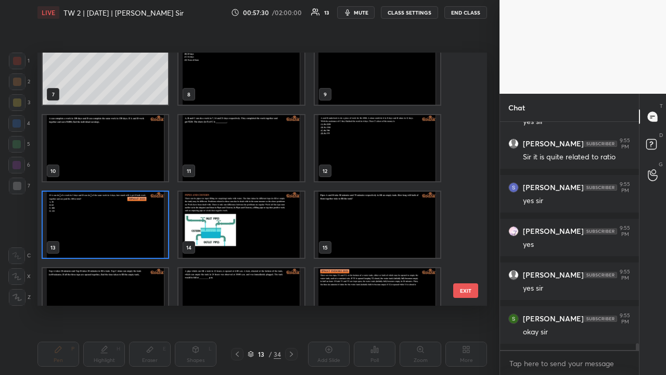
click at [142, 214] on img "grid" at bounding box center [105, 225] width 125 height 66
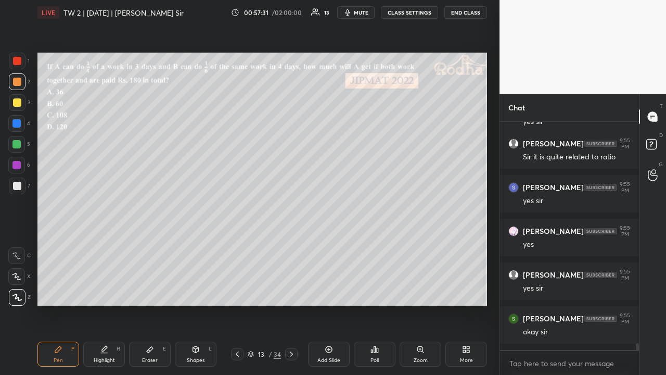
click at [238, 290] on icon at bounding box center [237, 354] width 8 height 8
click at [19, 144] on div at bounding box center [16, 144] width 8 height 8
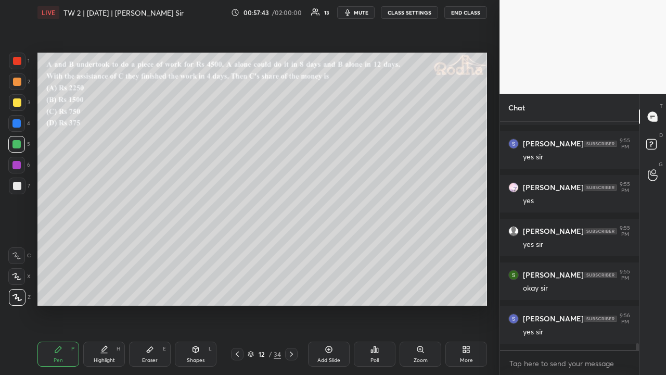
drag, startPoint x: 18, startPoint y: 185, endPoint x: 25, endPoint y: 178, distance: 10.3
click at [18, 186] on div at bounding box center [17, 186] width 8 height 8
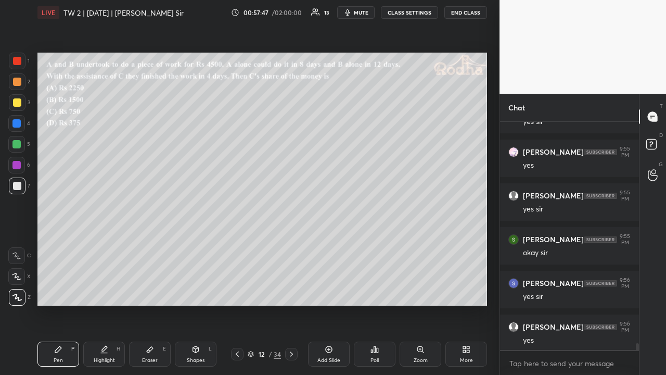
click at [329, 290] on icon at bounding box center [328, 349] width 3 height 3
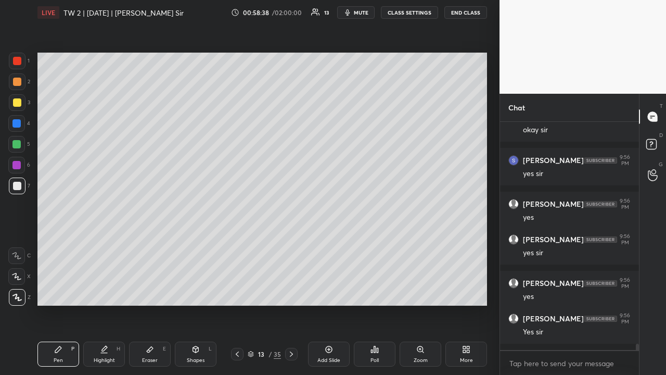
scroll to position [7849, 0]
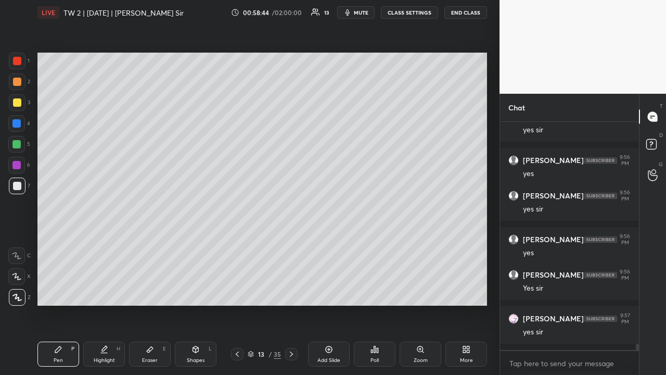
click at [238, 290] on icon at bounding box center [237, 354] width 8 height 8
drag, startPoint x: 17, startPoint y: 103, endPoint x: 19, endPoint y: 108, distance: 5.6
click at [17, 104] on div at bounding box center [17, 102] width 8 height 8
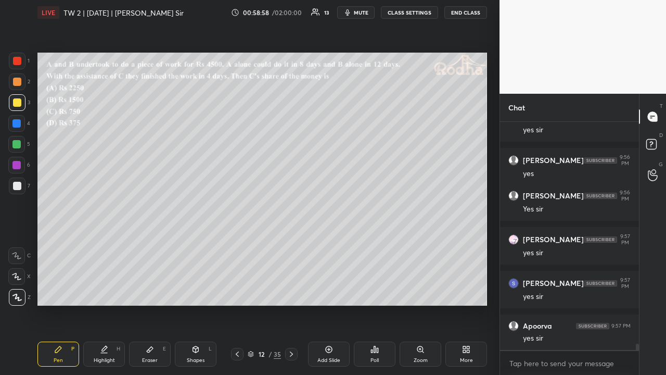
drag, startPoint x: 18, startPoint y: 83, endPoint x: 17, endPoint y: 93, distance: 10.5
click at [18, 83] on div at bounding box center [17, 82] width 8 height 8
click at [16, 102] on div at bounding box center [17, 102] width 8 height 8
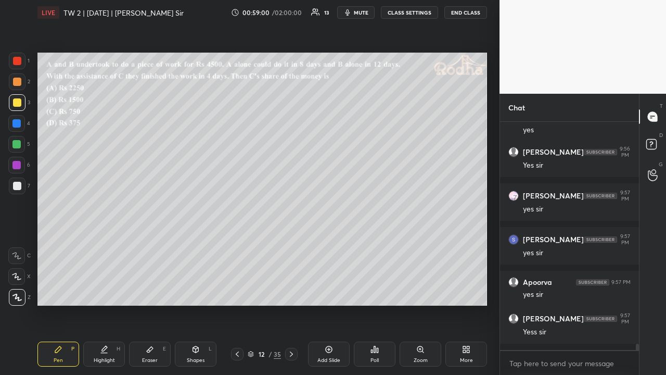
click at [292, 290] on icon at bounding box center [291, 353] width 3 height 5
click at [291, 290] on icon at bounding box center [291, 354] width 8 height 8
click at [292, 290] on icon at bounding box center [291, 354] width 8 height 8
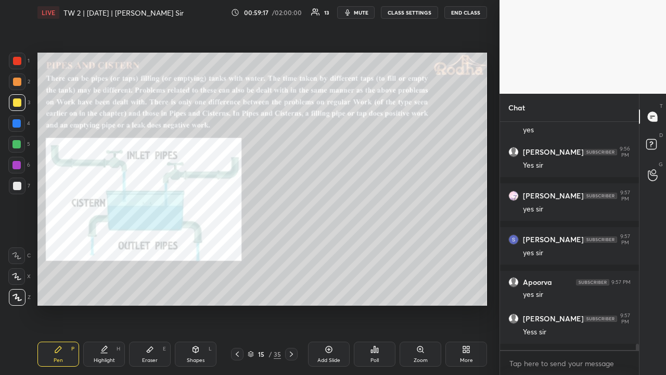
scroll to position [8016, 0]
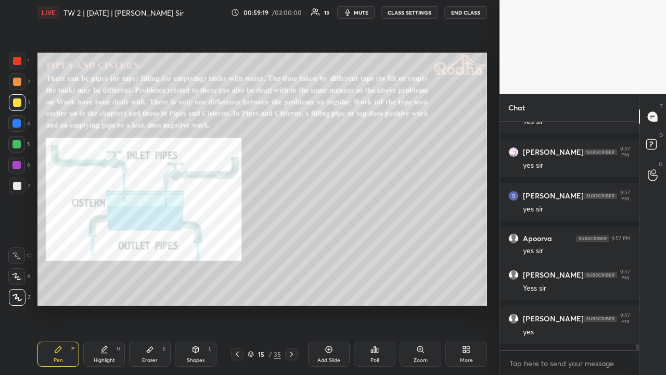
click at [11, 62] on div at bounding box center [17, 61] width 17 height 17
drag, startPoint x: 20, startPoint y: 99, endPoint x: 29, endPoint y: 112, distance: 16.5
click at [20, 100] on div at bounding box center [17, 102] width 8 height 8
click at [21, 82] on div at bounding box center [17, 81] width 17 height 17
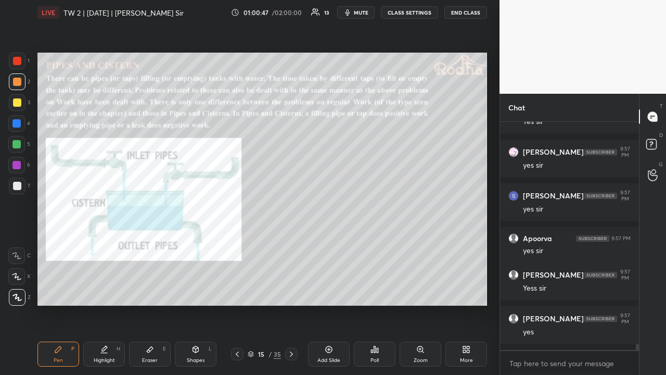
scroll to position [8060, 0]
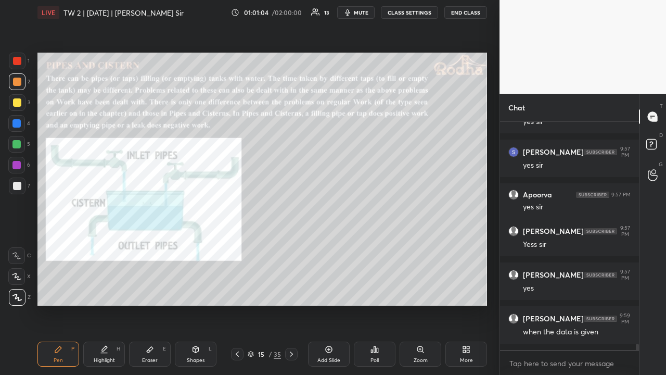
click at [22, 104] on div at bounding box center [17, 102] width 17 height 17
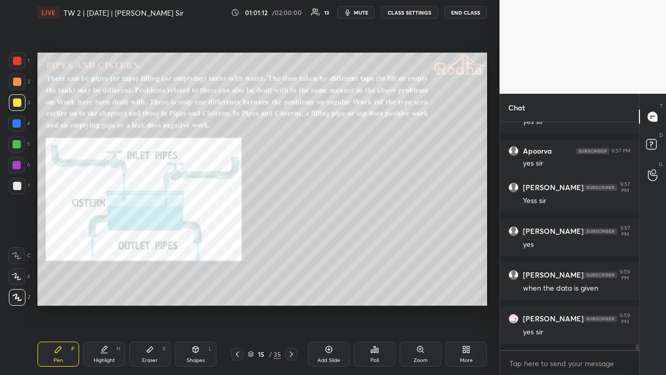
click at [251, 290] on icon at bounding box center [251, 354] width 6 height 6
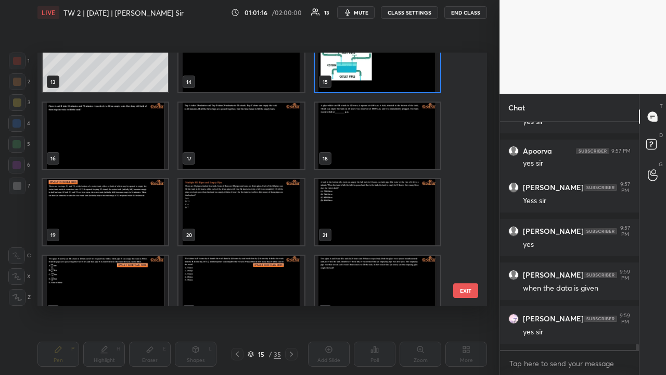
scroll to position [442, 0]
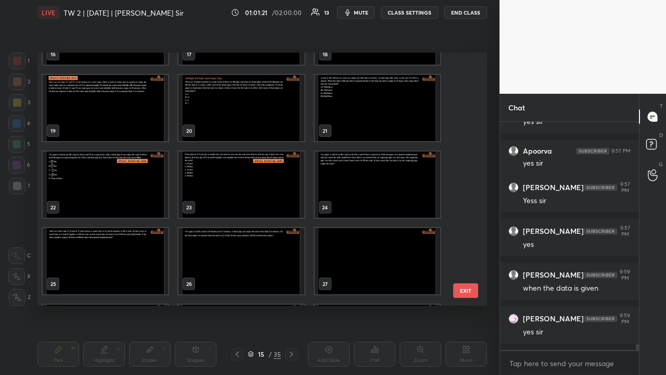
click at [209, 242] on img "grid" at bounding box center [241, 261] width 125 height 66
click at [99, 241] on img "grid" at bounding box center [105, 261] width 125 height 66
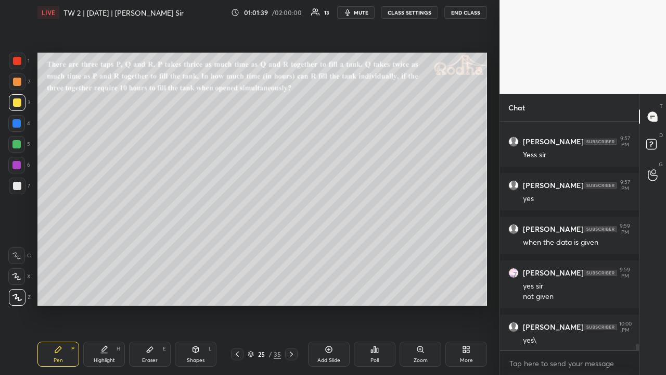
scroll to position [8193, 0]
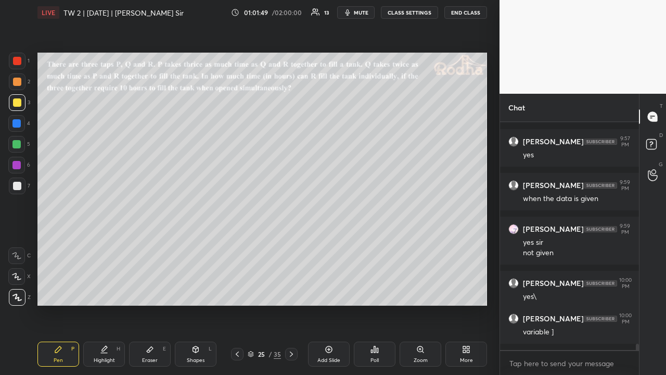
click at [252, 290] on icon at bounding box center [251, 354] width 6 height 6
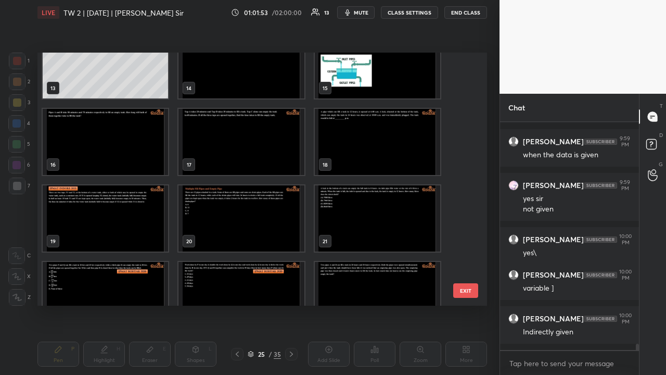
scroll to position [8280, 0]
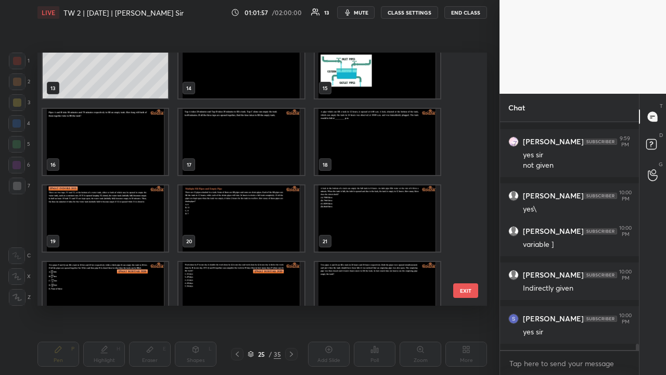
click at [120, 156] on img "grid" at bounding box center [105, 142] width 125 height 66
click at [120, 154] on img "grid" at bounding box center [105, 142] width 125 height 66
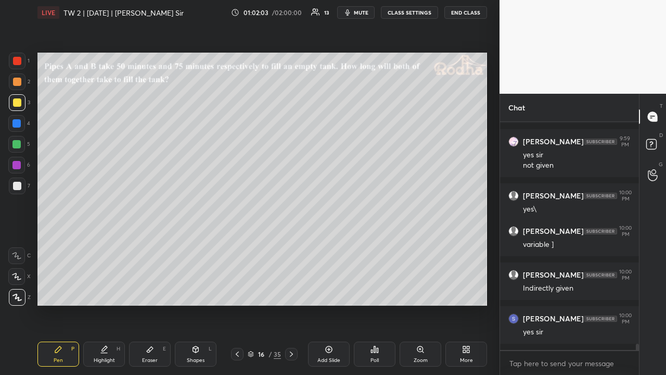
drag, startPoint x: 18, startPoint y: 83, endPoint x: 30, endPoint y: 90, distance: 14.0
click at [18, 83] on div at bounding box center [17, 82] width 8 height 8
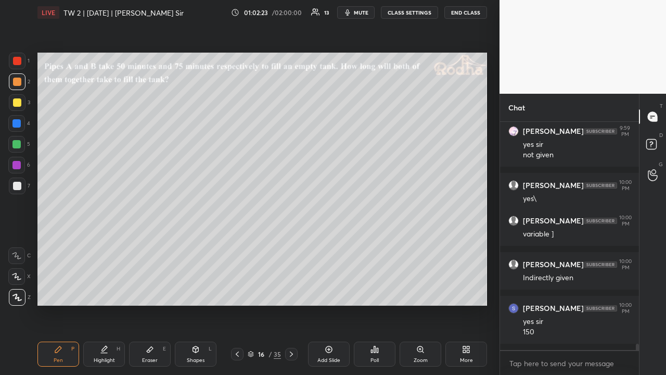
drag, startPoint x: 19, startPoint y: 103, endPoint x: 29, endPoint y: 118, distance: 17.6
click at [20, 104] on div at bounding box center [17, 102] width 8 height 8
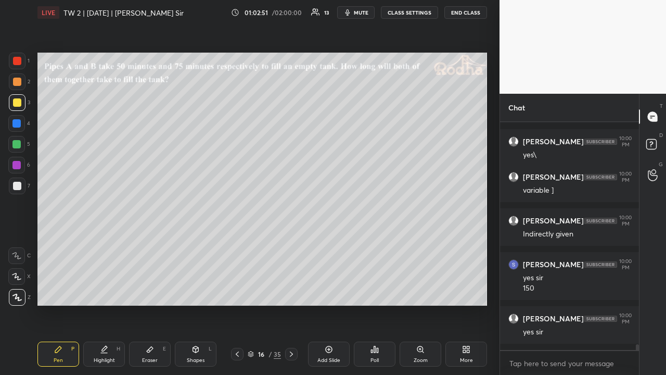
scroll to position [8334, 0]
click at [18, 82] on div at bounding box center [17, 82] width 8 height 8
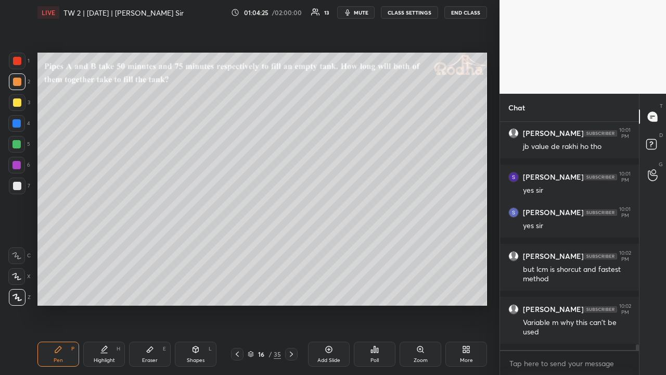
scroll to position [8661, 0]
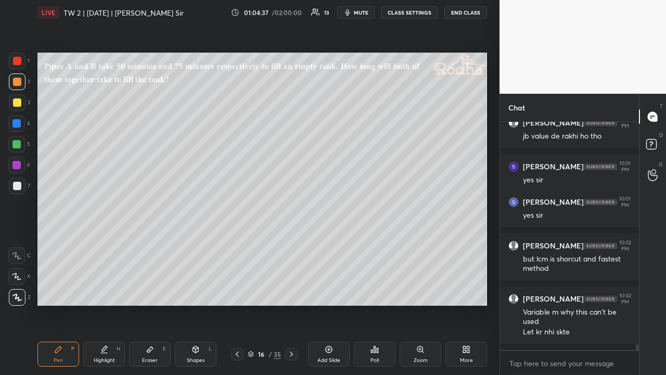
click at [146, 290] on div "Eraser E" at bounding box center [150, 353] width 42 height 25
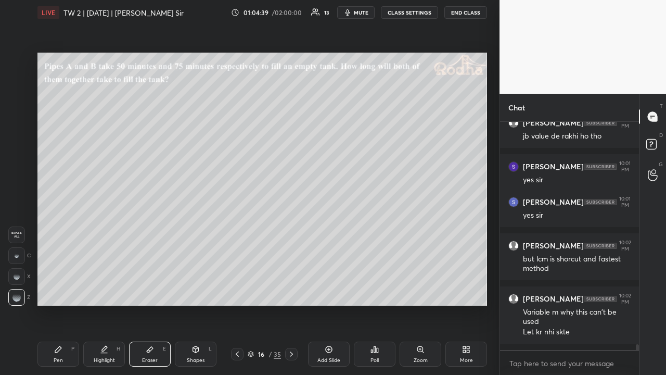
click at [61, 290] on div "Pen P" at bounding box center [58, 353] width 42 height 25
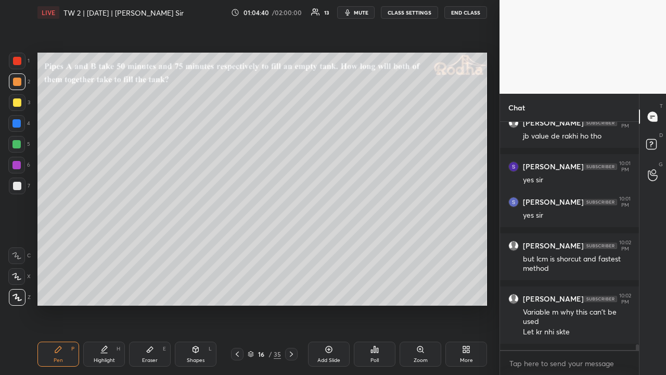
scroll to position [8705, 0]
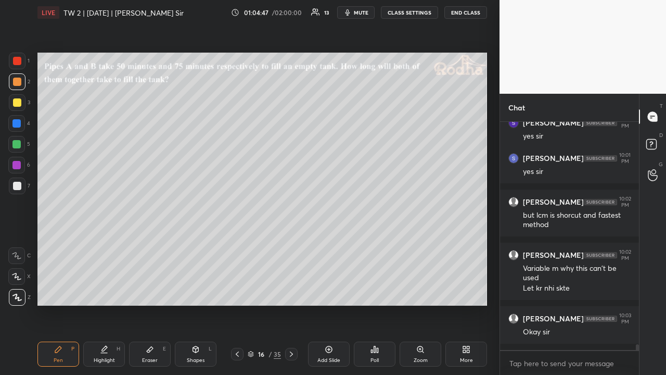
drag, startPoint x: 20, startPoint y: 99, endPoint x: 25, endPoint y: 112, distance: 14.5
click at [20, 99] on div at bounding box center [17, 102] width 8 height 8
click at [20, 83] on div at bounding box center [17, 82] width 8 height 8
drag, startPoint x: 18, startPoint y: 96, endPoint x: 23, endPoint y: 115, distance: 19.8
click at [19, 96] on div at bounding box center [17, 102] width 17 height 17
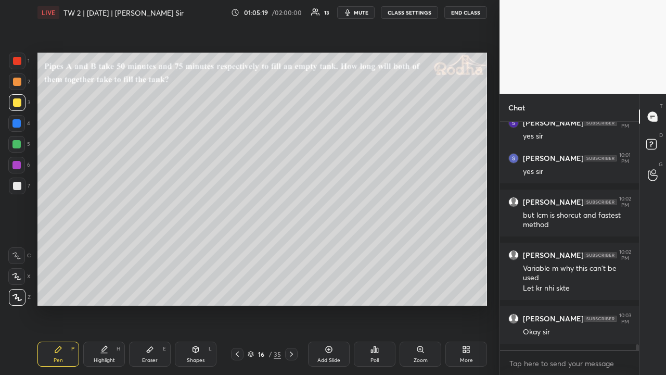
click at [292, 290] on icon at bounding box center [291, 354] width 8 height 8
click at [17, 145] on div at bounding box center [16, 144] width 8 height 8
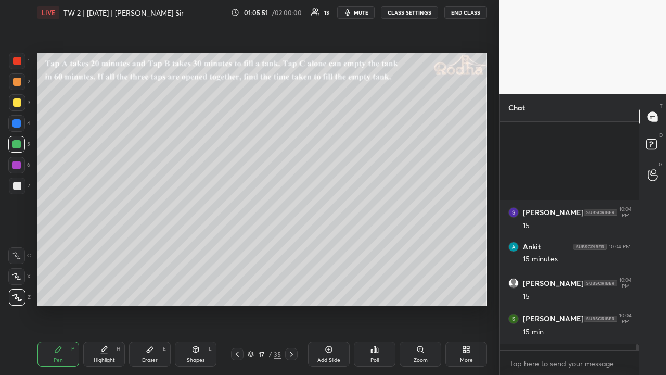
scroll to position [9041, 0]
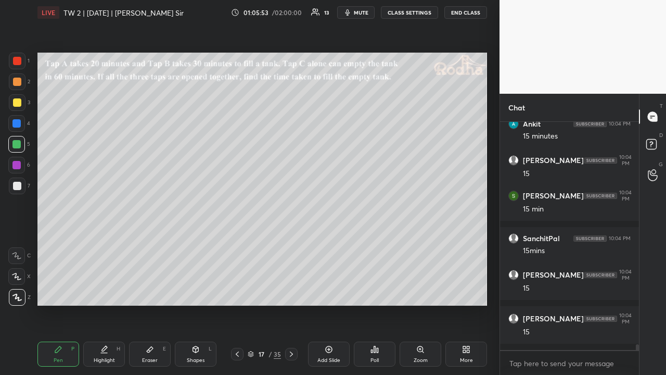
drag, startPoint x: 20, startPoint y: 106, endPoint x: 34, endPoint y: 130, distance: 28.0
click at [20, 107] on div at bounding box center [17, 102] width 17 height 17
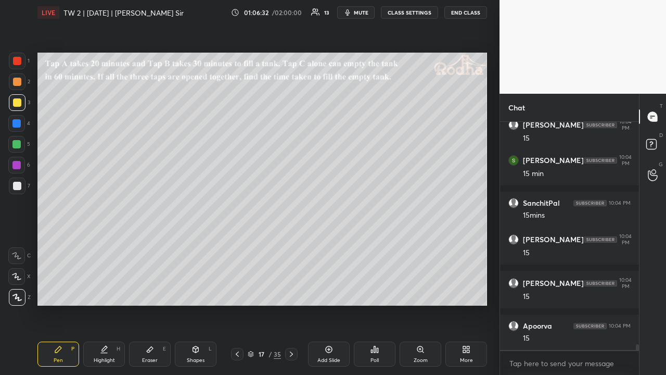
scroll to position [9121, 0]
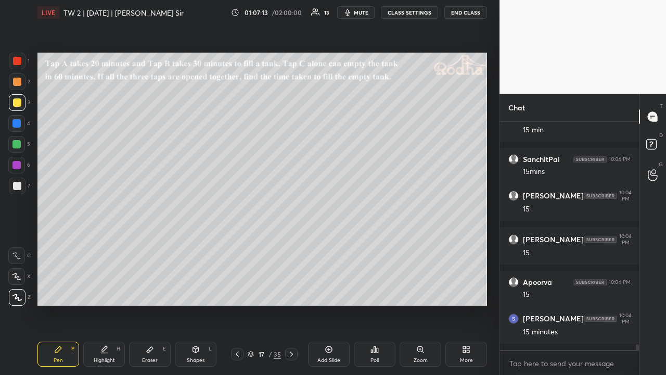
click at [150, 290] on div "Eraser" at bounding box center [150, 360] width 16 height 5
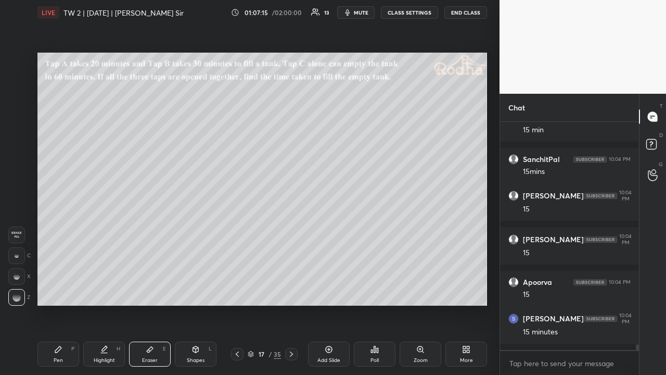
drag, startPoint x: 67, startPoint y: 341, endPoint x: 66, endPoint y: 336, distance: 5.7
click at [66, 290] on div "Pen P Highlight H Eraser E Shapes L 17 / 35 Add Slide Poll Zoom More" at bounding box center [262, 354] width 450 height 42
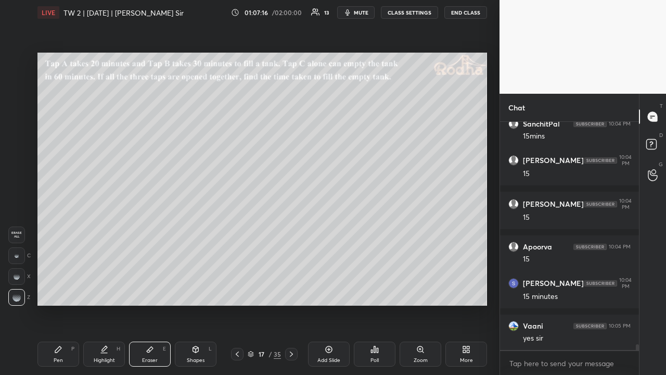
click at [59, 290] on div "Pen P" at bounding box center [58, 353] width 42 height 25
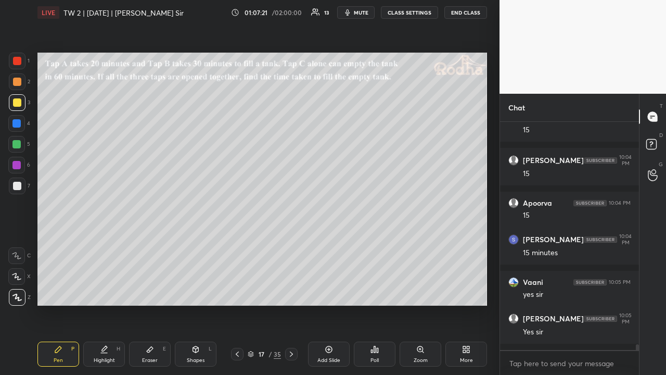
scroll to position [9243, 0]
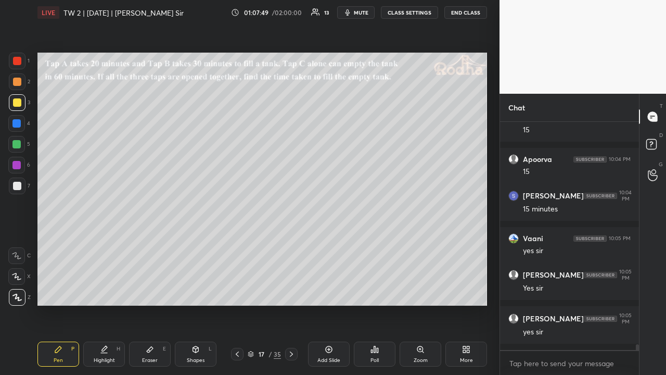
click at [21, 82] on div at bounding box center [17, 81] width 17 height 17
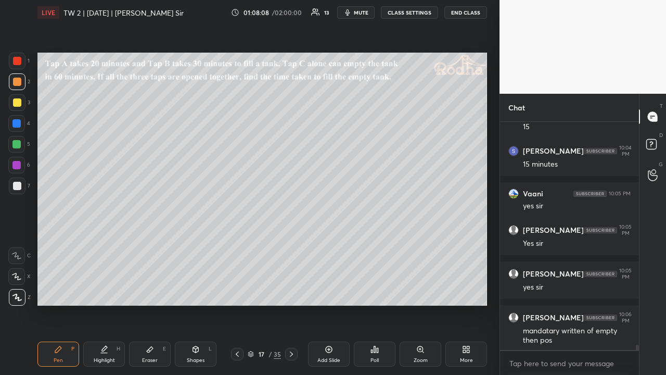
scroll to position [9332, 0]
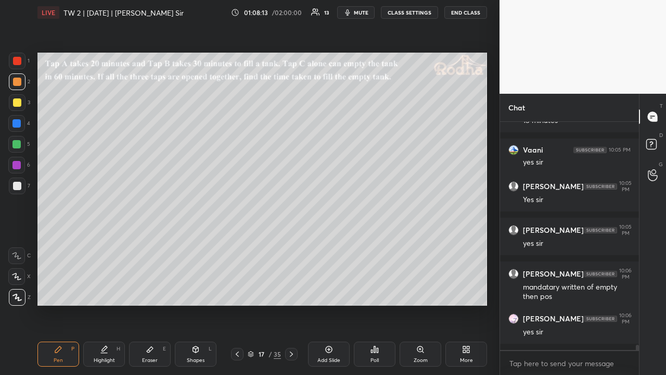
click at [17, 102] on div at bounding box center [17, 102] width 8 height 8
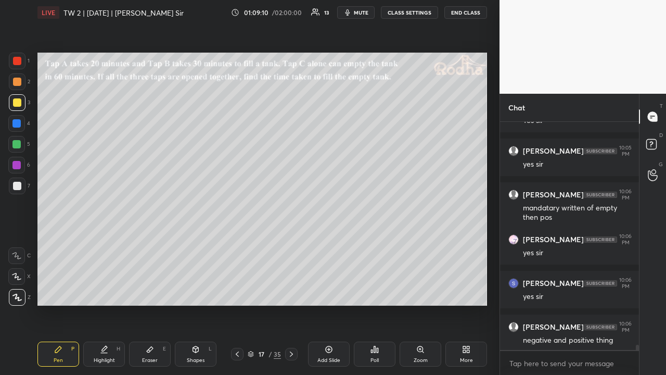
scroll to position [9446, 0]
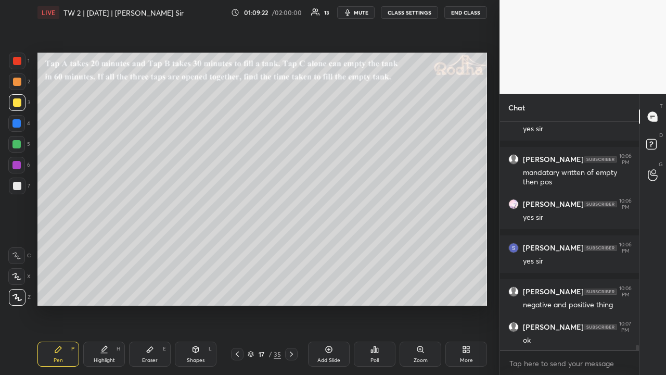
drag, startPoint x: 19, startPoint y: 84, endPoint x: 19, endPoint y: 95, distance: 10.4
click at [19, 85] on div at bounding box center [17, 82] width 8 height 8
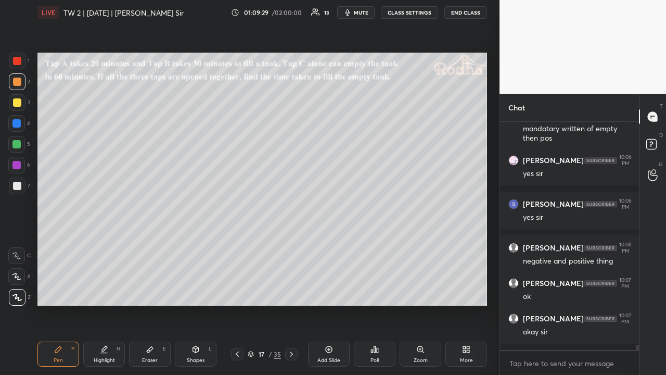
scroll to position [9526, 0]
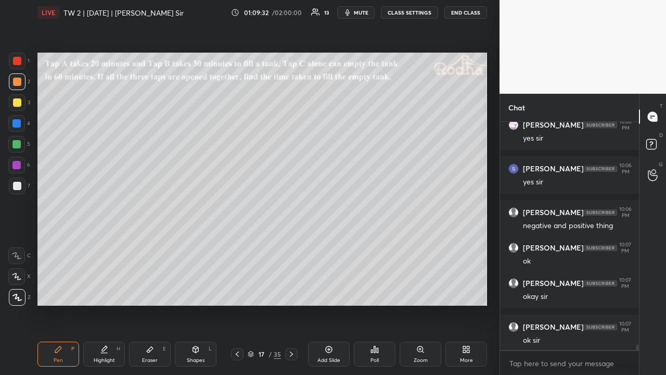
click at [18, 143] on div at bounding box center [16, 144] width 8 height 8
click at [290, 290] on icon at bounding box center [291, 354] width 8 height 8
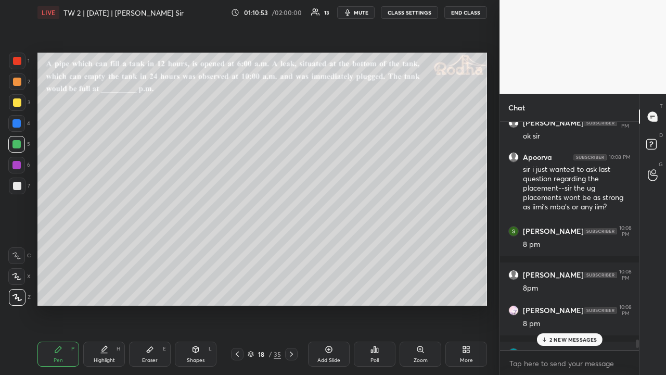
scroll to position [9723, 0]
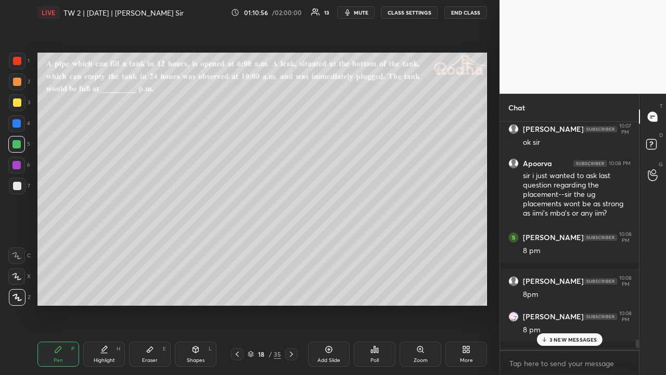
click at [566, 290] on p "3 NEW MESSAGES" at bounding box center [574, 339] width 48 height 6
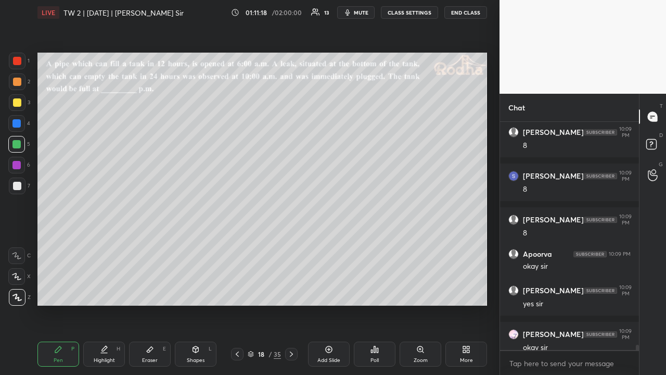
scroll to position [10082, 0]
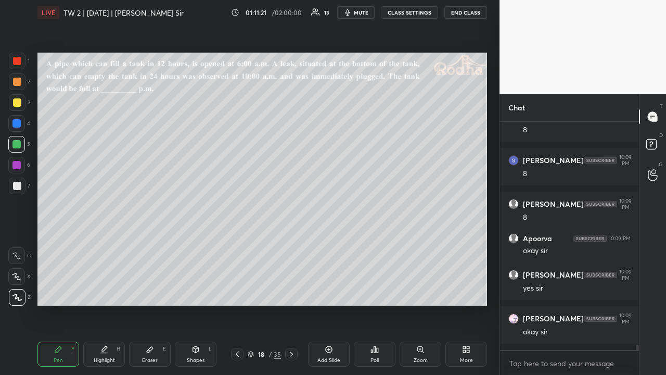
drag, startPoint x: 20, startPoint y: 104, endPoint x: 35, endPoint y: 90, distance: 21.0
click at [20, 104] on div at bounding box center [17, 102] width 8 height 8
drag, startPoint x: 19, startPoint y: 82, endPoint x: 16, endPoint y: 110, distance: 28.3
click at [20, 84] on div at bounding box center [17, 82] width 8 height 8
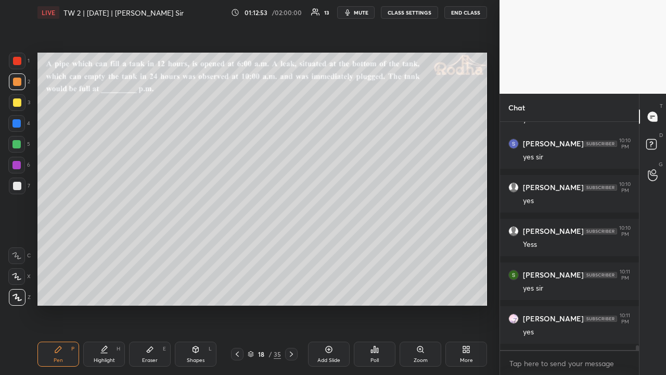
scroll to position [10379, 0]
click at [193, 290] on icon at bounding box center [196, 349] width 8 height 8
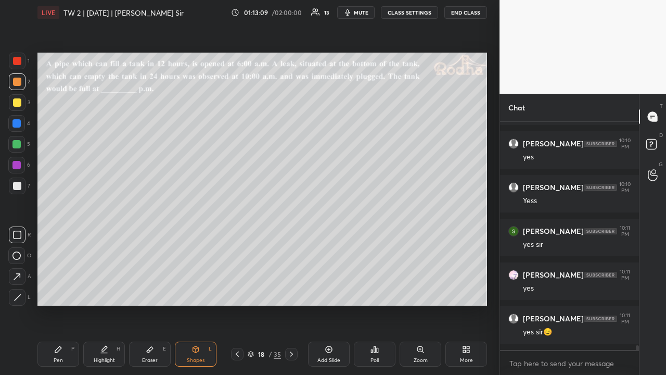
drag, startPoint x: 21, startPoint y: 294, endPoint x: 35, endPoint y: 279, distance: 20.6
click at [22, 290] on div at bounding box center [17, 297] width 17 height 17
click at [64, 290] on div "Pen P" at bounding box center [58, 353] width 42 height 25
drag, startPoint x: 16, startPoint y: 62, endPoint x: 35, endPoint y: 93, distance: 35.8
click at [17, 64] on div at bounding box center [17, 61] width 8 height 8
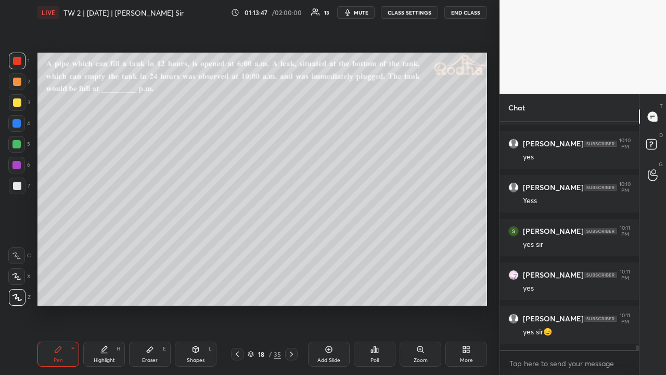
click at [16, 83] on div at bounding box center [17, 82] width 8 height 8
click at [18, 103] on div at bounding box center [17, 102] width 8 height 8
drag, startPoint x: 17, startPoint y: 64, endPoint x: 19, endPoint y: 76, distance: 12.2
click at [18, 64] on div at bounding box center [17, 61] width 8 height 8
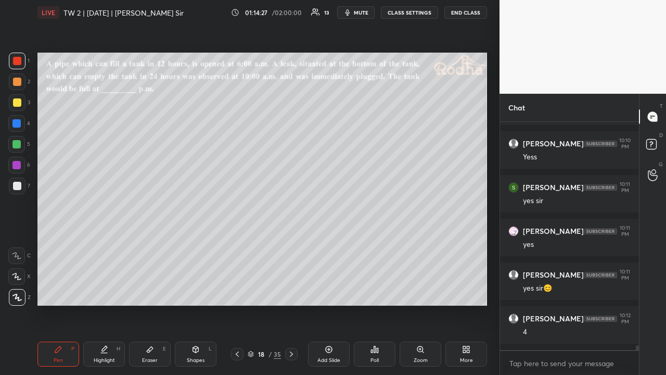
click at [18, 80] on div at bounding box center [17, 82] width 8 height 8
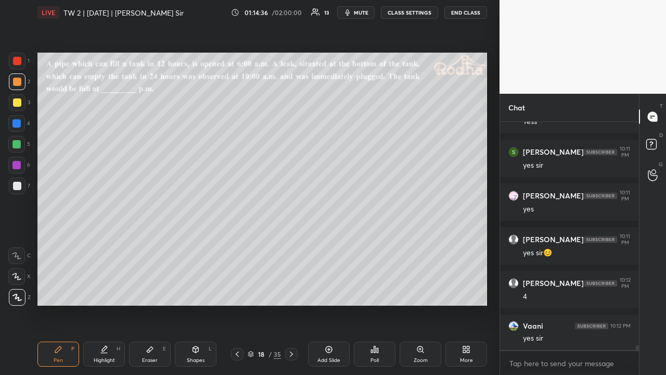
scroll to position [10502, 0]
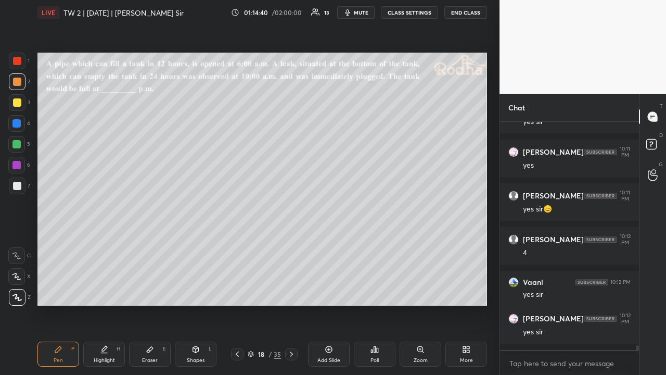
drag, startPoint x: 16, startPoint y: 104, endPoint x: 20, endPoint y: 112, distance: 9.3
click at [17, 104] on div at bounding box center [17, 102] width 8 height 8
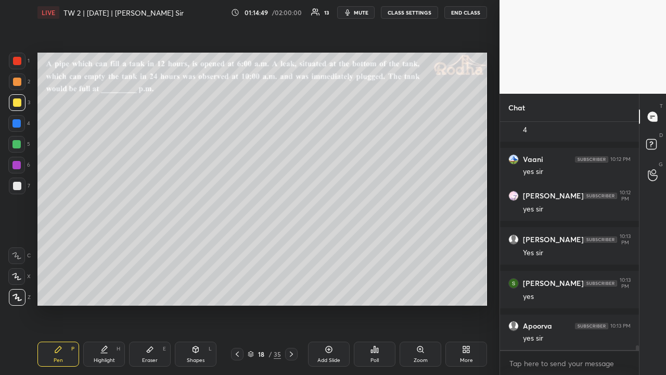
scroll to position [10669, 0]
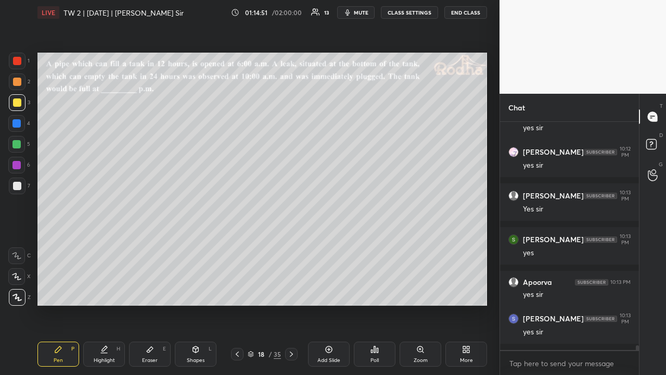
click at [290, 290] on icon at bounding box center [291, 354] width 8 height 8
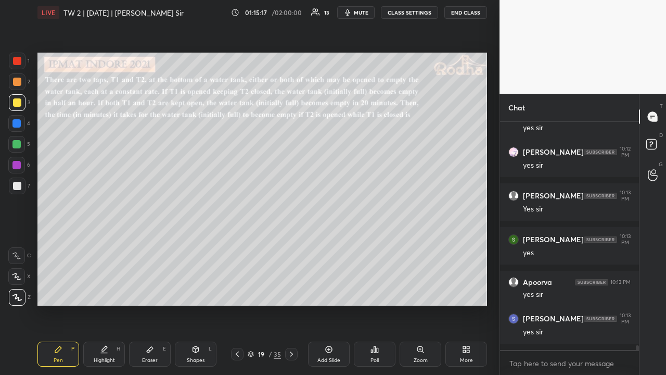
click at [18, 84] on div at bounding box center [17, 82] width 8 height 8
click at [16, 97] on div at bounding box center [17, 102] width 17 height 17
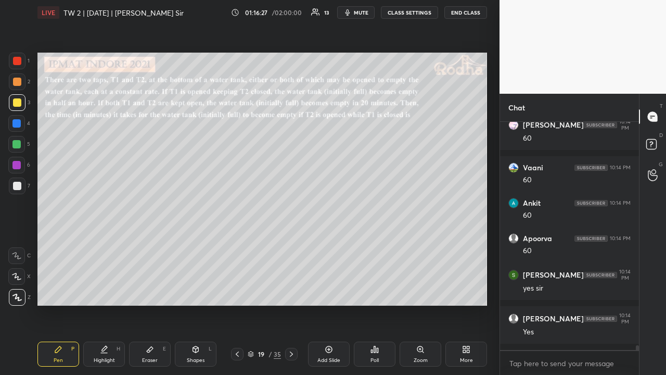
scroll to position [11116, 0]
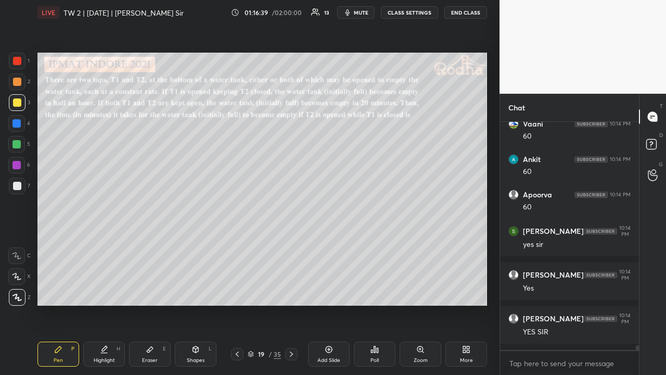
click at [19, 85] on div at bounding box center [17, 82] width 8 height 8
click at [18, 102] on div at bounding box center [17, 102] width 8 height 8
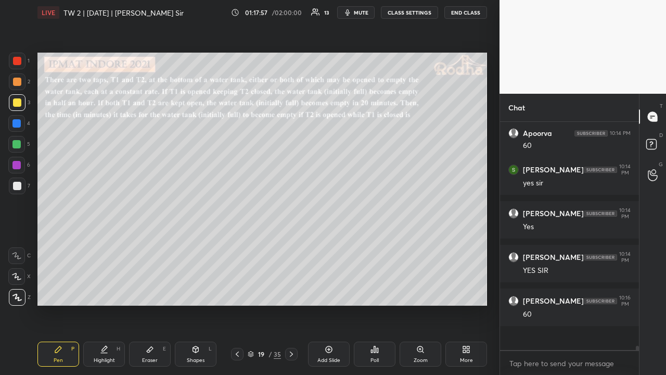
scroll to position [11160, 0]
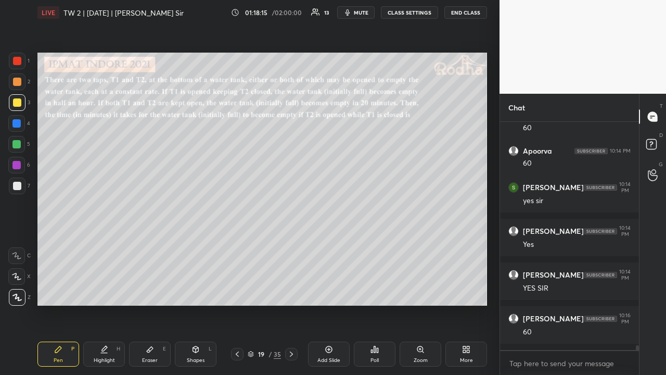
click at [18, 82] on div at bounding box center [17, 82] width 8 height 8
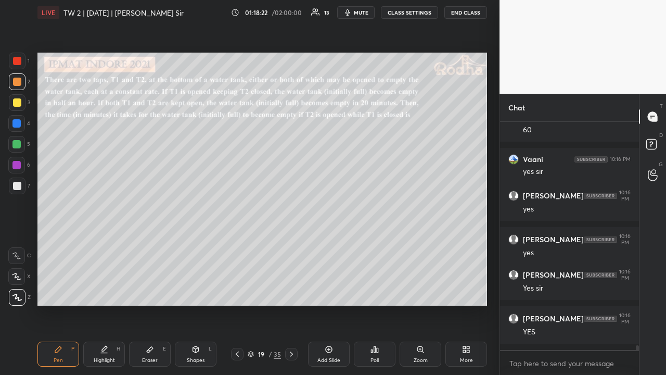
scroll to position [11406, 0]
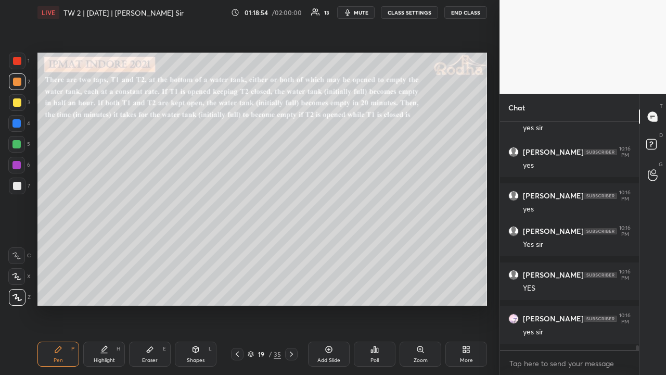
drag, startPoint x: 17, startPoint y: 62, endPoint x: 25, endPoint y: 73, distance: 13.7
click at [18, 64] on div at bounding box center [17, 61] width 8 height 8
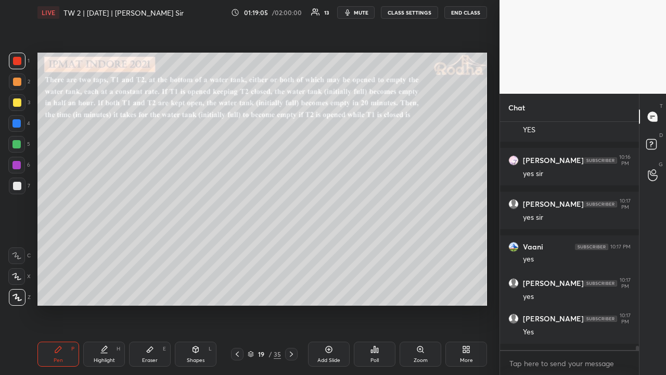
scroll to position [11608, 0]
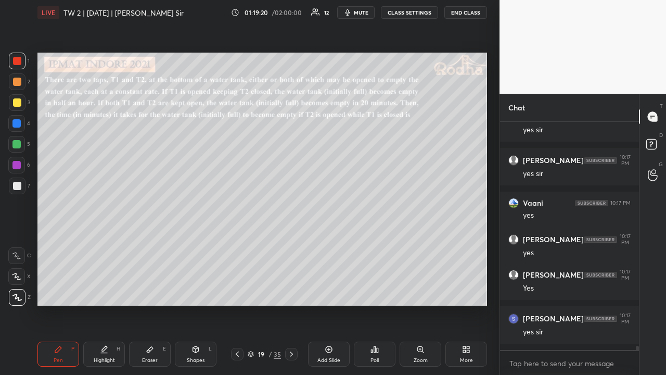
click at [289, 290] on icon at bounding box center [291, 354] width 8 height 8
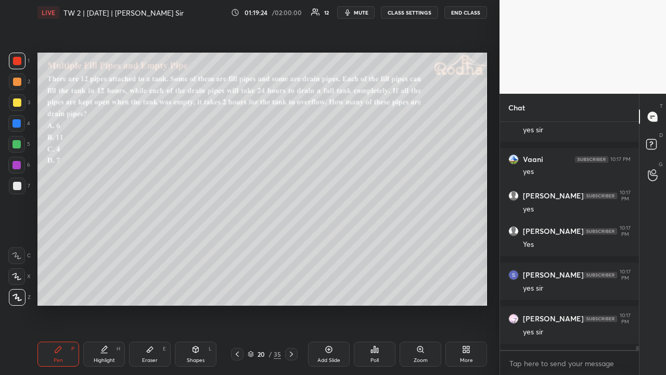
click at [237, 290] on icon at bounding box center [237, 354] width 8 height 8
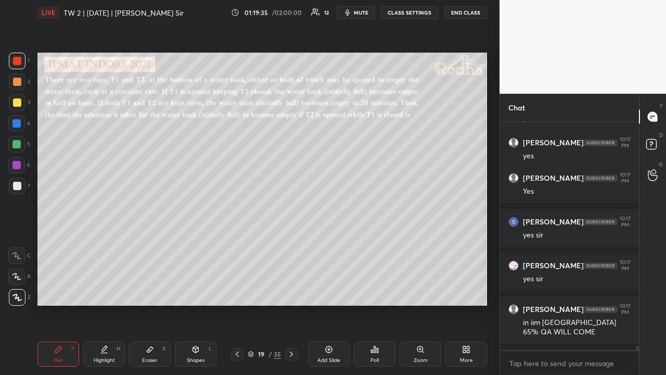
scroll to position [11740, 0]
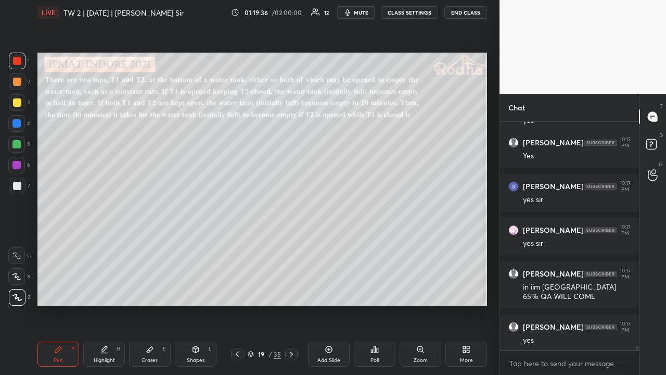
click at [19, 103] on div at bounding box center [17, 102] width 8 height 8
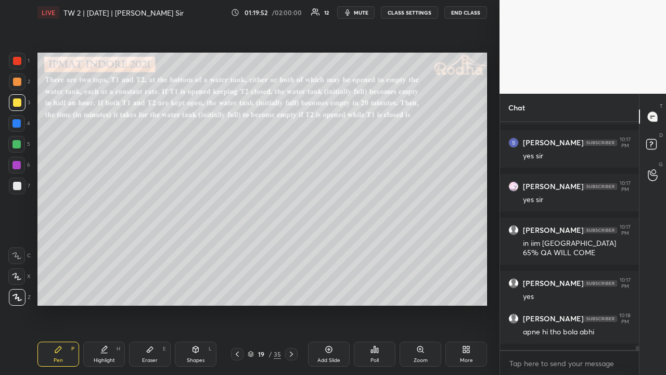
scroll to position [11794, 0]
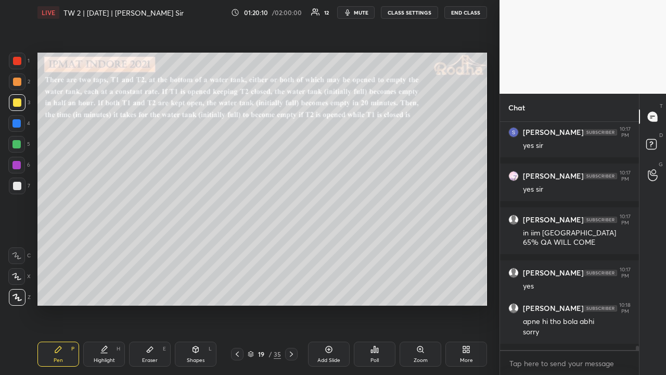
click at [292, 290] on icon at bounding box center [291, 354] width 8 height 8
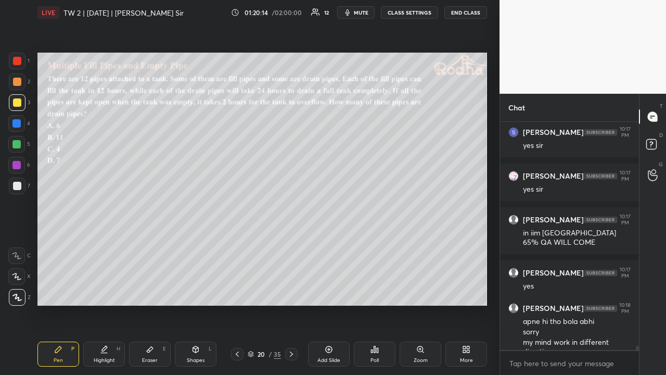
scroll to position [11814, 0]
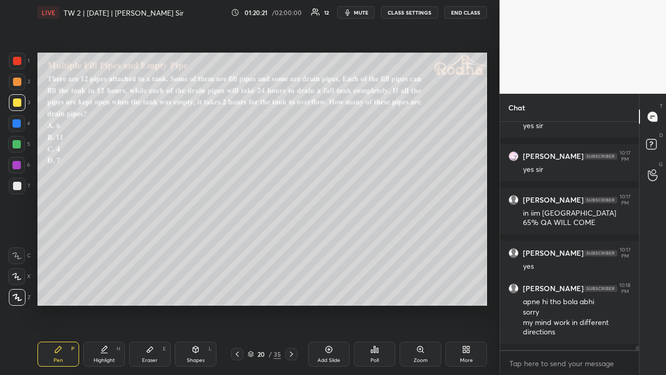
click at [373, 290] on icon at bounding box center [375, 349] width 8 height 8
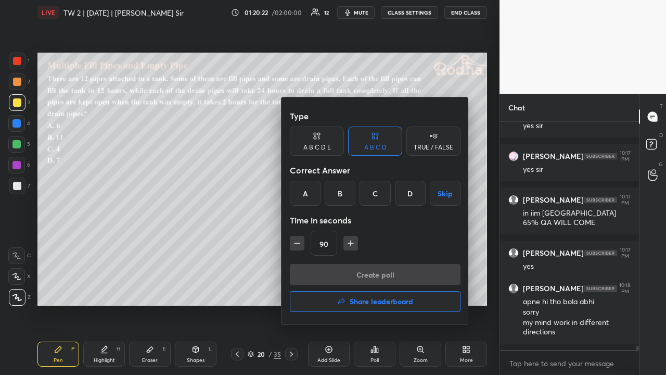
click at [369, 194] on div "C" at bounding box center [375, 193] width 31 height 25
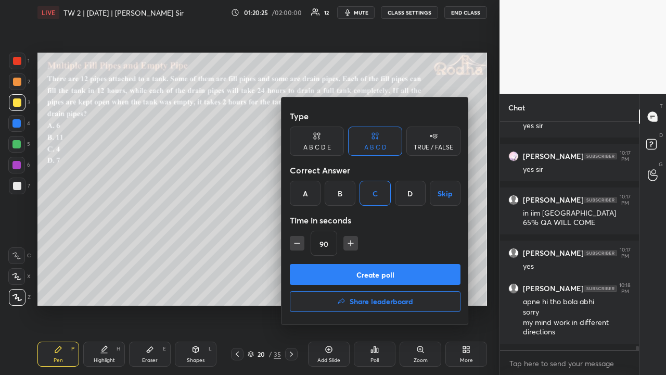
click at [341, 271] on button "Create poll" at bounding box center [375, 274] width 171 height 21
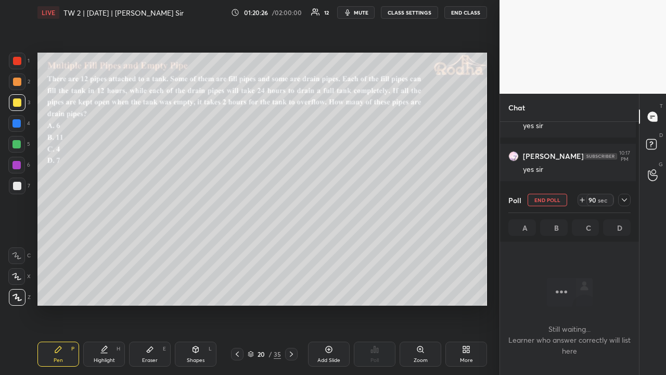
scroll to position [196, 136]
click at [624, 202] on icon at bounding box center [625, 200] width 8 height 8
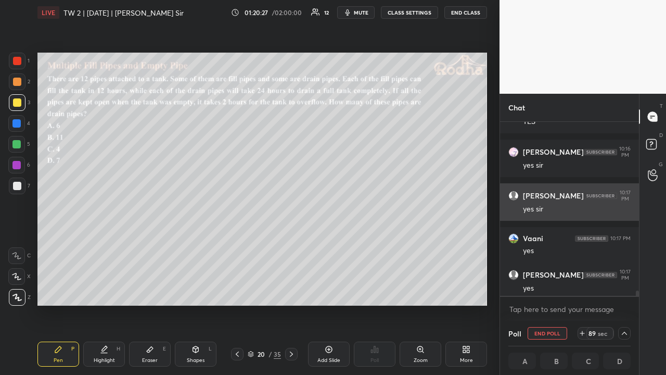
scroll to position [196, 133]
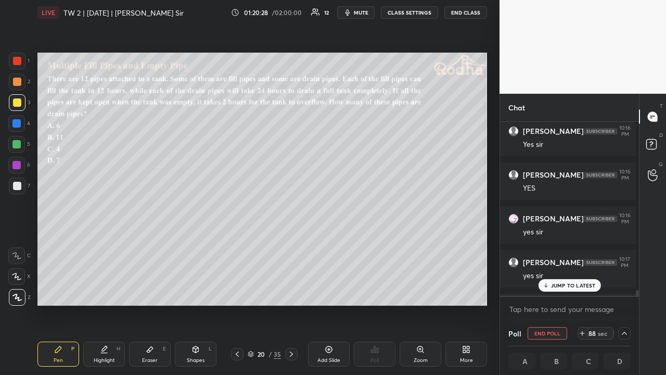
click at [554, 283] on p "JUMP TO LATEST" at bounding box center [573, 285] width 45 height 6
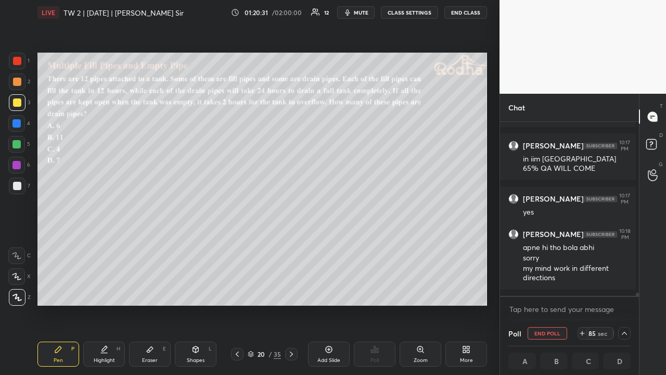
click at [20, 79] on div at bounding box center [17, 82] width 8 height 8
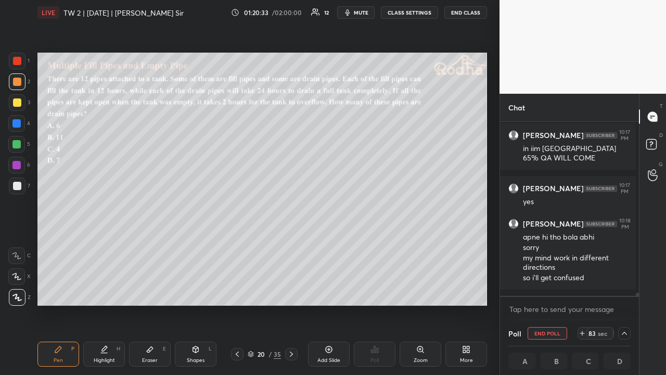
click at [624, 290] on icon at bounding box center [625, 333] width 8 height 8
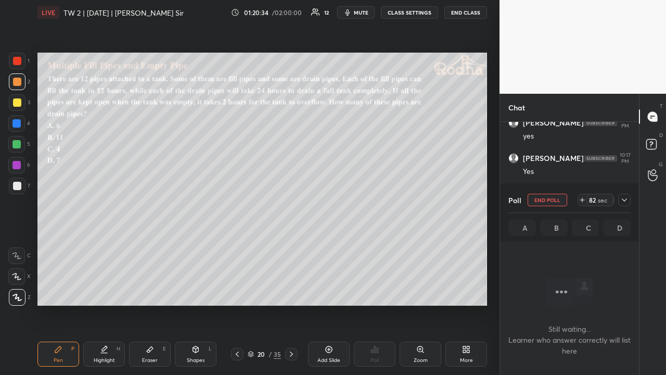
scroll to position [9889, 0]
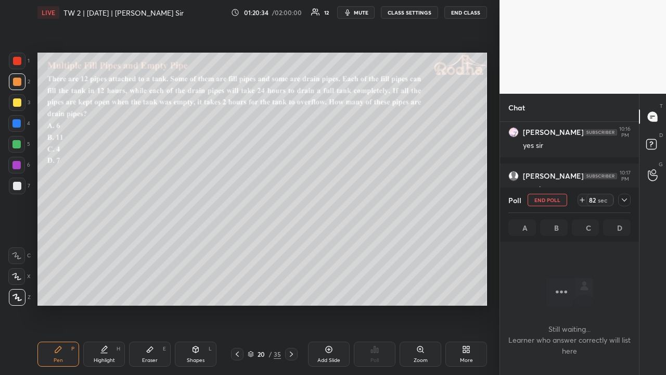
click at [623, 204] on div at bounding box center [624, 200] width 12 height 12
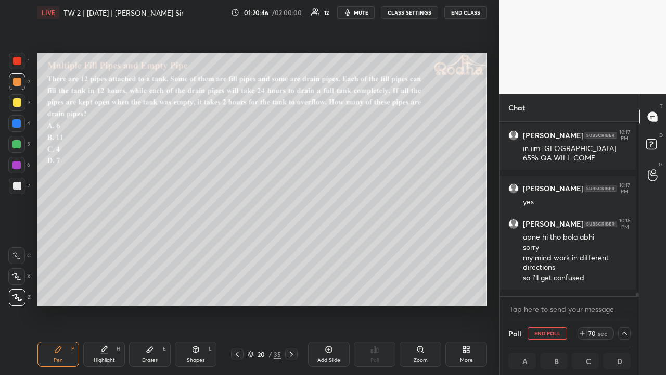
scroll to position [1, 3]
click at [626, 290] on div at bounding box center [624, 333] width 12 height 12
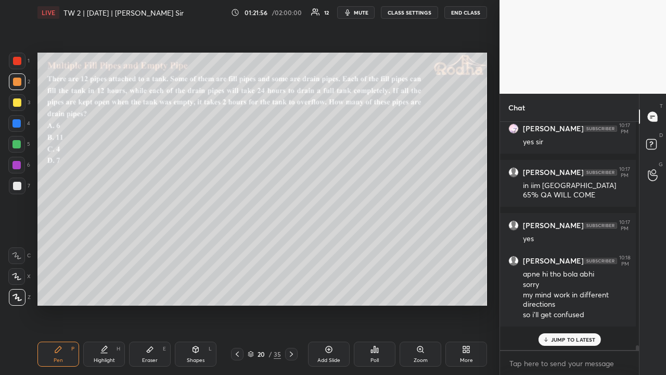
scroll to position [242, 133]
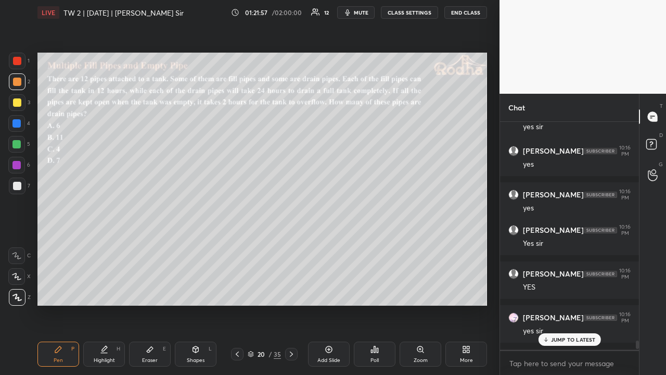
click at [580, 290] on p "JUMP TO LATEST" at bounding box center [573, 339] width 45 height 6
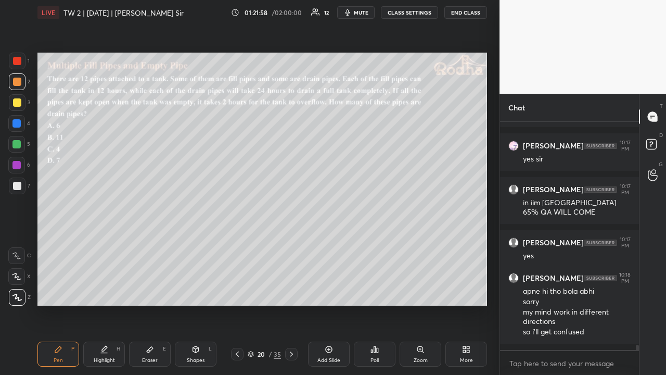
click at [16, 102] on div at bounding box center [17, 102] width 8 height 8
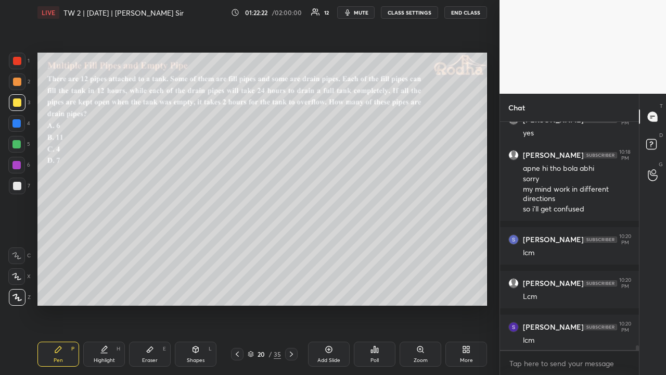
scroll to position [10351, 0]
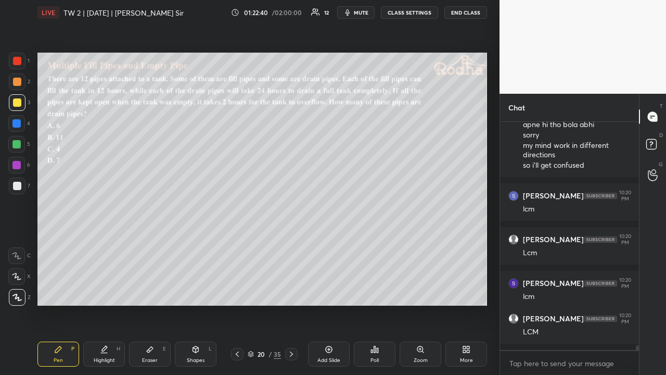
drag, startPoint x: 19, startPoint y: 81, endPoint x: 23, endPoint y: 91, distance: 10.1
click at [20, 82] on div at bounding box center [17, 82] width 8 height 8
click at [18, 100] on div at bounding box center [17, 102] width 8 height 8
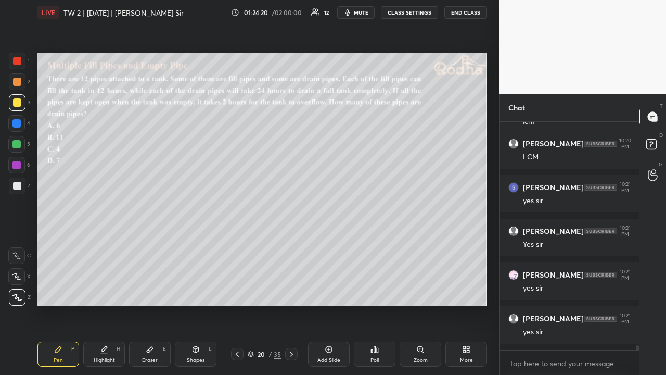
scroll to position [10570, 0]
click at [18, 62] on div at bounding box center [17, 61] width 8 height 8
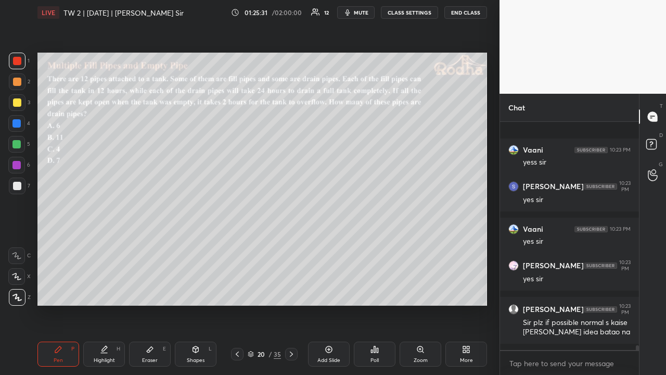
scroll to position [11080, 0]
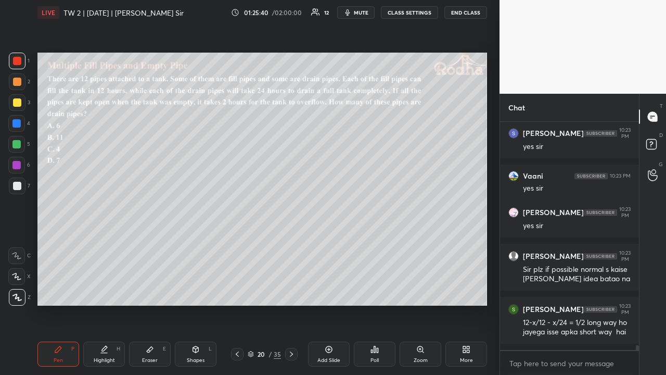
click at [18, 103] on div at bounding box center [17, 102] width 8 height 8
click at [19, 82] on div at bounding box center [17, 82] width 8 height 8
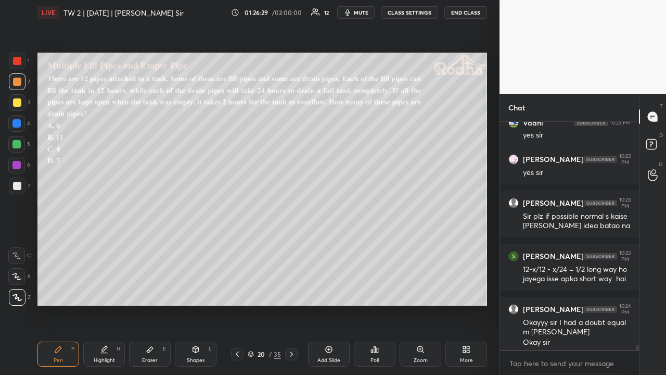
scroll to position [11143, 0]
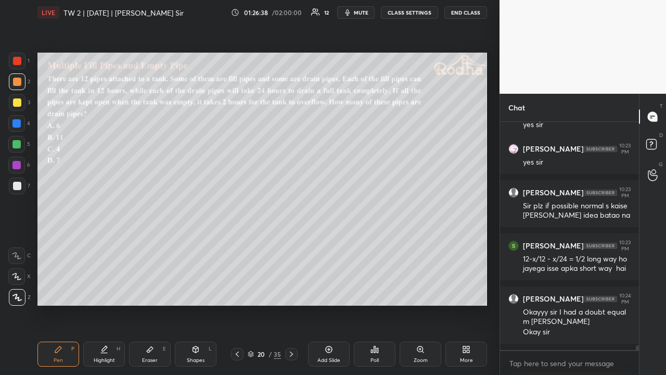
drag, startPoint x: 19, startPoint y: 144, endPoint x: 15, endPoint y: 149, distance: 6.3
click at [18, 146] on div at bounding box center [16, 144] width 8 height 8
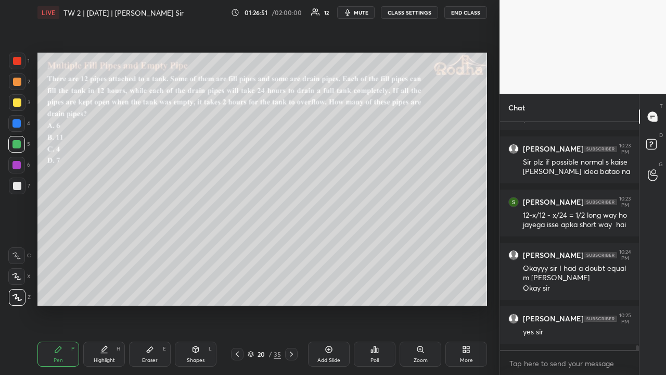
click at [330, 290] on icon at bounding box center [329, 349] width 8 height 8
click at [20, 62] on div at bounding box center [17, 61] width 8 height 8
drag, startPoint x: 18, startPoint y: 105, endPoint x: 25, endPoint y: 107, distance: 7.7
click at [18, 104] on div at bounding box center [17, 102] width 8 height 8
click at [18, 83] on div at bounding box center [17, 82] width 8 height 8
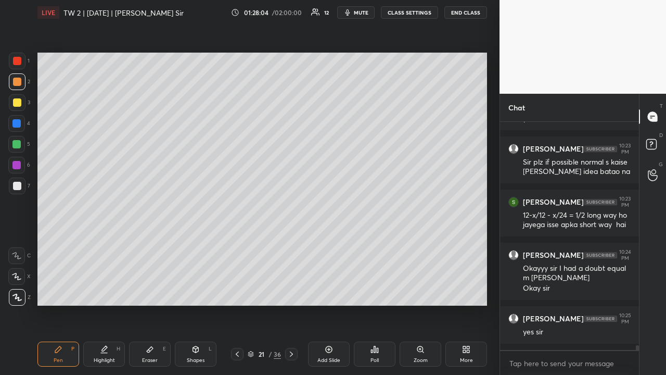
click at [19, 103] on div at bounding box center [17, 102] width 8 height 8
click at [17, 64] on div at bounding box center [17, 61] width 8 height 8
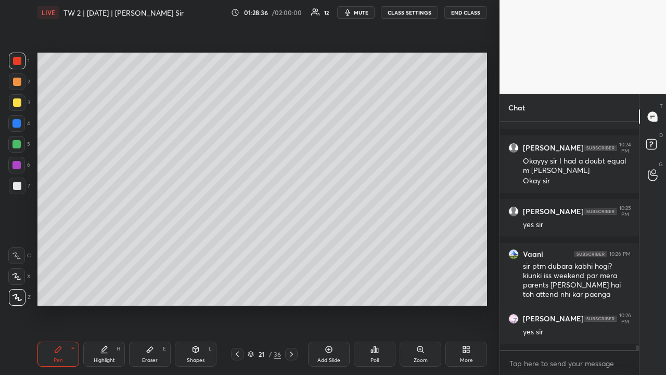
scroll to position [11330, 0]
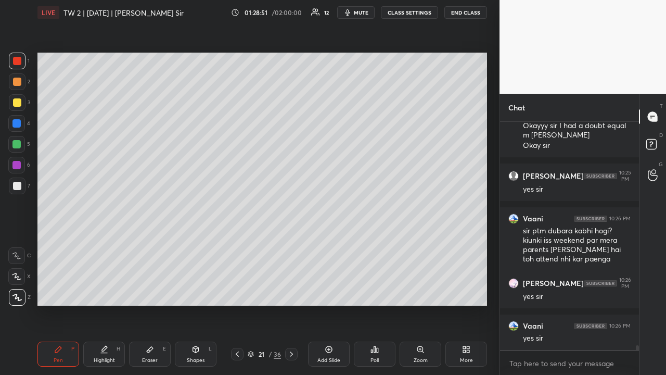
click at [18, 83] on div at bounding box center [17, 82] width 8 height 8
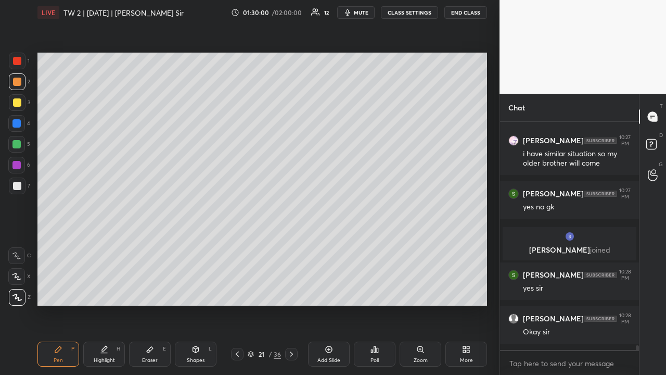
scroll to position [10983, 0]
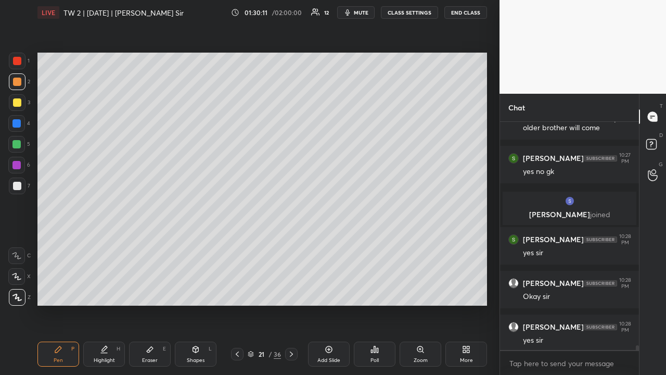
click at [19, 102] on div at bounding box center [17, 102] width 8 height 8
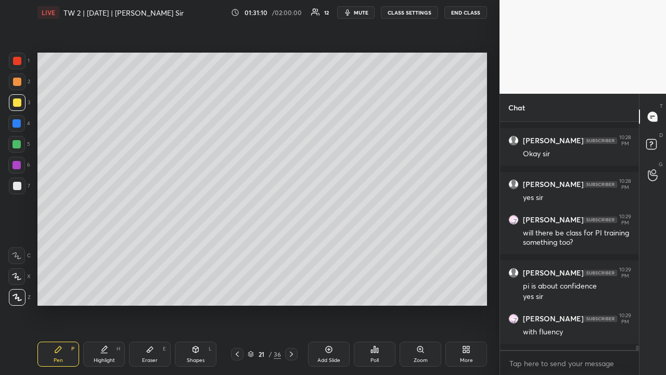
scroll to position [11170, 0]
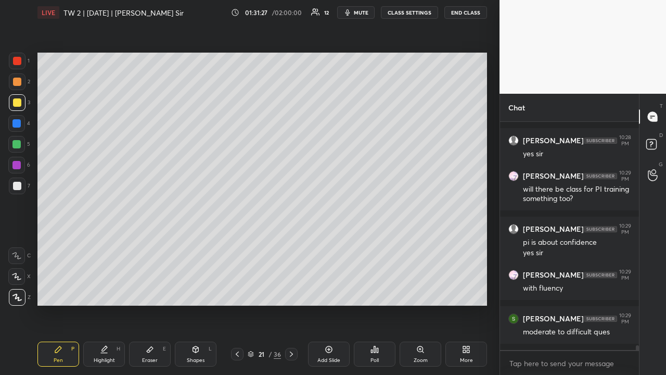
drag, startPoint x: 17, startPoint y: 186, endPoint x: 19, endPoint y: 193, distance: 6.6
click at [18, 187] on div at bounding box center [17, 186] width 8 height 8
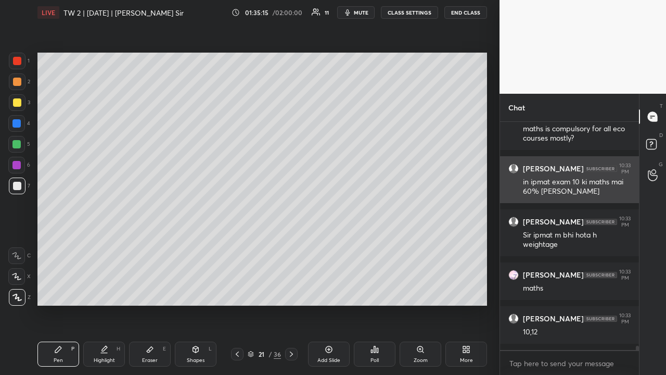
scroll to position [11922, 0]
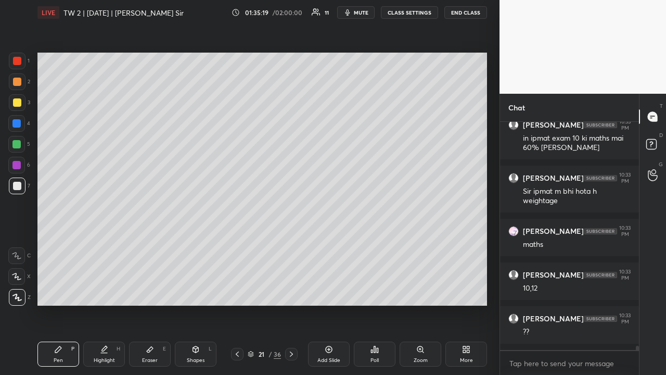
click at [16, 103] on div at bounding box center [17, 102] width 8 height 8
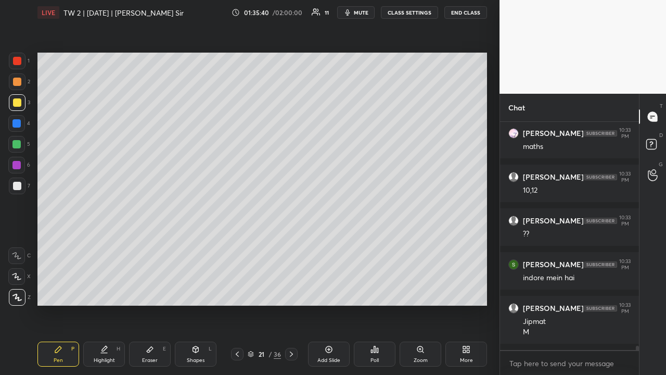
scroll to position [12064, 0]
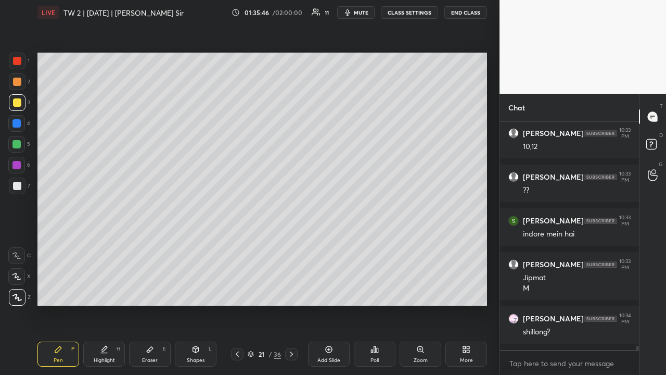
click at [18, 83] on div at bounding box center [17, 82] width 8 height 8
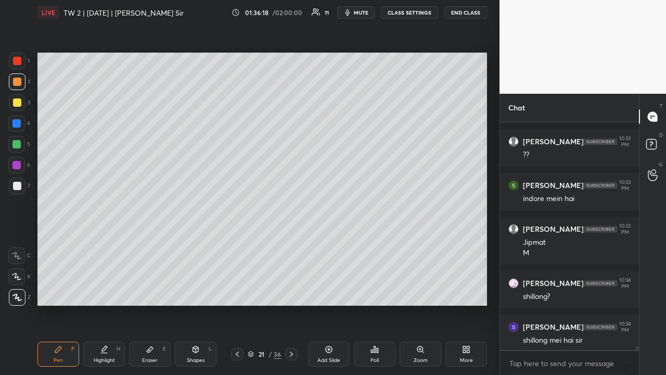
click at [18, 103] on div at bounding box center [17, 102] width 8 height 8
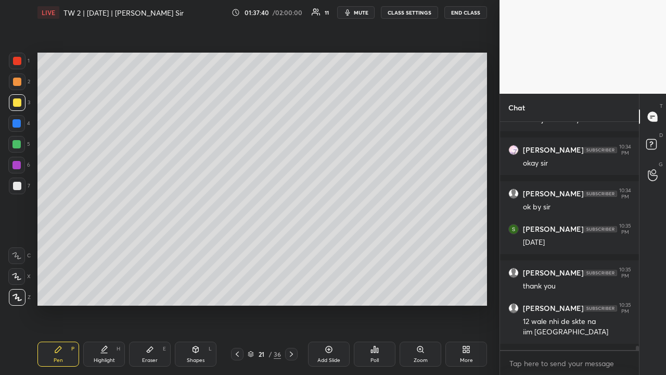
scroll to position [12408, 0]
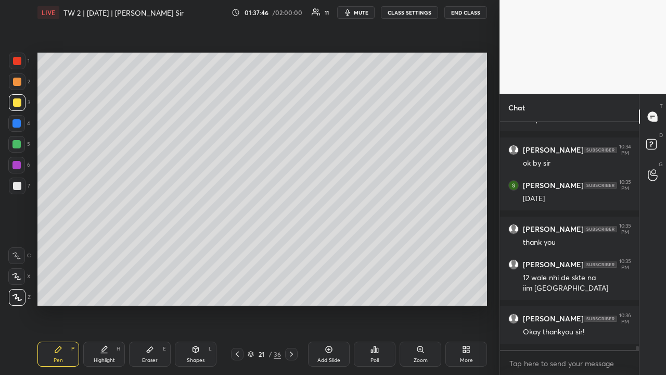
click at [12, 80] on div at bounding box center [17, 81] width 17 height 17
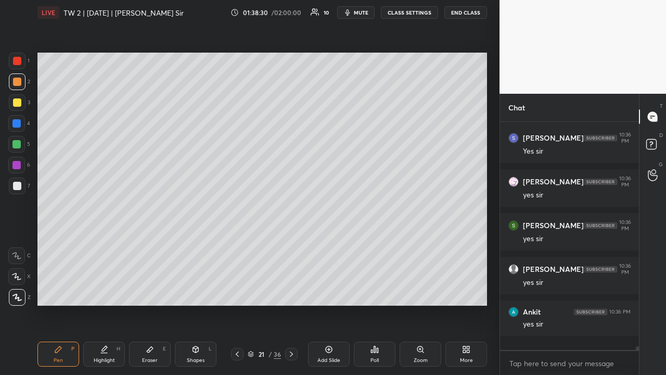
scroll to position [12900, 0]
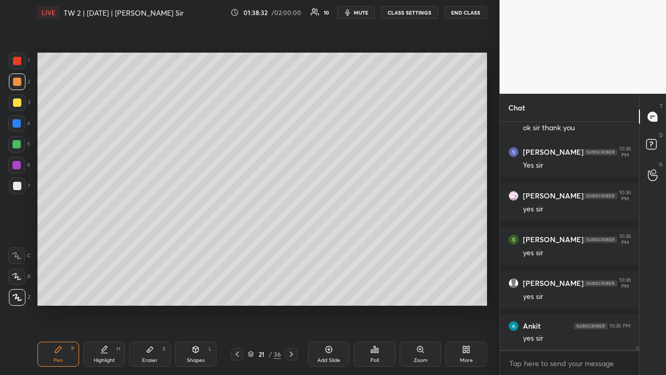
click at [252, 290] on icon at bounding box center [251, 354] width 6 height 6
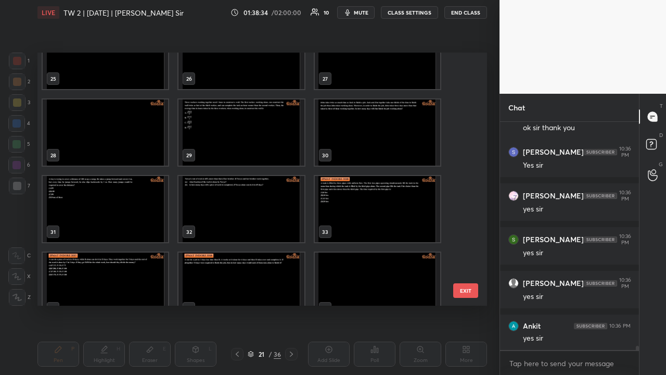
scroll to position [665, 0]
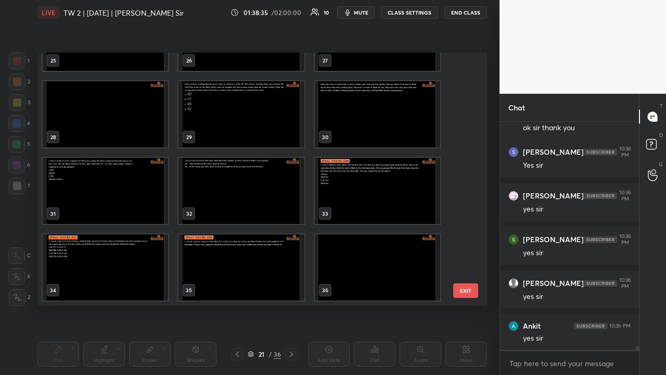
click at [256, 251] on img "grid" at bounding box center [241, 267] width 125 height 66
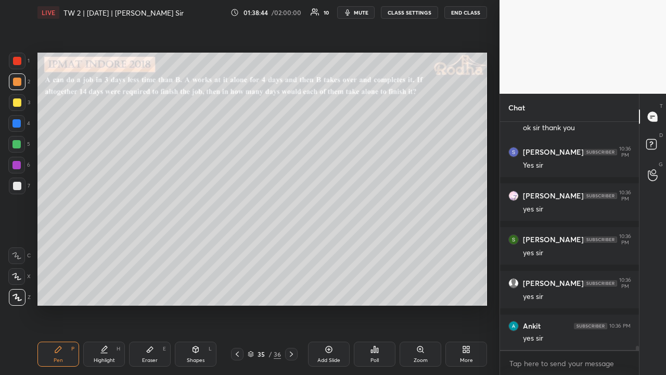
click at [237, 290] on icon at bounding box center [237, 354] width 8 height 8
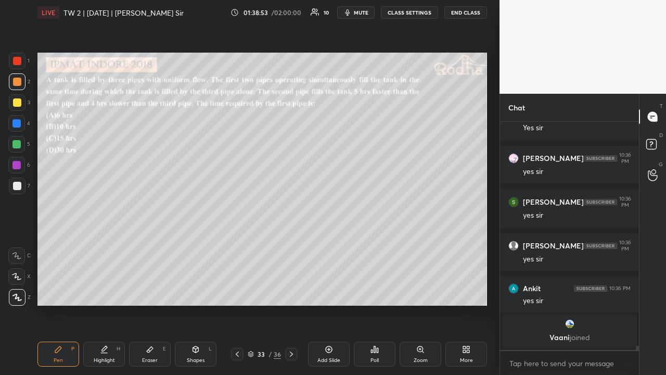
click at [235, 290] on icon at bounding box center [237, 354] width 8 height 8
click at [238, 290] on icon at bounding box center [237, 354] width 8 height 8
click at [236, 290] on icon at bounding box center [237, 354] width 8 height 8
click at [289, 290] on icon at bounding box center [291, 354] width 8 height 8
click at [286, 290] on div at bounding box center [291, 354] width 12 height 12
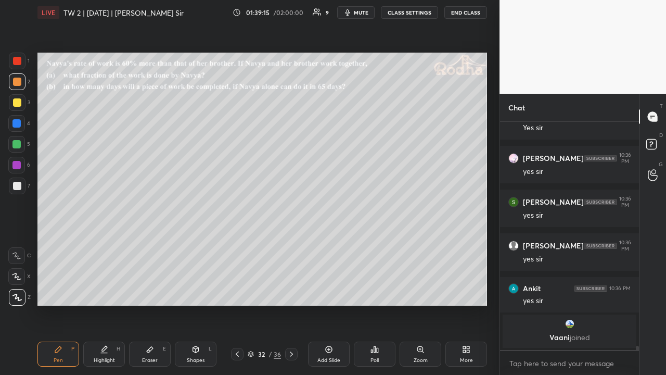
click at [294, 290] on icon at bounding box center [291, 354] width 8 height 8
click at [292, 290] on div at bounding box center [291, 354] width 12 height 12
click at [293, 290] on div at bounding box center [291, 354] width 12 height 12
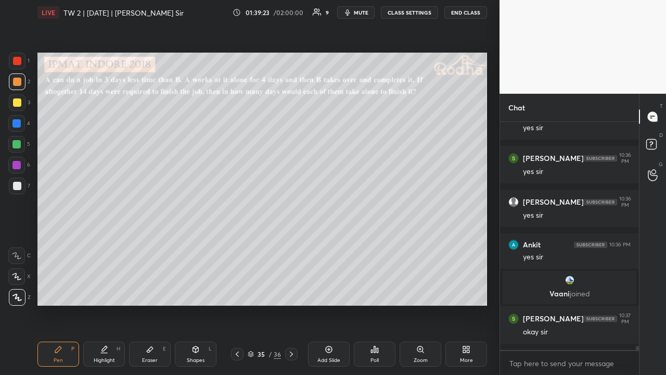
scroll to position [12096, 0]
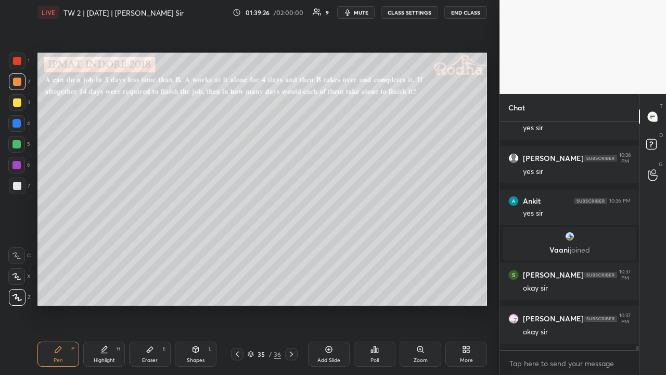
click at [469, 290] on div "More" at bounding box center [467, 353] width 42 height 25
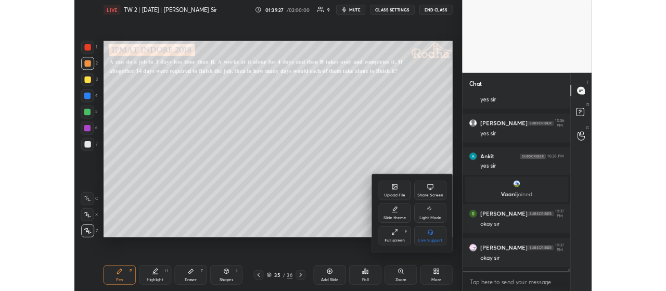
scroll to position [12132, 0]
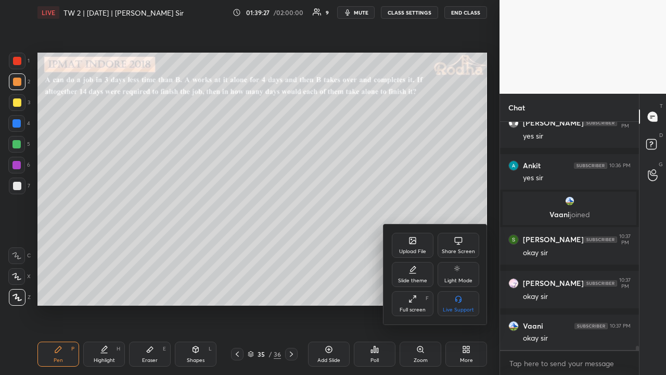
click at [413, 290] on div "Full screen" at bounding box center [413, 309] width 26 height 5
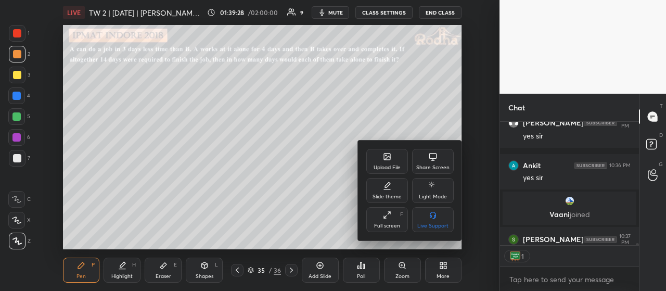
scroll to position [3, 3]
click at [403, 95] on div at bounding box center [333, 145] width 666 height 291
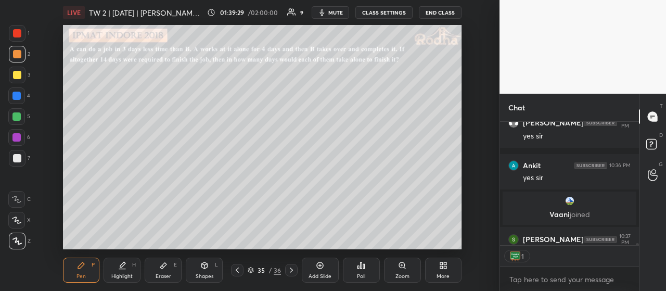
click at [442, 10] on button "END CLASS" at bounding box center [440, 12] width 43 height 12
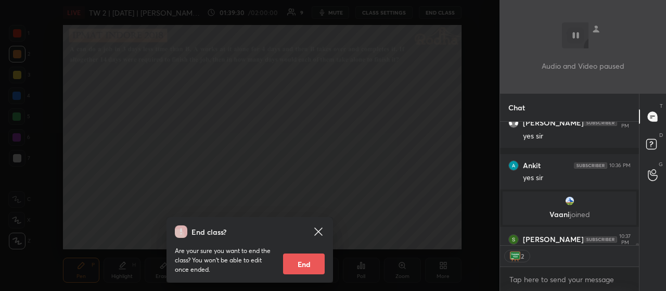
click at [298, 267] on button "End" at bounding box center [304, 264] width 42 height 21
type textarea "x"
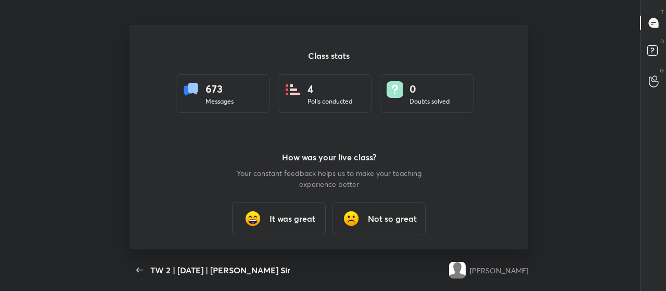
scroll to position [51833, 51409]
